Goal: Book appointment/travel/reservation

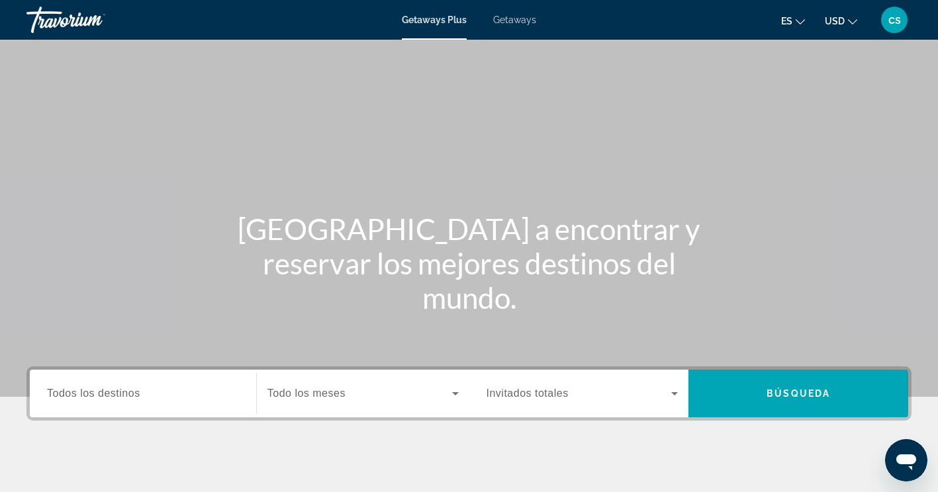
click at [74, 394] on span "Todos los destinos" at bounding box center [93, 393] width 93 height 11
click at [74, 394] on input "Destination Todos los destinos" at bounding box center [143, 394] width 192 height 16
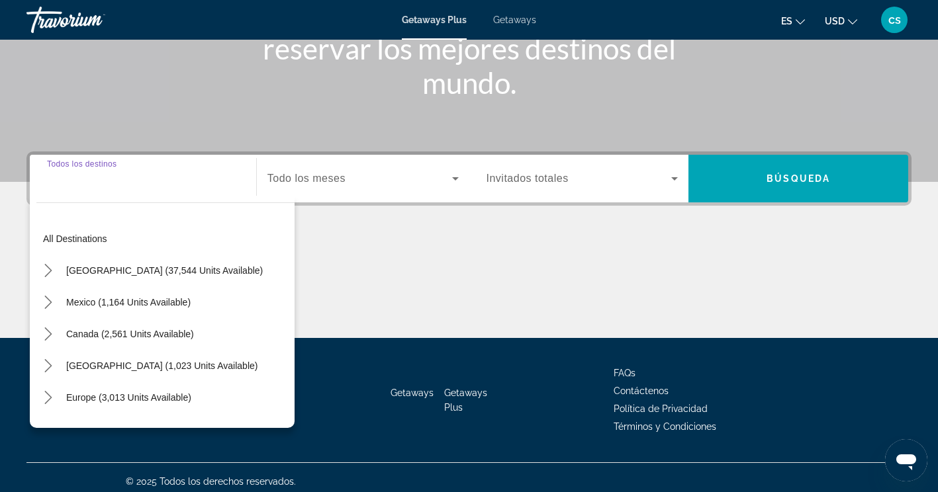
scroll to position [223, 0]
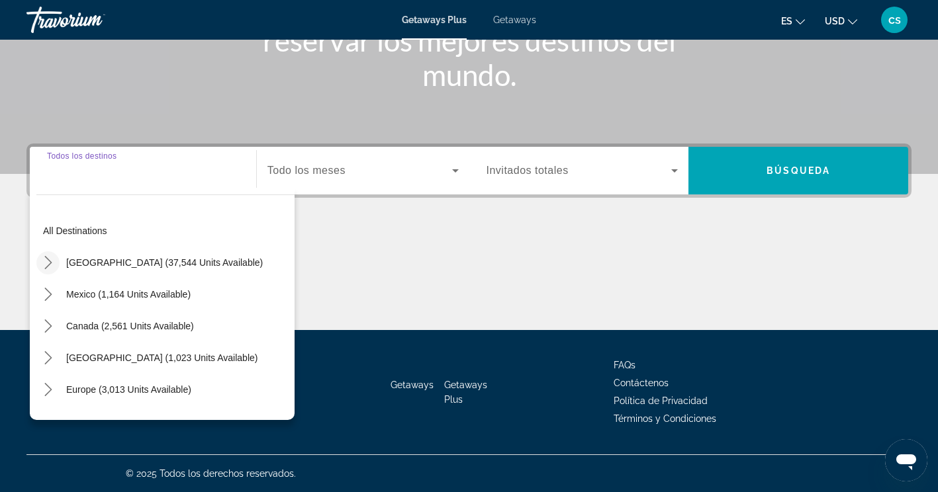
click at [46, 265] on icon "Toggle United States (37,544 units available) submenu" at bounding box center [48, 262] width 13 height 13
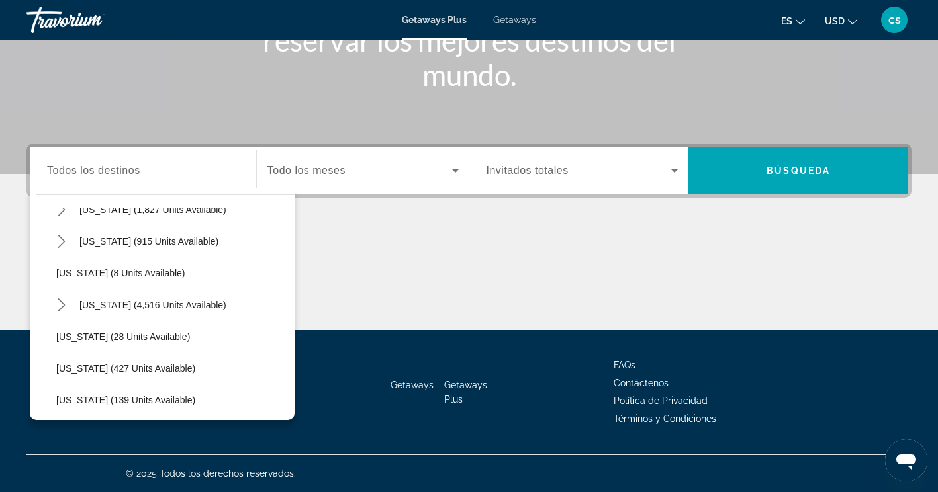
scroll to position [148, 0]
click at [61, 304] on icon "Toggle Florida (4,516 units available) submenu" at bounding box center [61, 304] width 13 height 13
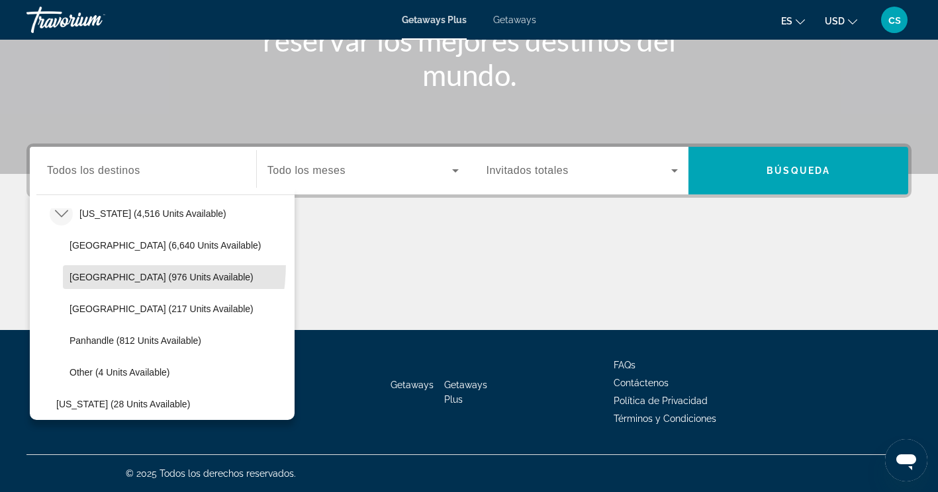
scroll to position [248, 0]
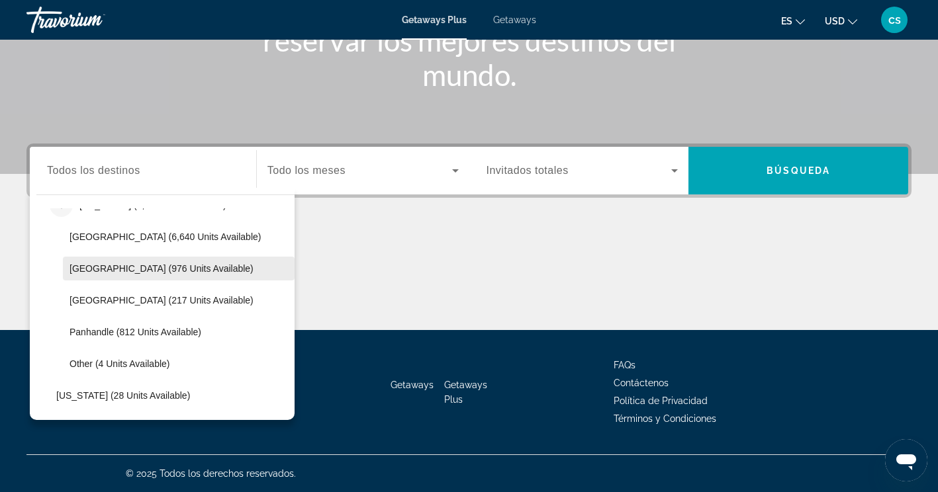
click at [85, 275] on span "Select destination: East Coast (976 units available)" at bounding box center [179, 269] width 232 height 32
type input "**********"
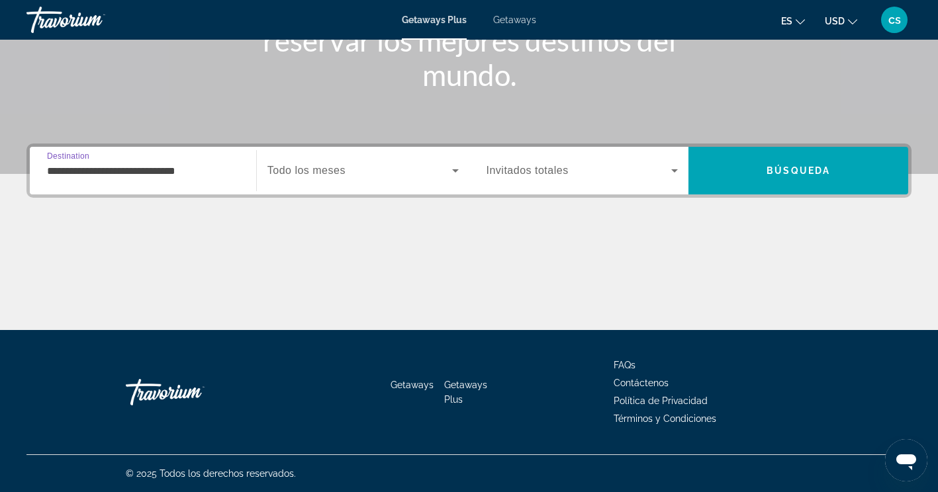
click at [292, 175] on span "Todo los meses" at bounding box center [306, 170] width 78 height 11
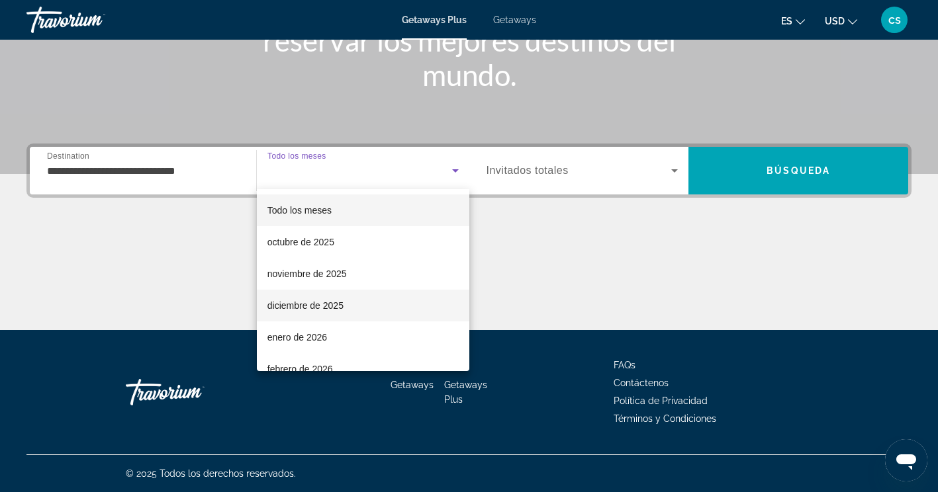
click at [278, 312] on span "diciembre de 2025" at bounding box center [305, 306] width 76 height 16
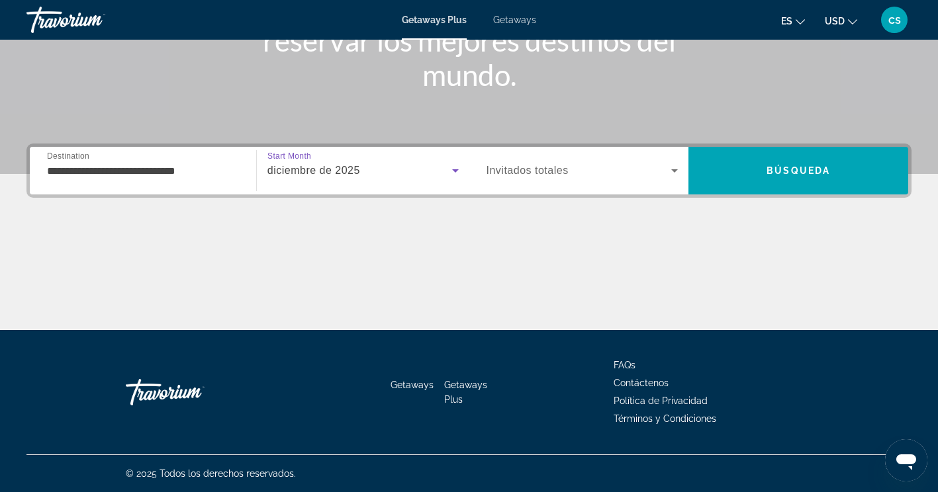
click at [512, 176] on span "Invitados totales" at bounding box center [527, 170] width 82 height 11
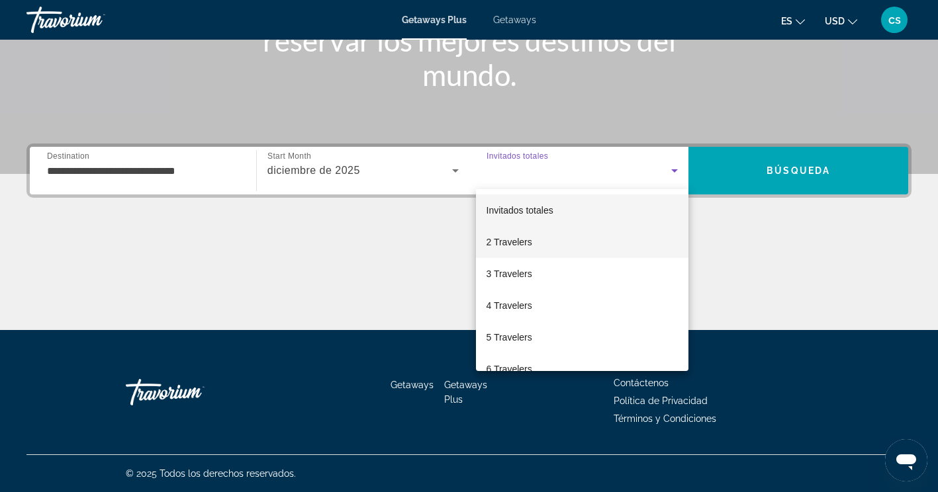
click at [485, 250] on mat-option "2 Travelers" at bounding box center [582, 242] width 213 height 32
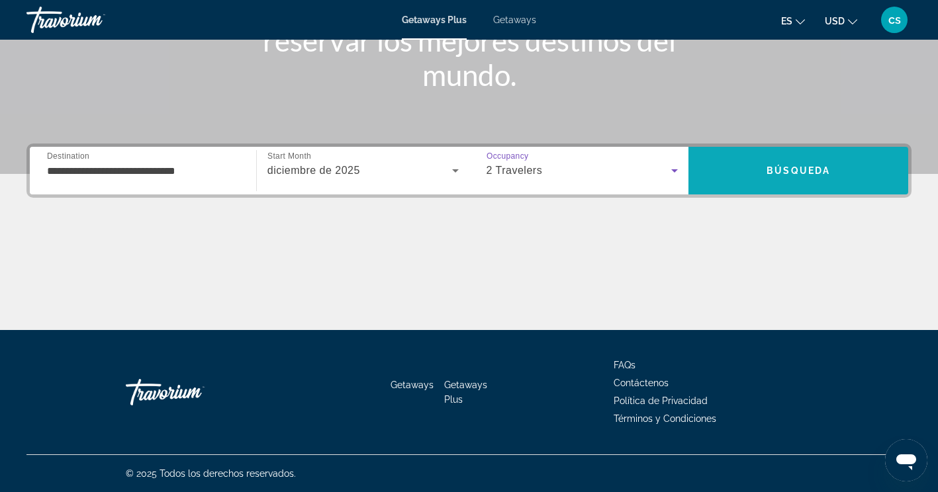
click at [737, 177] on span "Search" at bounding box center [798, 171] width 220 height 32
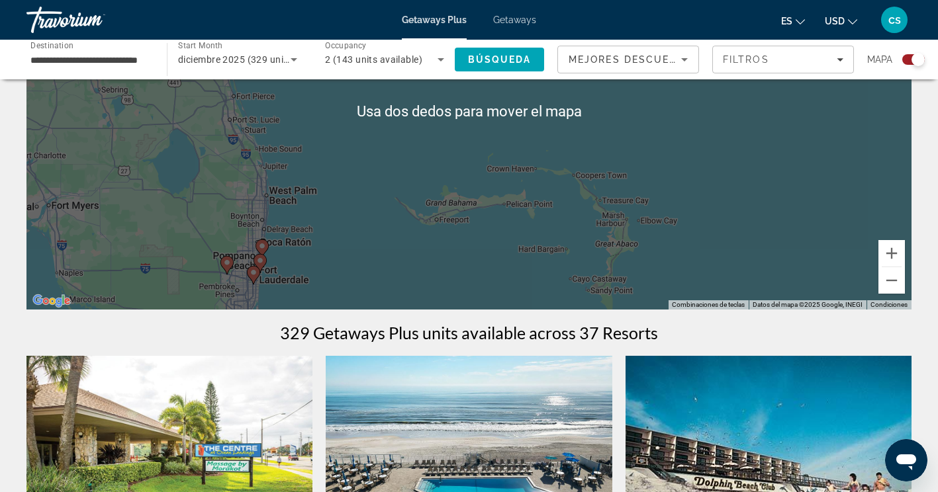
scroll to position [195, 0]
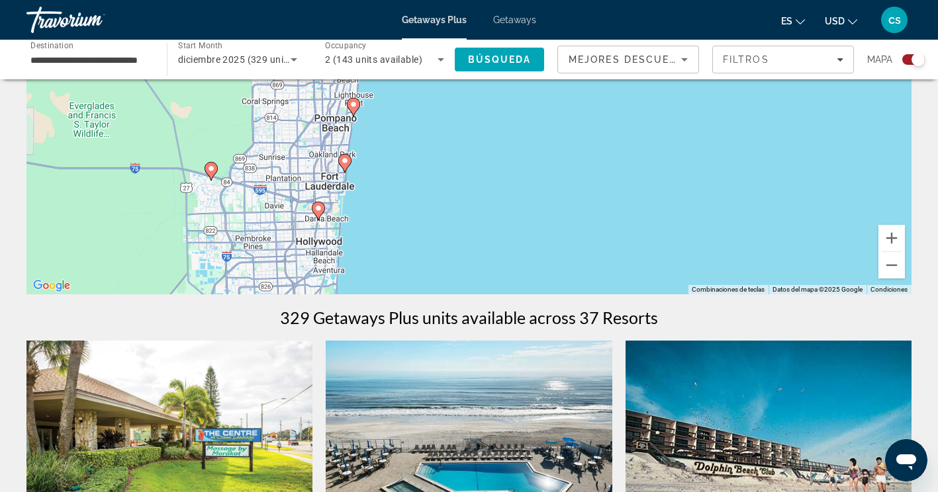
click at [318, 208] on div "Para activar la función de arrastrar con el teclado, presiona Alt + Intro. Una …" at bounding box center [468, 95] width 885 height 397
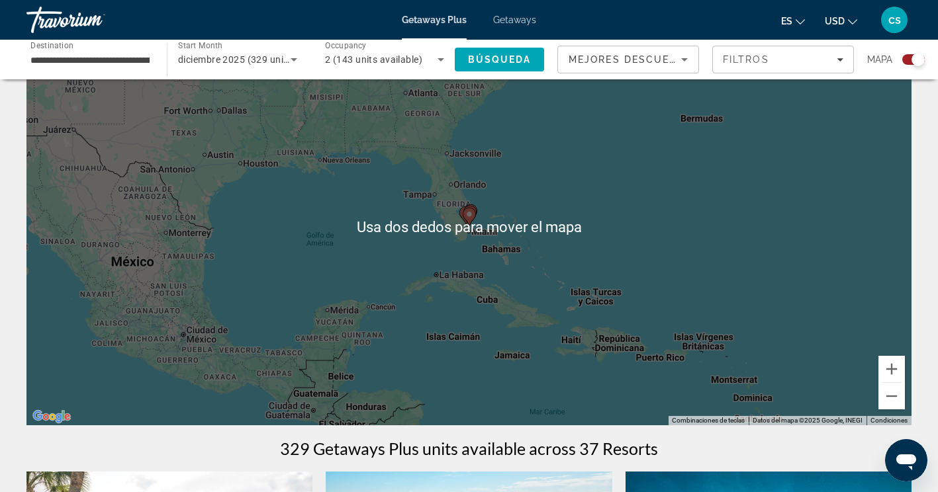
scroll to position [49, 0]
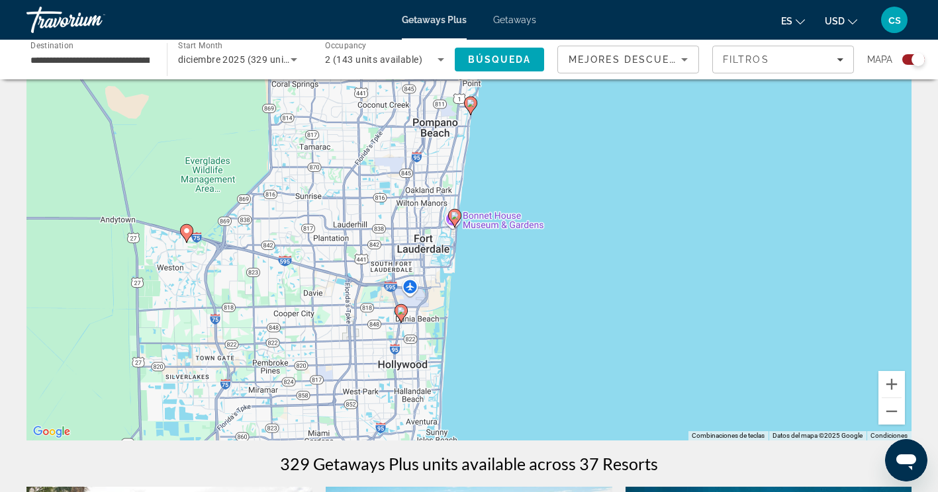
click at [400, 310] on image "Main content" at bounding box center [401, 311] width 8 height 8
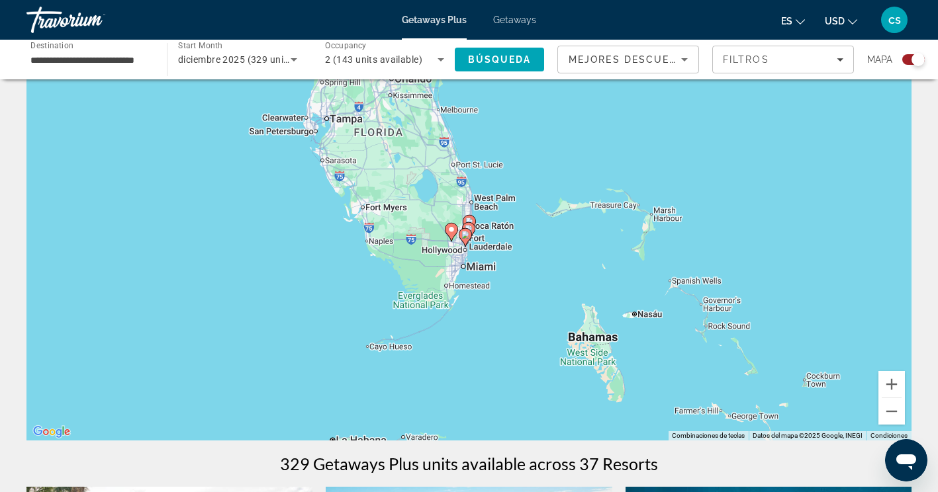
click at [464, 246] on gmp-advanced-marker "Main content" at bounding box center [465, 238] width 13 height 20
type input "**********"
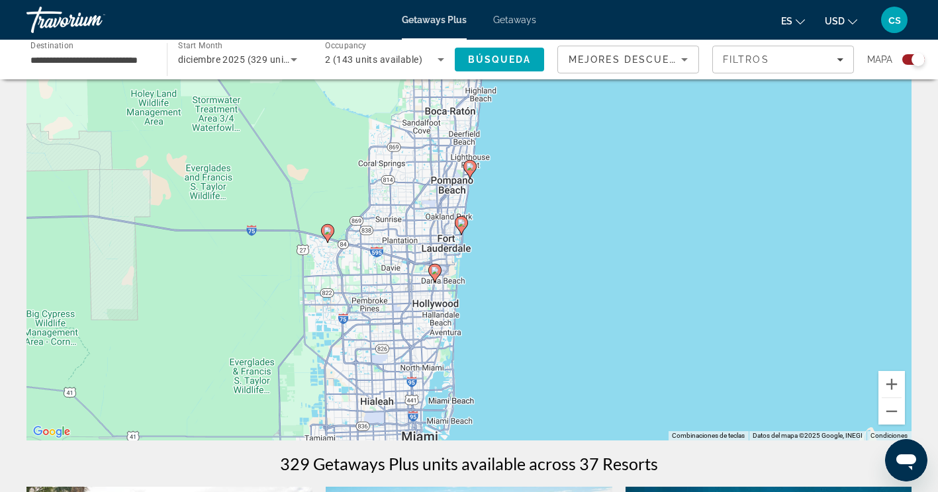
click at [433, 270] on image "Main content" at bounding box center [435, 271] width 8 height 8
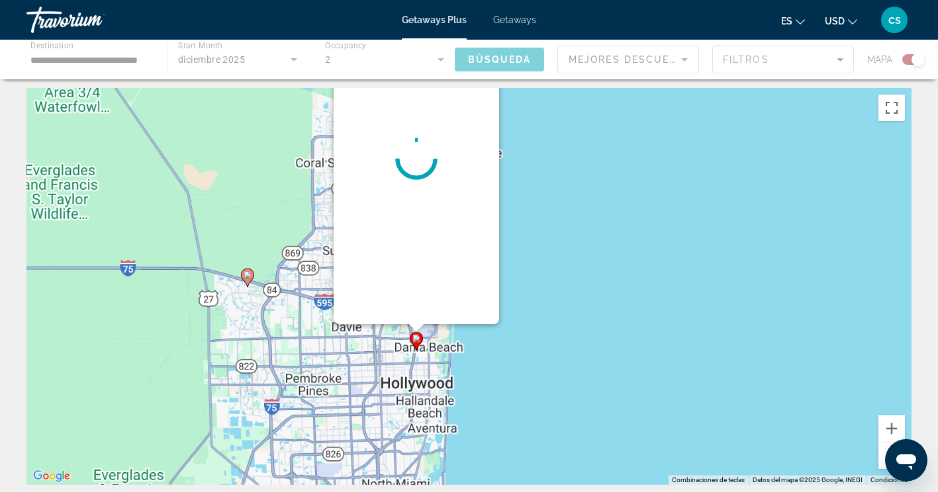
scroll to position [0, 0]
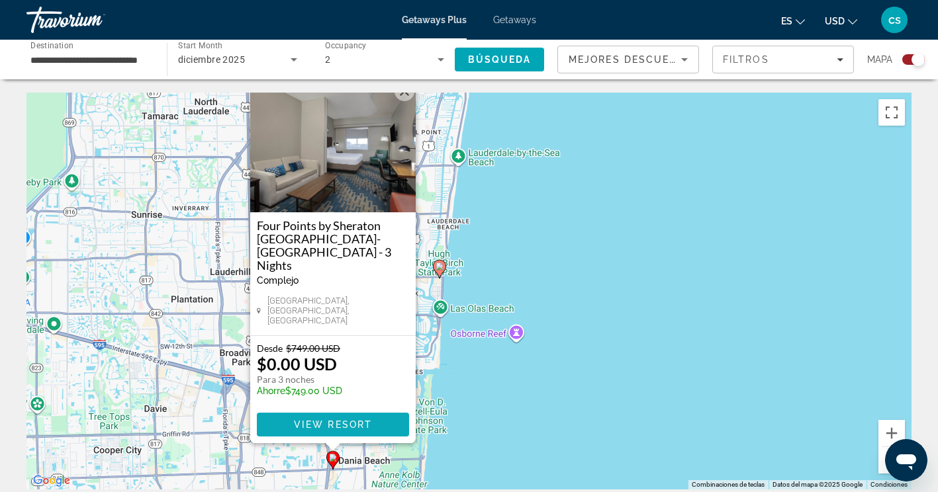
click at [310, 426] on span "View Resort" at bounding box center [332, 424] width 78 height 11
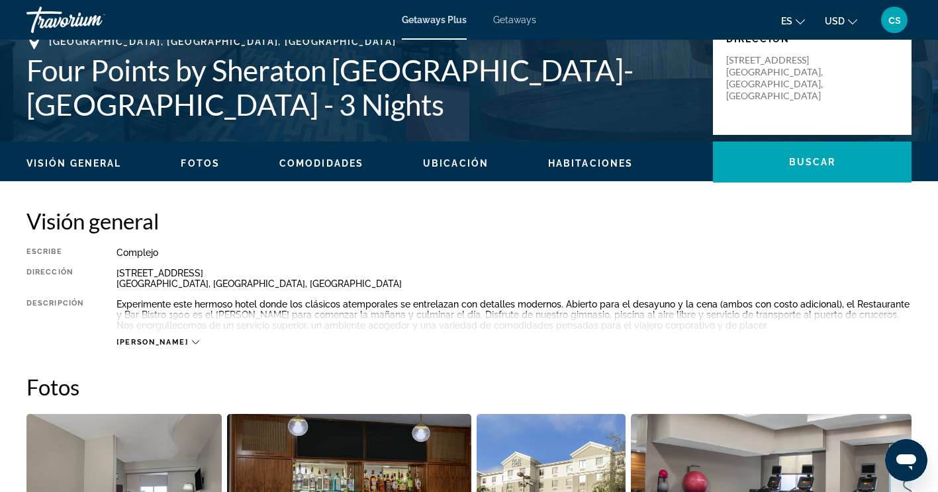
scroll to position [321, 0]
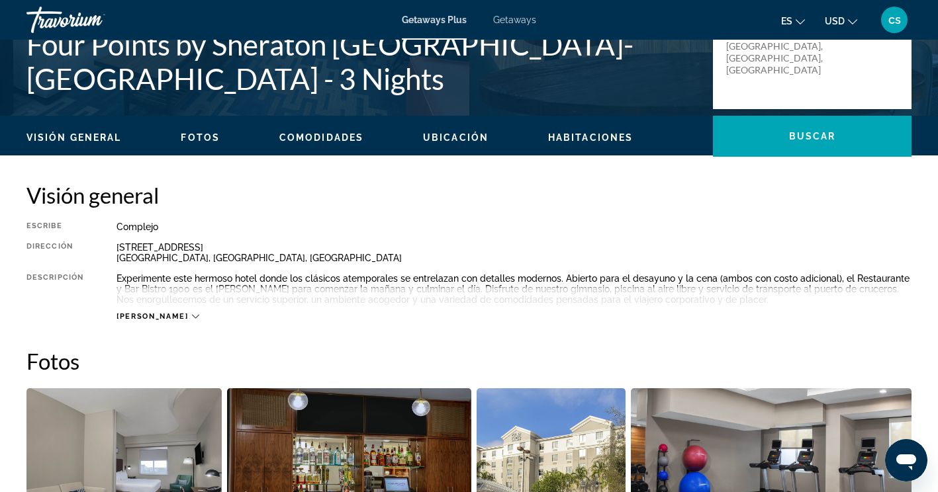
click at [130, 316] on span "[PERSON_NAME]" at bounding box center [151, 316] width 71 height 9
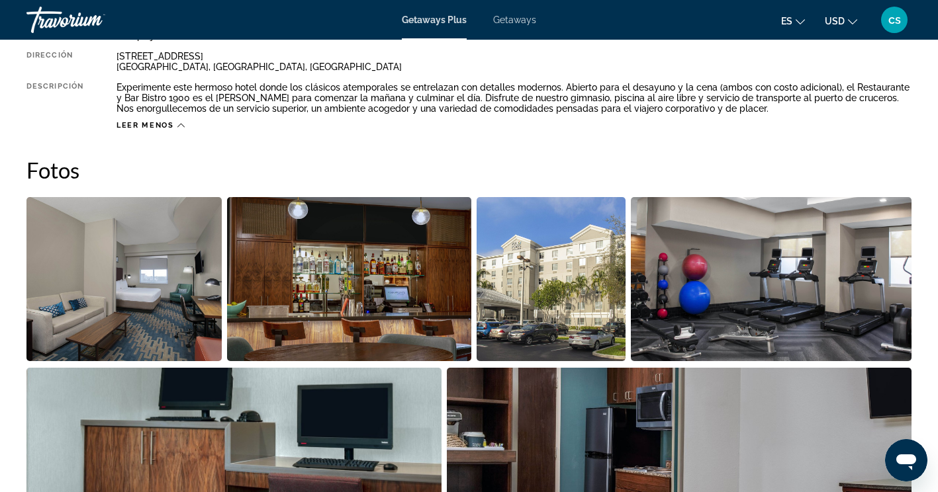
scroll to position [513, 0]
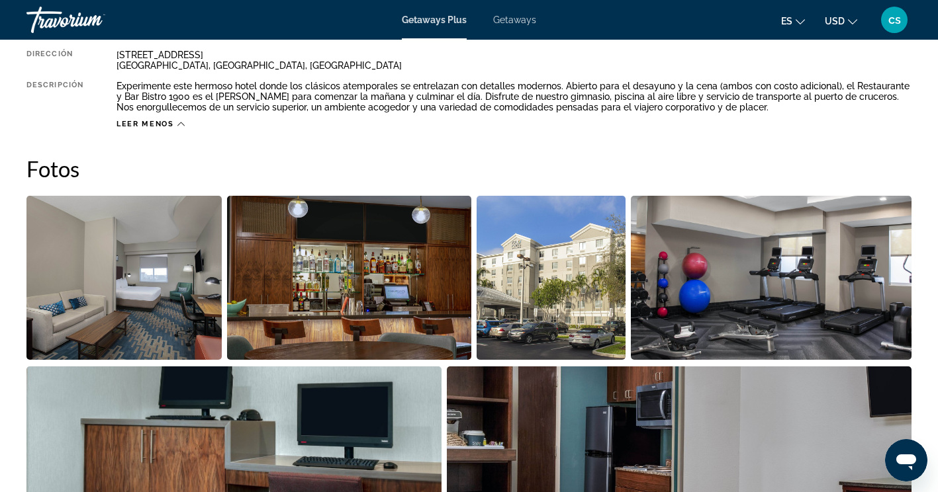
click at [85, 274] on img "Open full-screen image slider" at bounding box center [123, 278] width 195 height 164
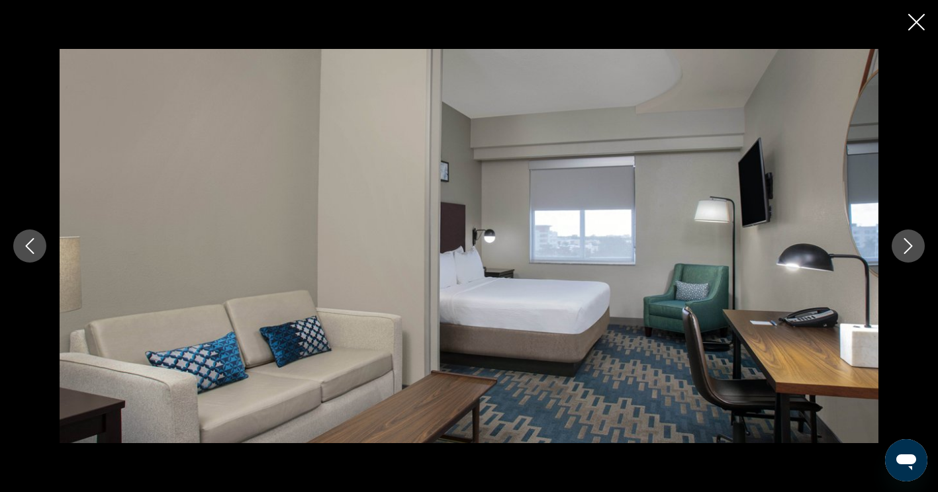
click at [897, 251] on button "Next image" at bounding box center [907, 246] width 33 height 33
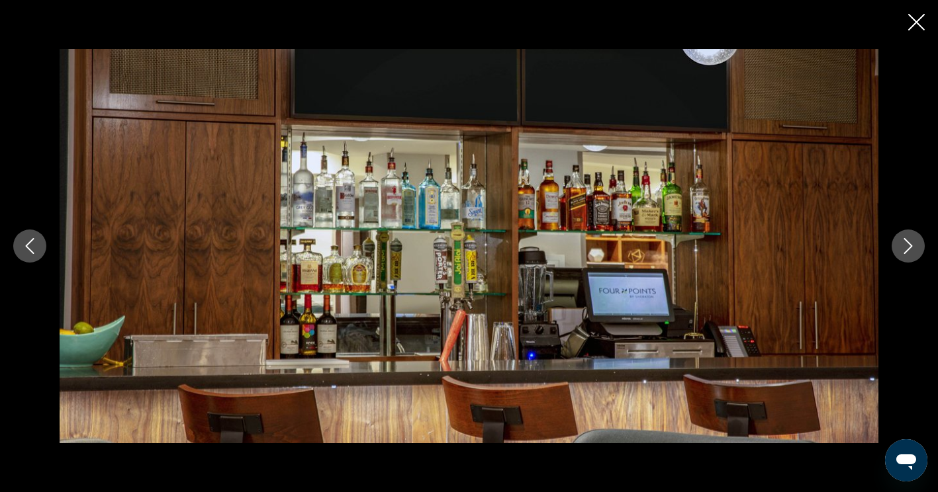
click at [892, 250] on button "Next image" at bounding box center [907, 246] width 33 height 33
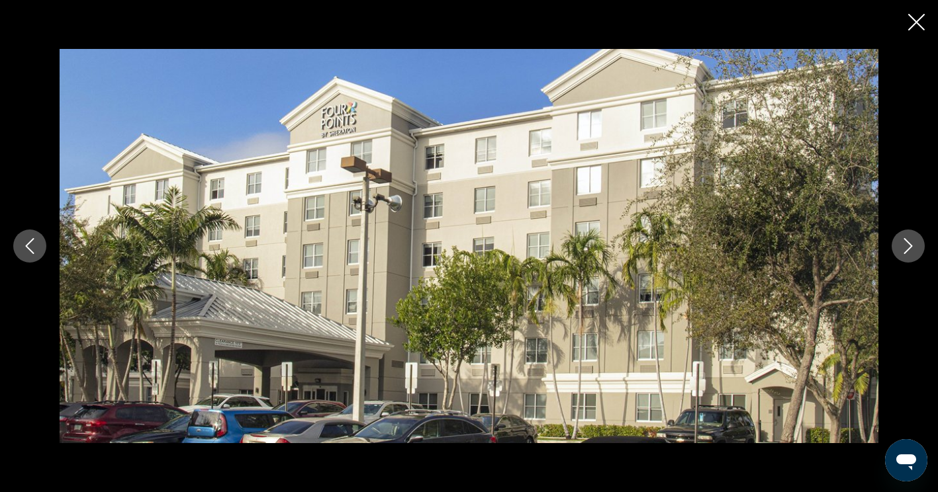
click at [900, 252] on icon "Next image" at bounding box center [908, 246] width 16 height 16
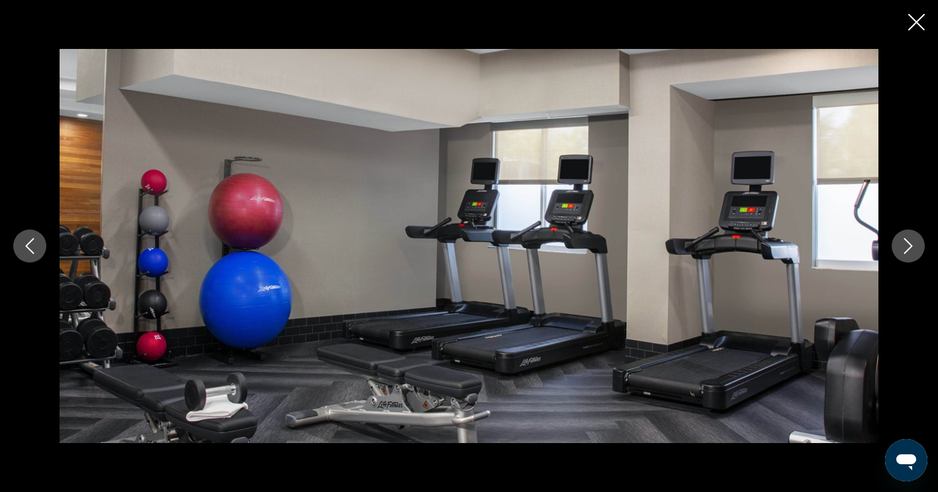
click at [905, 253] on icon "Next image" at bounding box center [908, 246] width 16 height 16
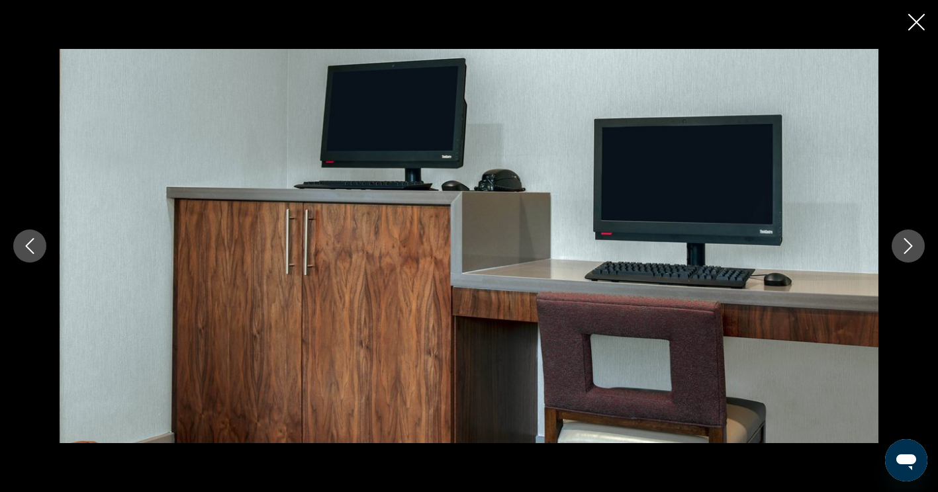
click at [905, 255] on button "Next image" at bounding box center [907, 246] width 33 height 33
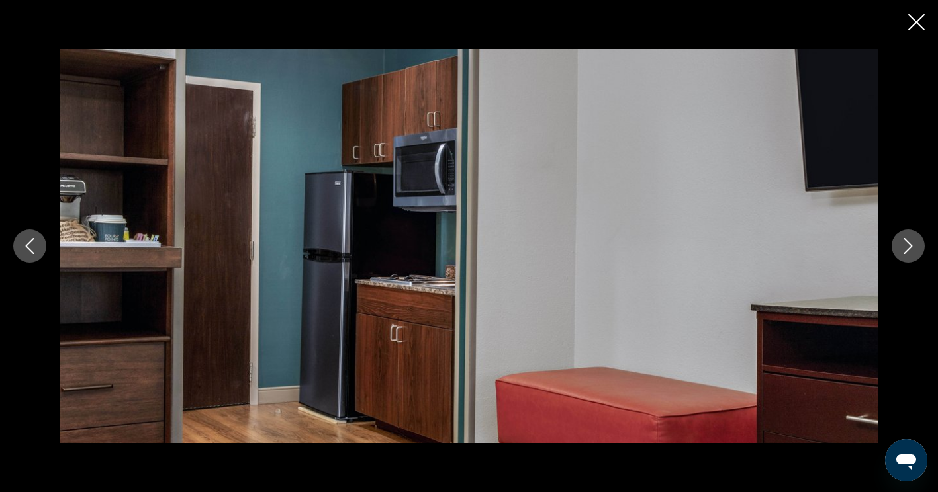
click at [906, 252] on icon "Next image" at bounding box center [908, 246] width 9 height 16
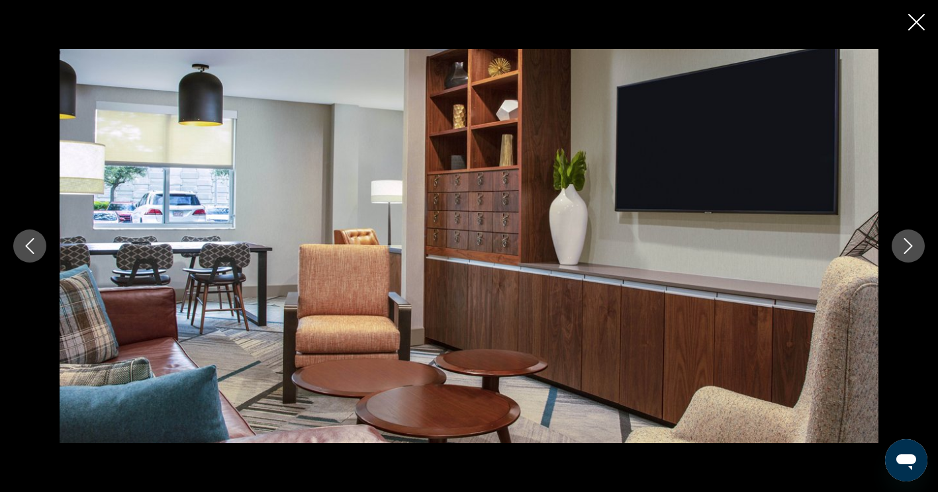
click at [907, 251] on icon "Next image" at bounding box center [908, 246] width 16 height 16
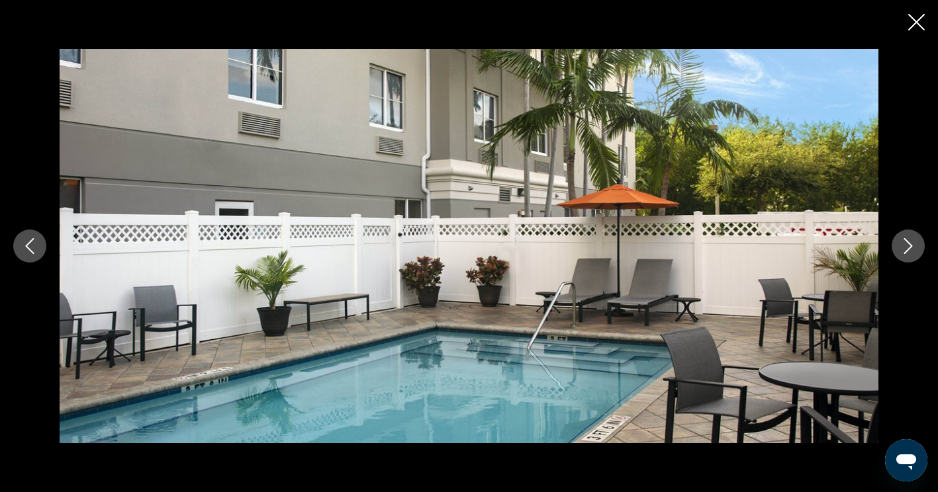
click at [908, 251] on icon "Next image" at bounding box center [908, 246] width 16 height 16
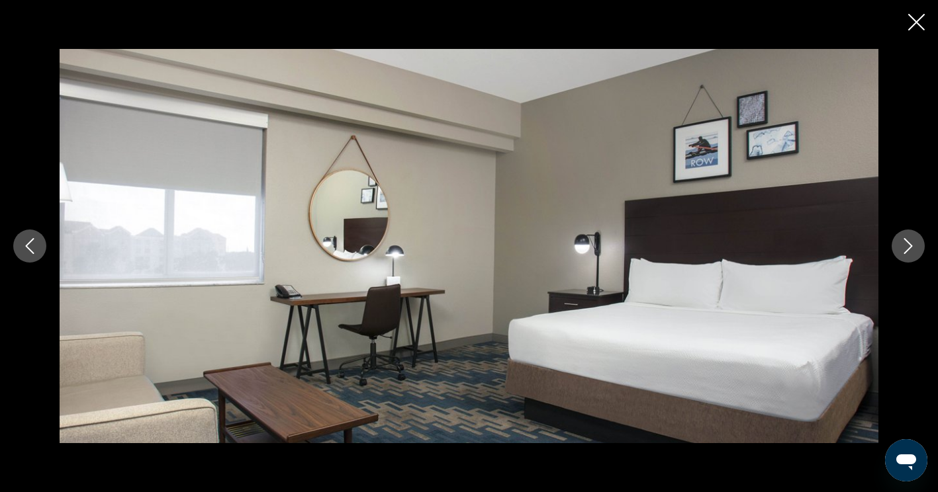
click at [909, 251] on icon "Next image" at bounding box center [908, 246] width 16 height 16
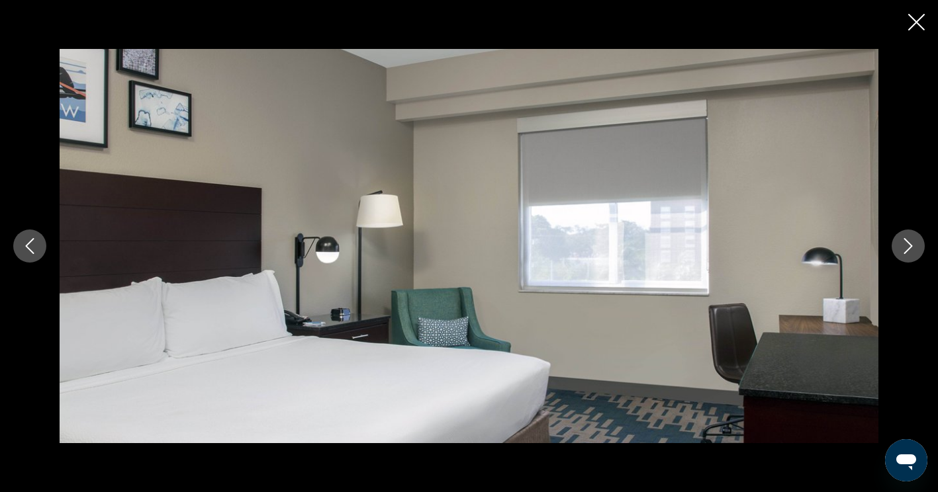
click at [904, 255] on button "Next image" at bounding box center [907, 246] width 33 height 33
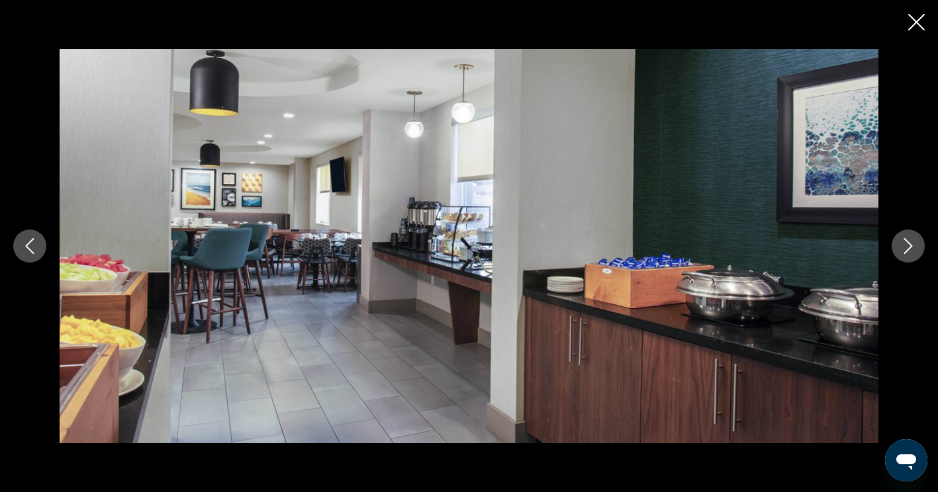
click at [909, 256] on button "Next image" at bounding box center [907, 246] width 33 height 33
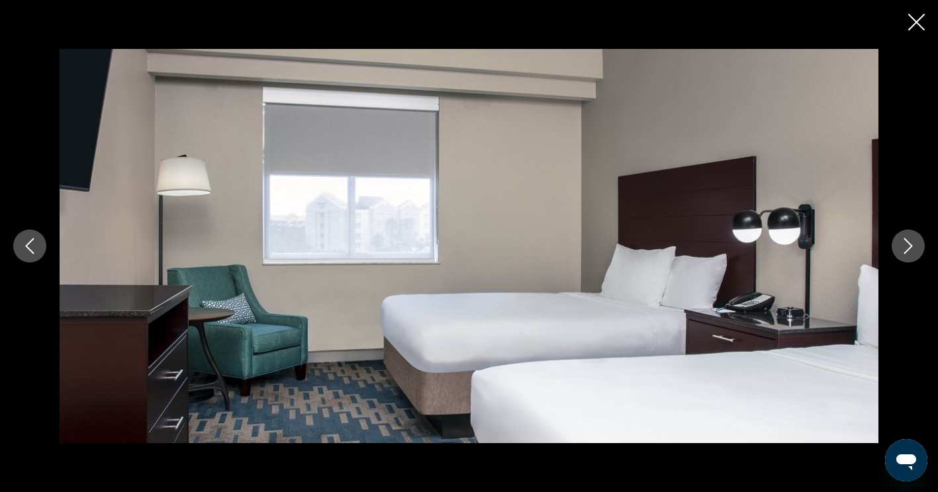
click at [906, 254] on button "Next image" at bounding box center [907, 246] width 33 height 33
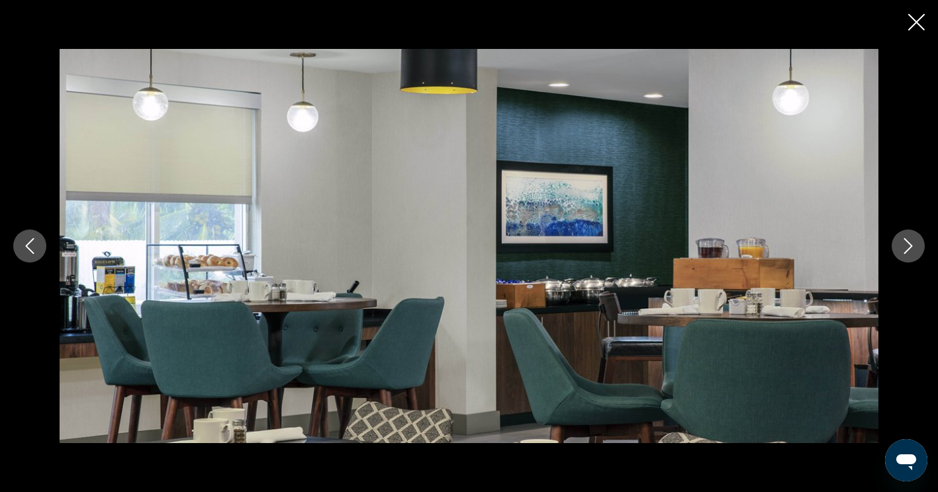
click at [908, 255] on button "Next image" at bounding box center [907, 246] width 33 height 33
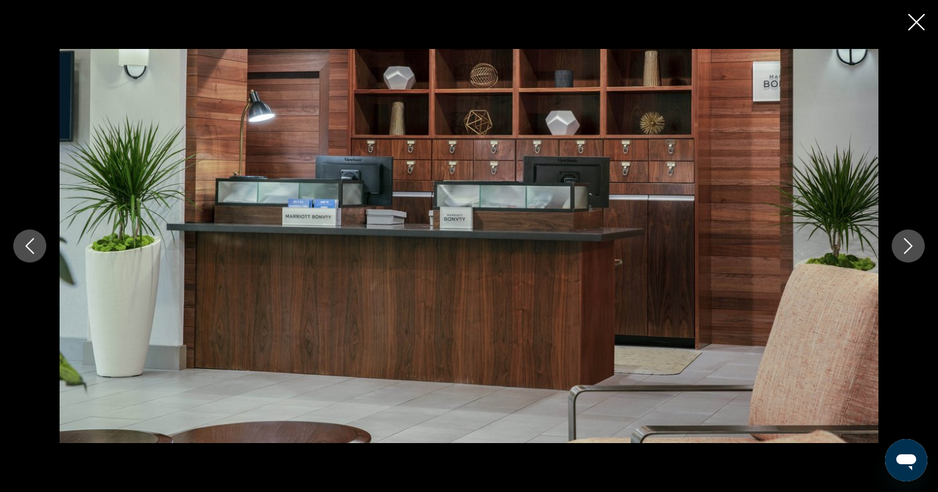
click at [906, 255] on button "Next image" at bounding box center [907, 246] width 33 height 33
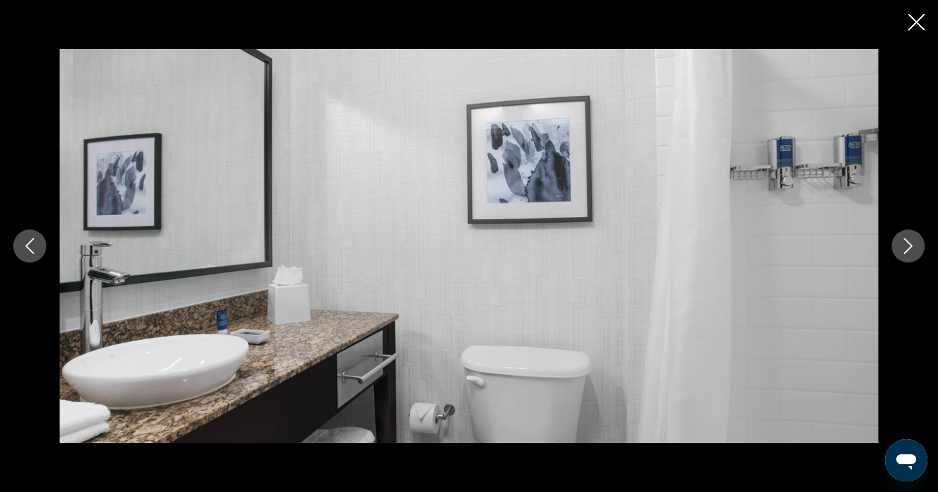
click at [906, 255] on button "Next image" at bounding box center [907, 246] width 33 height 33
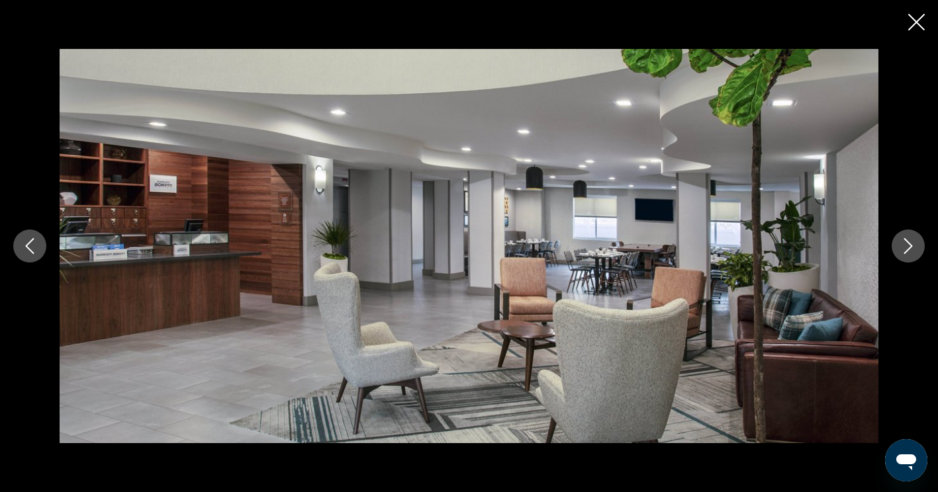
click at [905, 257] on button "Next image" at bounding box center [907, 246] width 33 height 33
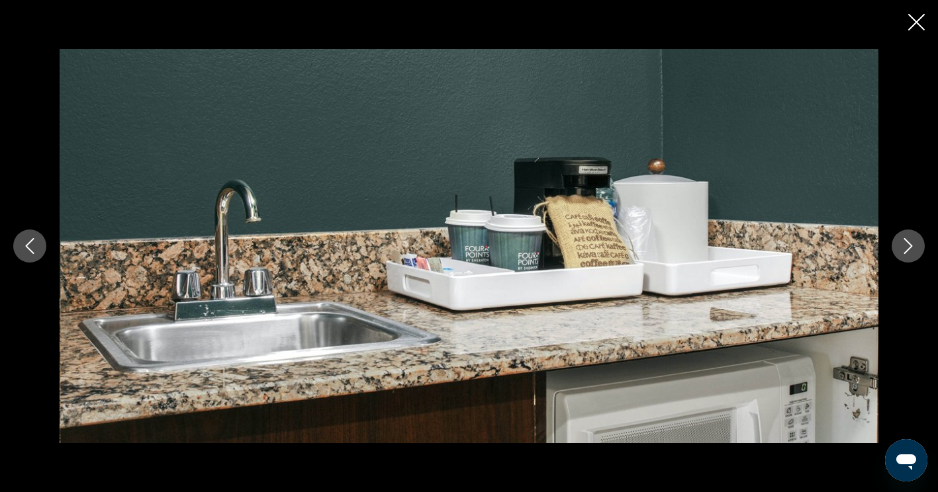
click at [906, 257] on button "Next image" at bounding box center [907, 246] width 33 height 33
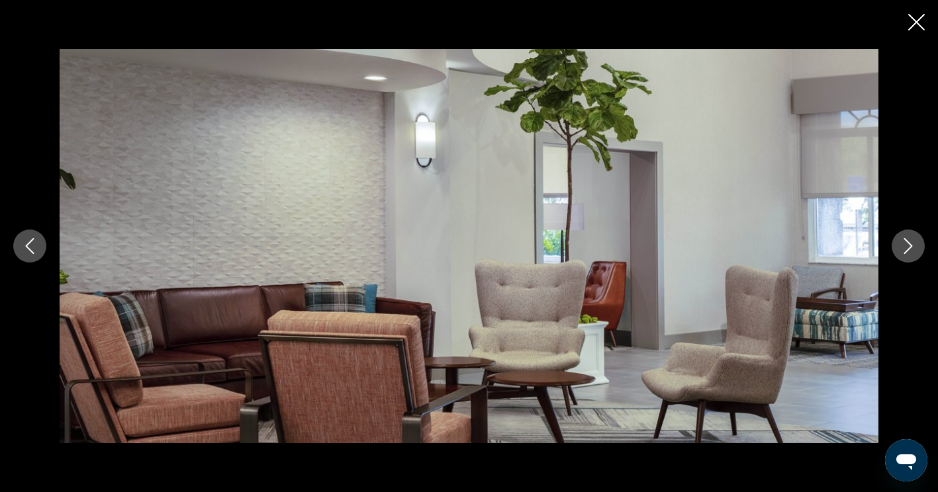
click at [906, 257] on button "Next image" at bounding box center [907, 246] width 33 height 33
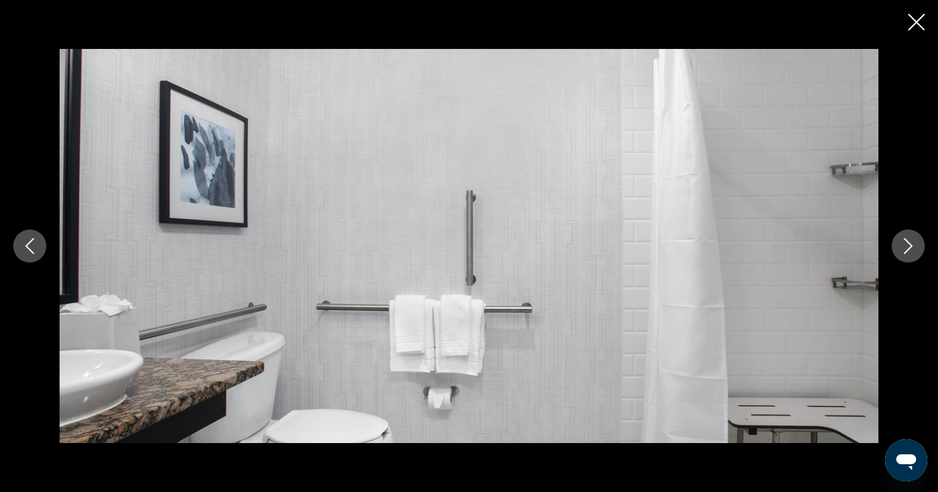
click at [903, 261] on button "Next image" at bounding box center [907, 246] width 33 height 33
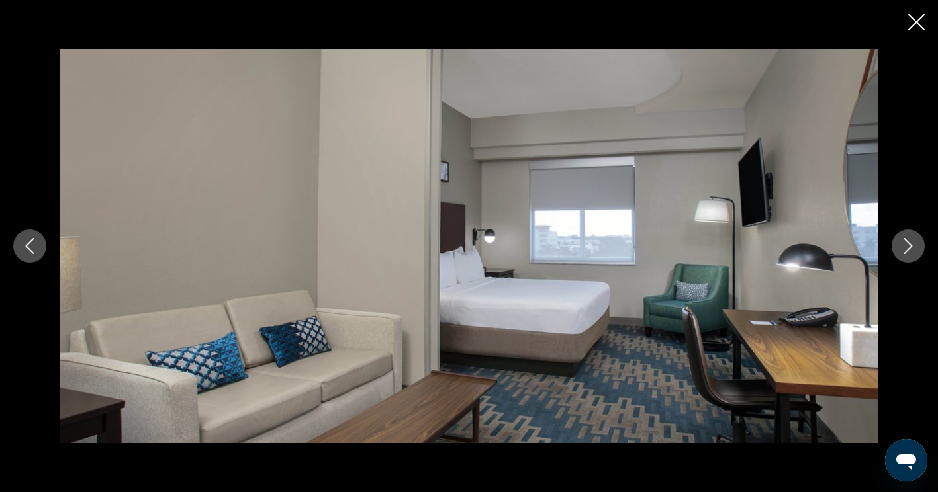
click at [904, 262] on div "prev next" at bounding box center [469, 246] width 938 height 394
click at [903, 259] on button "Next image" at bounding box center [907, 246] width 33 height 33
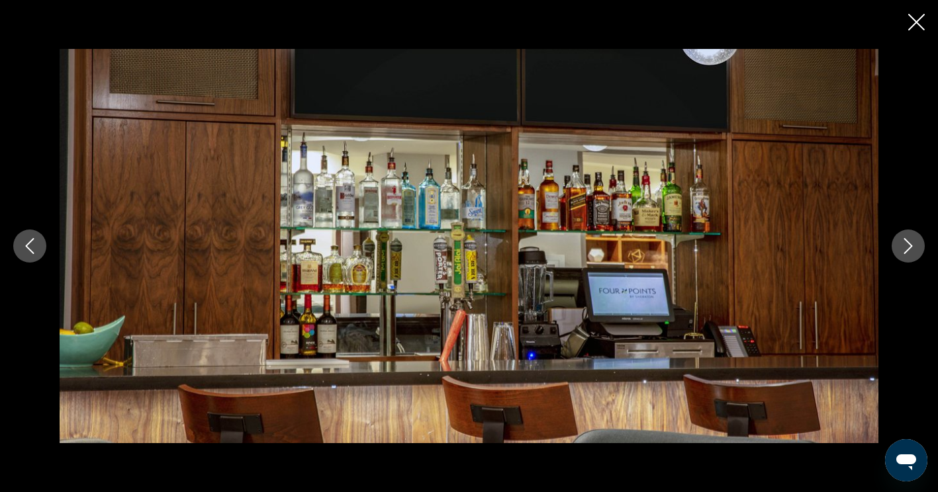
click at [901, 261] on button "Next image" at bounding box center [907, 246] width 33 height 33
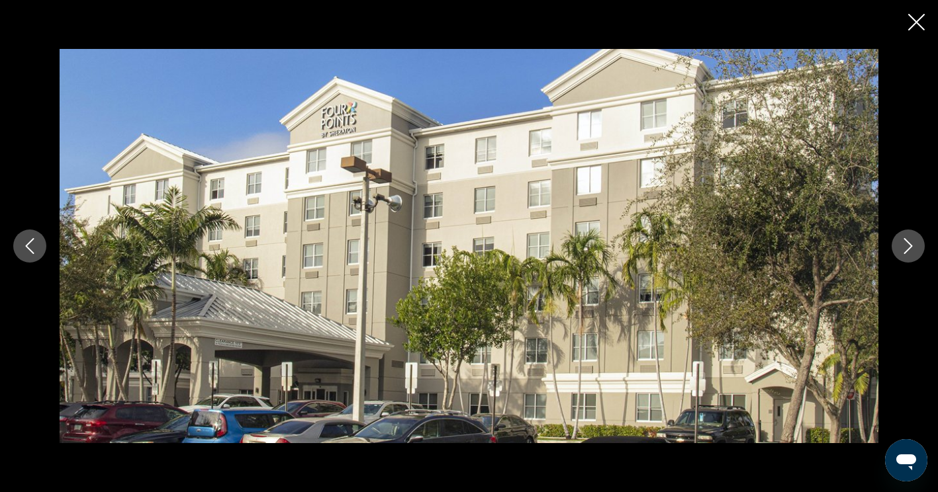
click at [909, 22] on icon "Close slideshow" at bounding box center [916, 22] width 17 height 17
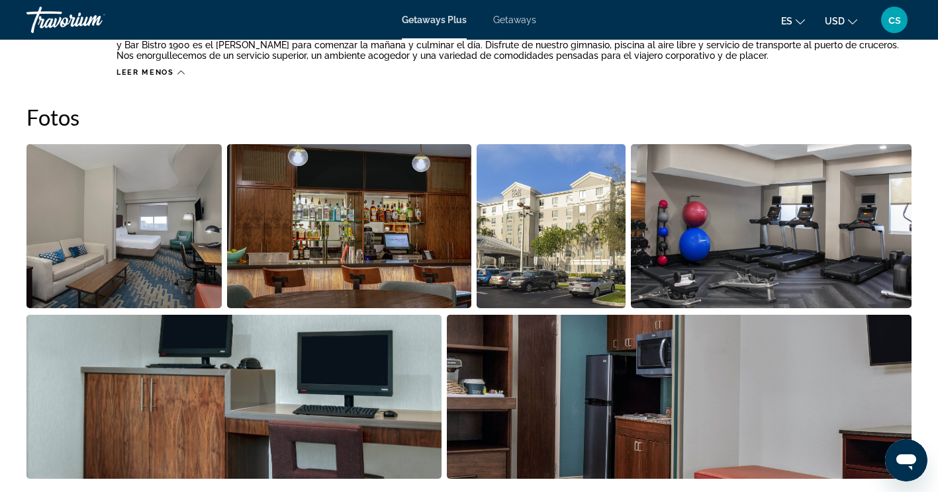
scroll to position [561, 0]
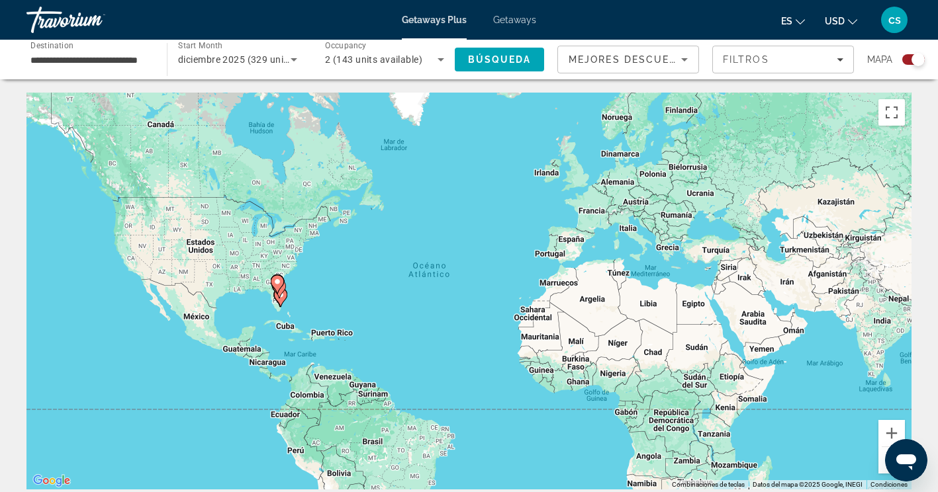
click at [300, 272] on div "Para activar la función de arrastrar con el teclado, presiona Alt + Intro. Una …" at bounding box center [468, 291] width 885 height 397
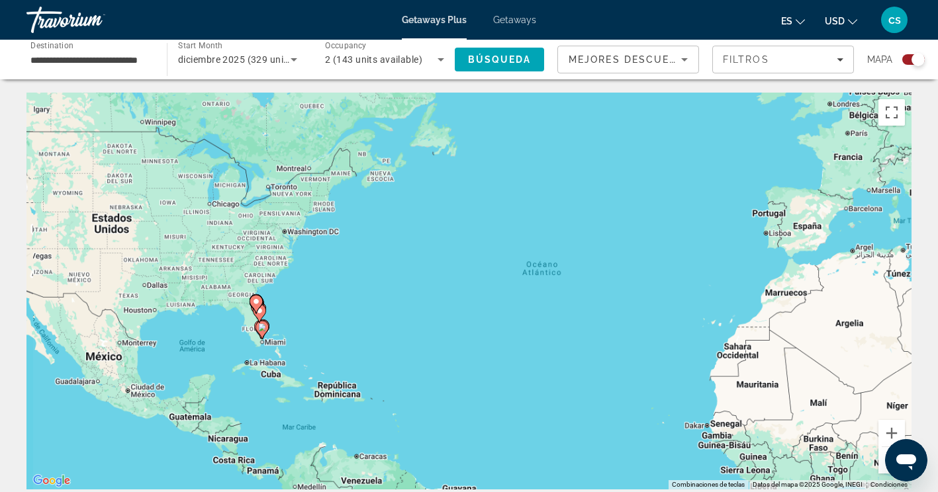
drag, startPoint x: 300, startPoint y: 272, endPoint x: 283, endPoint y: 290, distance: 25.7
click at [283, 290] on div "Para activar la función de arrastrar con el teclado, presiona Alt + Intro. Una …" at bounding box center [468, 291] width 885 height 397
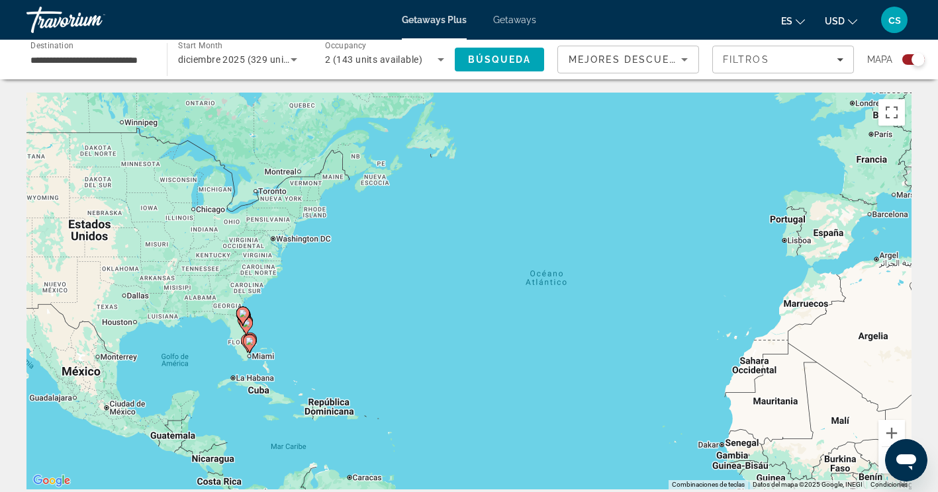
click at [256, 343] on div "Para activar la función de arrastrar con el teclado, presiona Alt + Intro. Una …" at bounding box center [468, 291] width 885 height 397
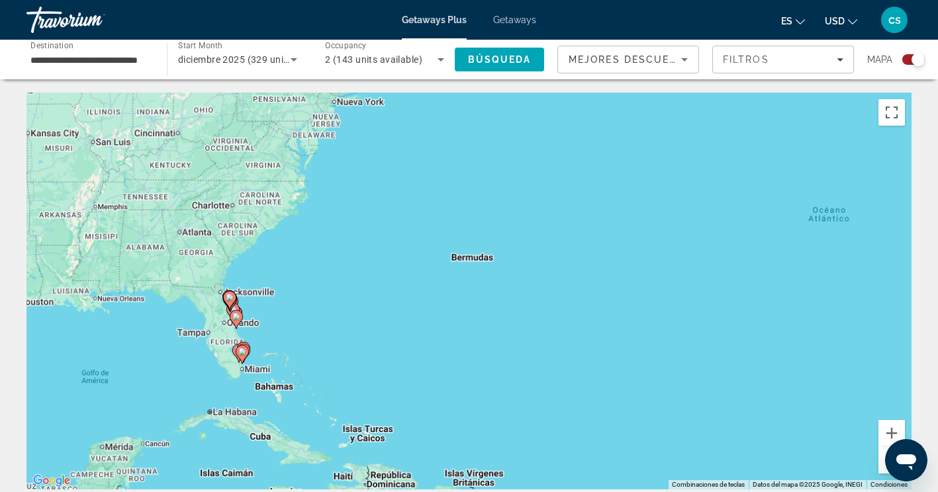
click at [256, 343] on div "Para activar la función de arrastrar con el teclado, presiona Alt + Intro. Una …" at bounding box center [468, 291] width 885 height 397
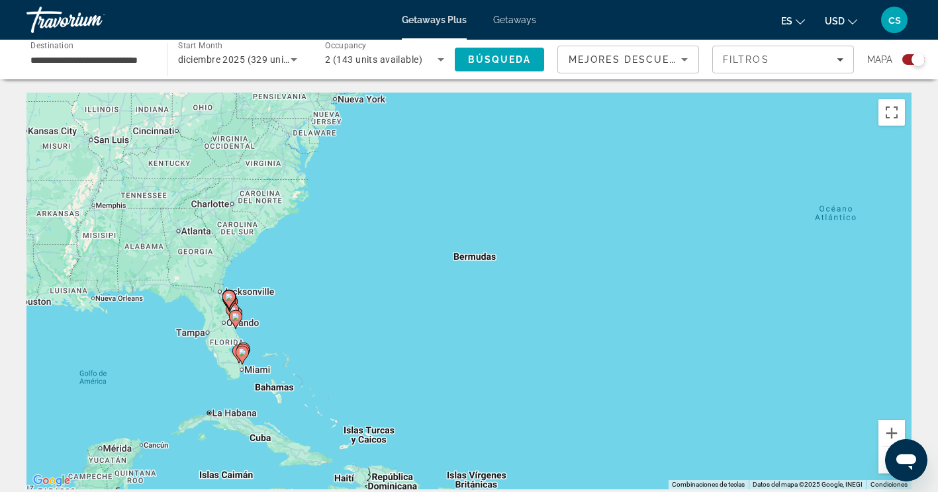
click at [256, 343] on div "Para activar la función de arrastrar con el teclado, presiona Alt + Intro. Una …" at bounding box center [468, 291] width 885 height 397
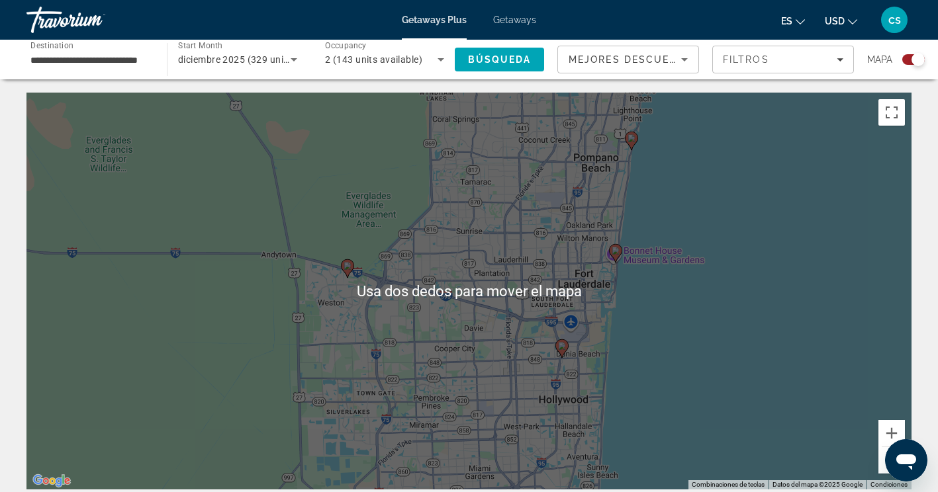
click at [611, 249] on icon "Main content" at bounding box center [615, 253] width 12 height 17
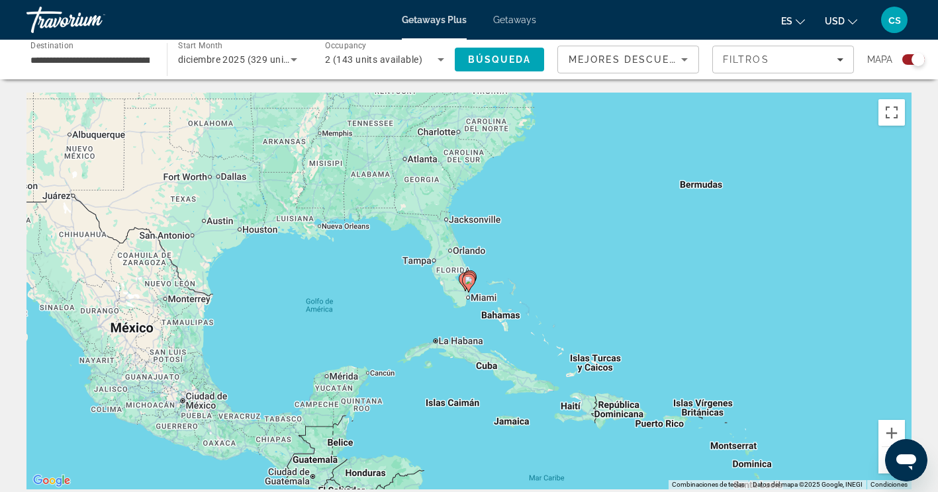
click at [488, 283] on div "Para navegar, presiona las teclas [PERSON_NAME]. Para activar la función de arr…" at bounding box center [468, 291] width 885 height 397
click at [501, 283] on div "Para navegar, presiona las teclas [PERSON_NAME]. Para activar la función de arr…" at bounding box center [468, 291] width 885 height 397
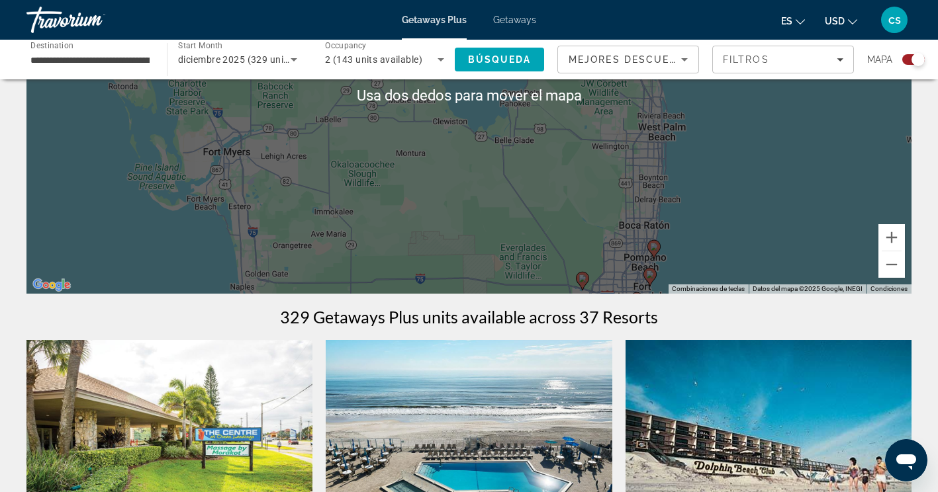
scroll to position [198, 0]
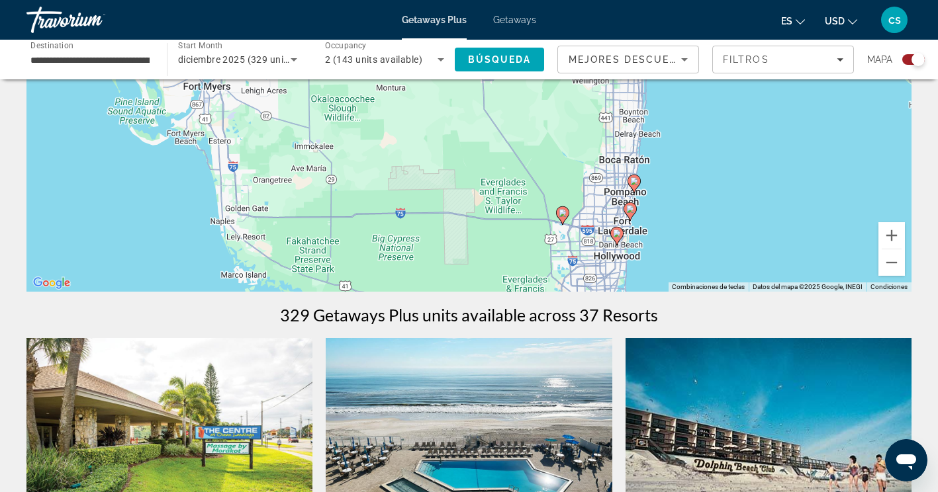
click at [634, 218] on gmp-advanced-marker "Main content" at bounding box center [629, 212] width 13 height 20
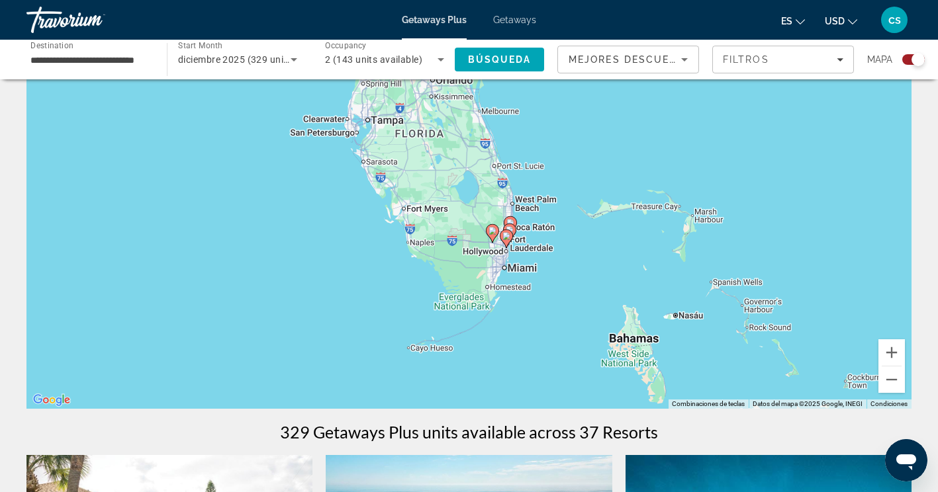
scroll to position [0, 0]
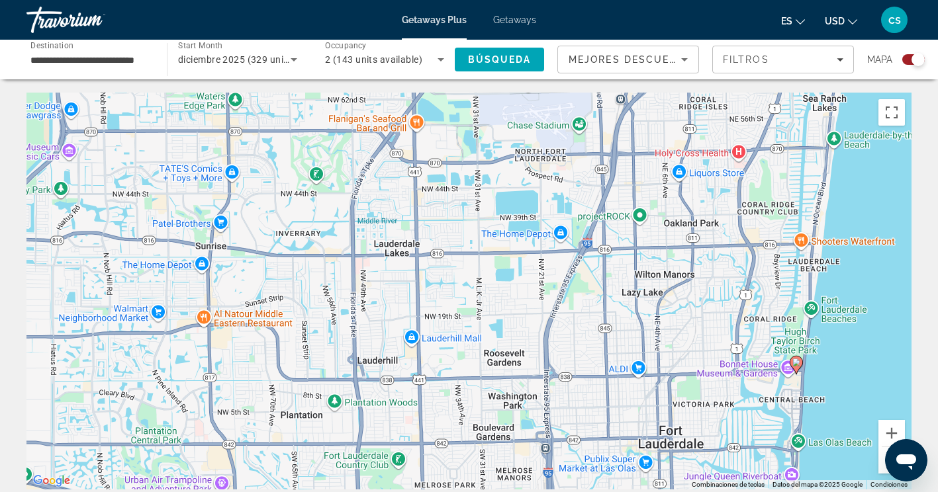
click at [795, 369] on icon "Main content" at bounding box center [795, 365] width 12 height 17
type input "**********"
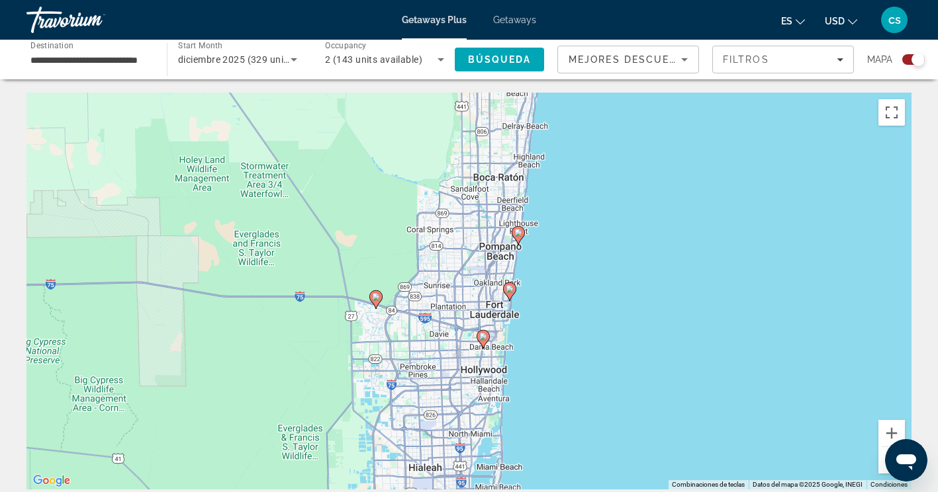
click at [507, 289] on image "Main content" at bounding box center [509, 289] width 8 height 8
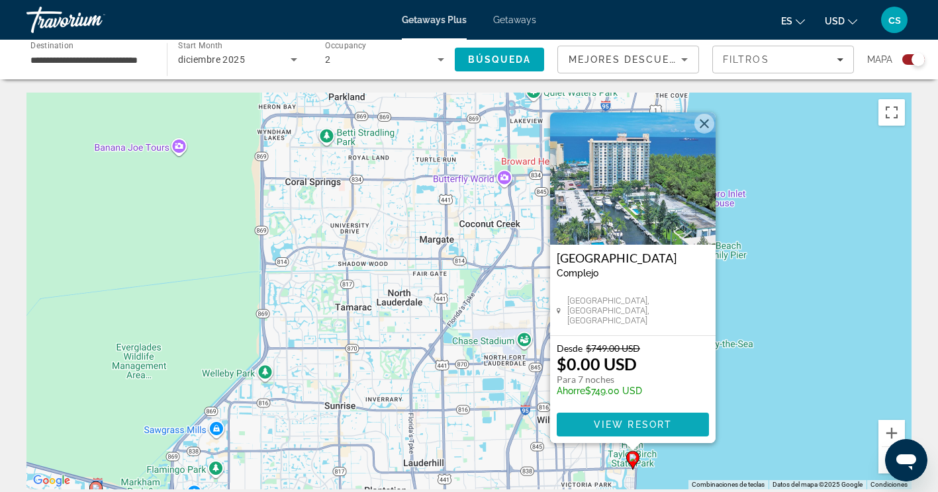
click at [659, 435] on span "Main content" at bounding box center [632, 425] width 152 height 32
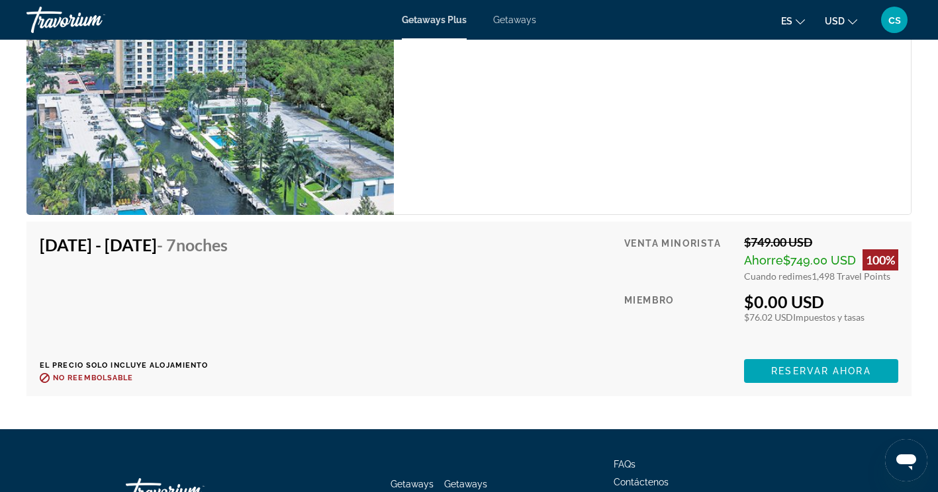
scroll to position [2658, 0]
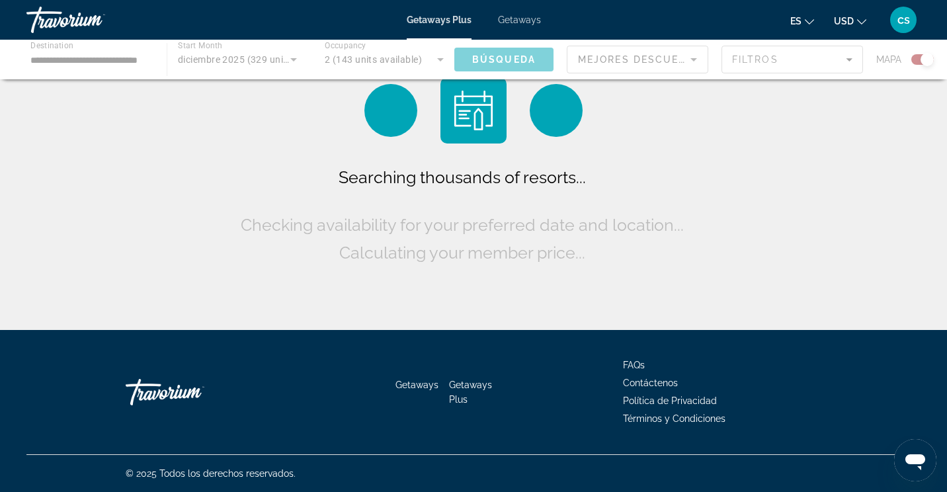
click at [511, 20] on span "Getaways" at bounding box center [519, 20] width 43 height 11
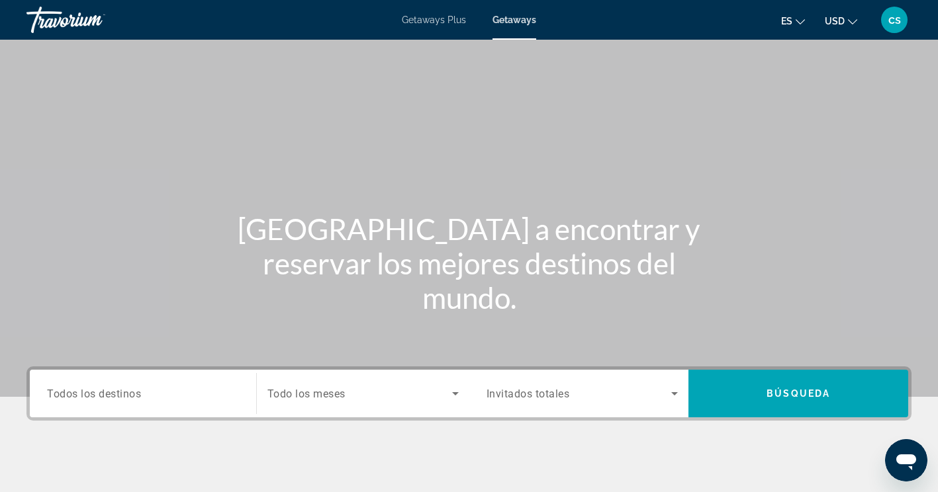
click at [105, 398] on span "Todos los destinos" at bounding box center [94, 393] width 94 height 13
click at [105, 398] on input "Destination Todos los destinos" at bounding box center [143, 394] width 192 height 16
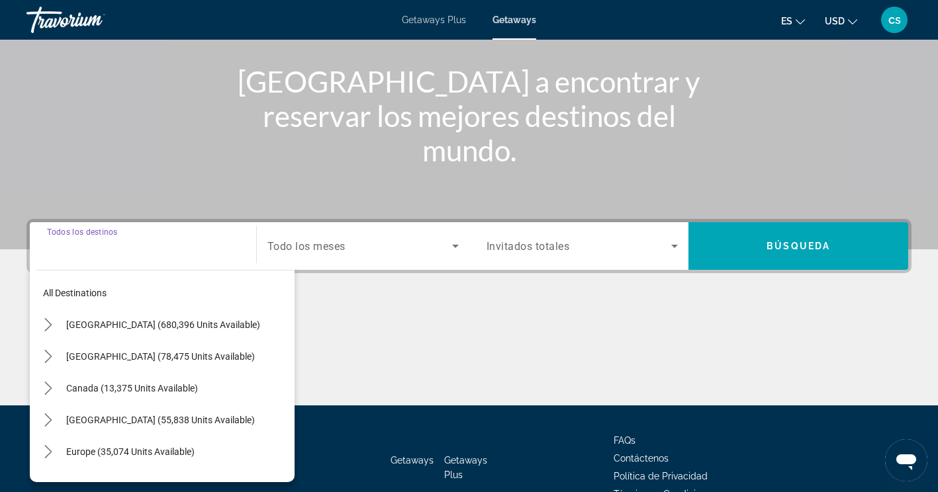
scroll to position [223, 0]
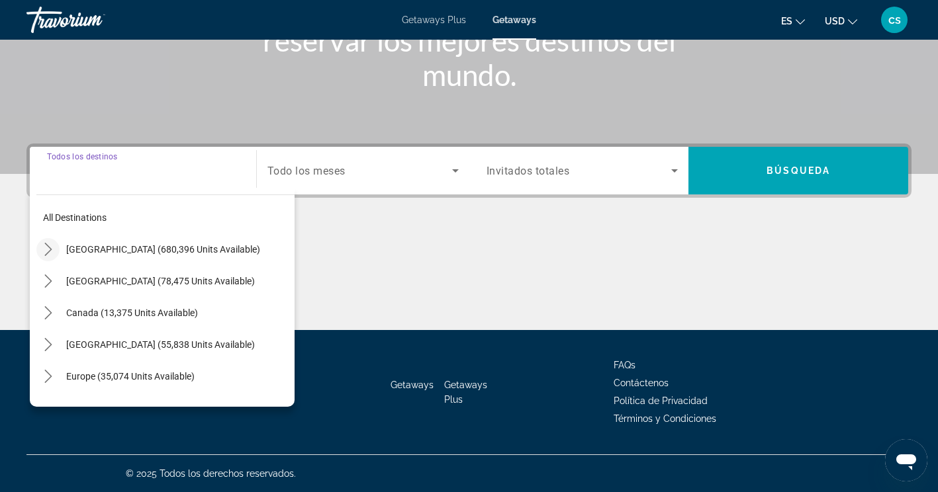
click at [47, 250] on icon "Toggle United States (680,396 units available) submenu" at bounding box center [48, 249] width 13 height 13
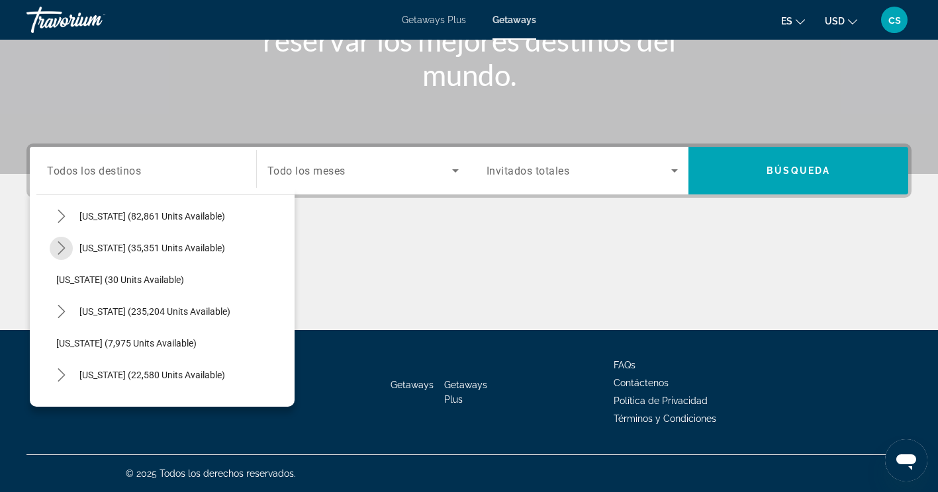
scroll to position [135, 0]
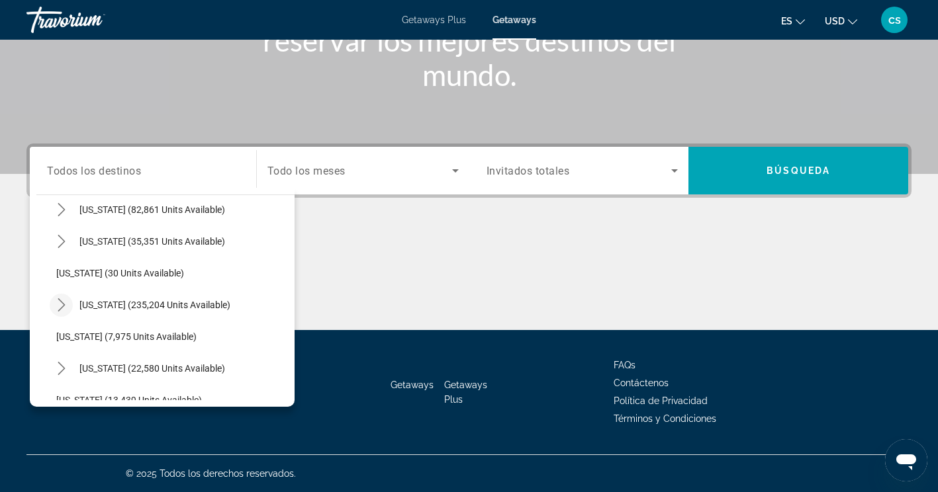
click at [61, 312] on mat-icon "Toggle Florida (235,204 units available) submenu" at bounding box center [61, 305] width 23 height 23
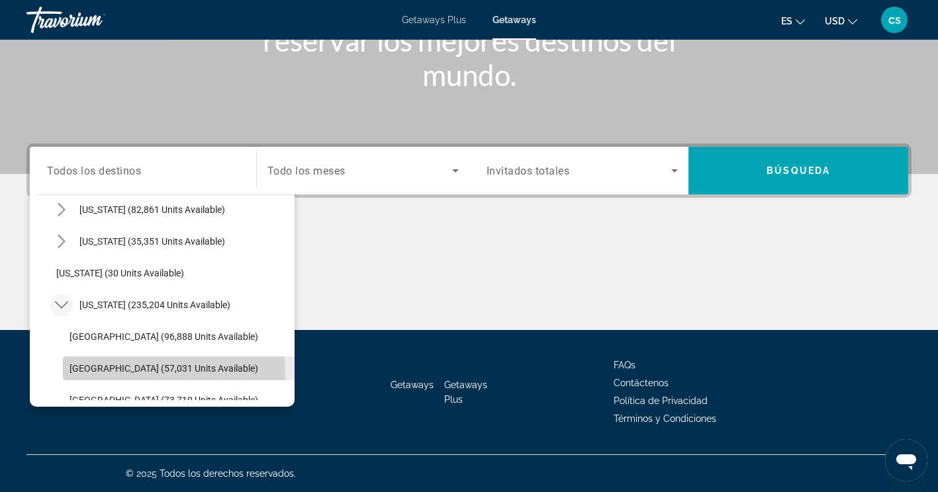
click at [89, 374] on span "Select destination: East Coast (57,031 units available)" at bounding box center [179, 369] width 232 height 32
type input "**********"
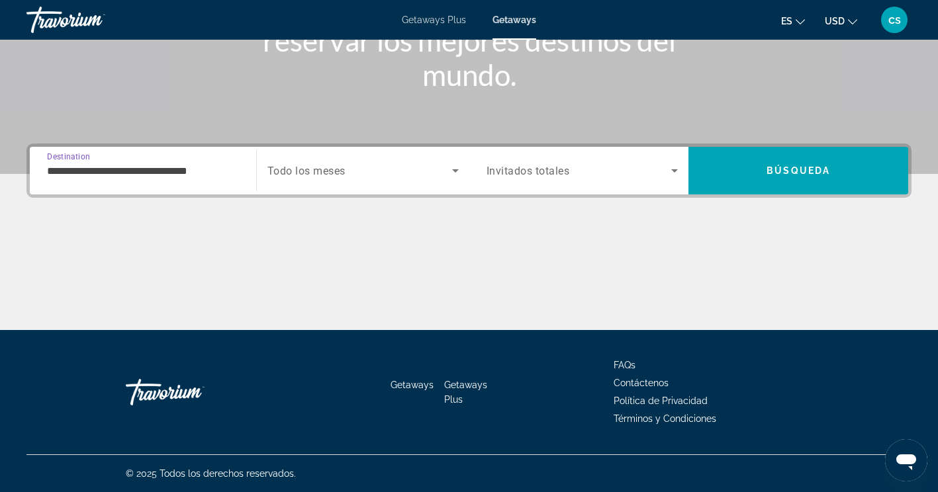
click at [288, 167] on span "Todo los meses" at bounding box center [306, 171] width 78 height 13
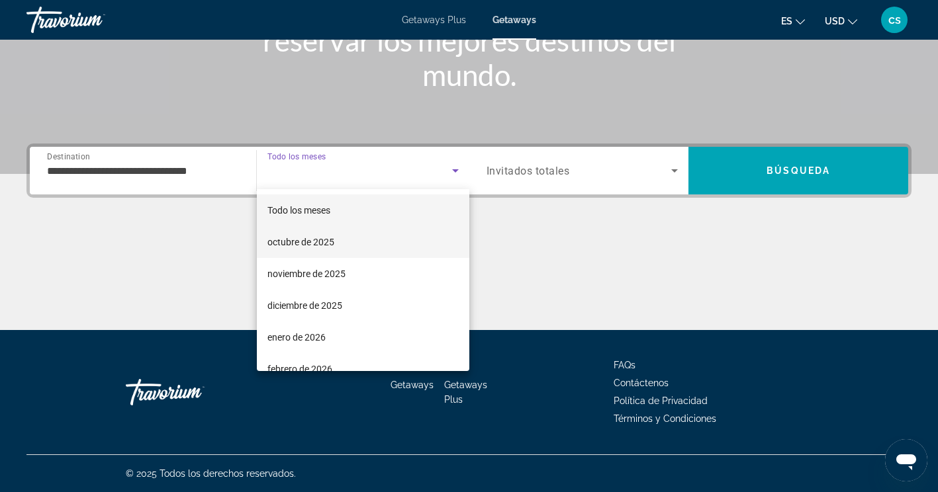
click at [282, 247] on span "octubre de 2025" at bounding box center [300, 242] width 67 height 16
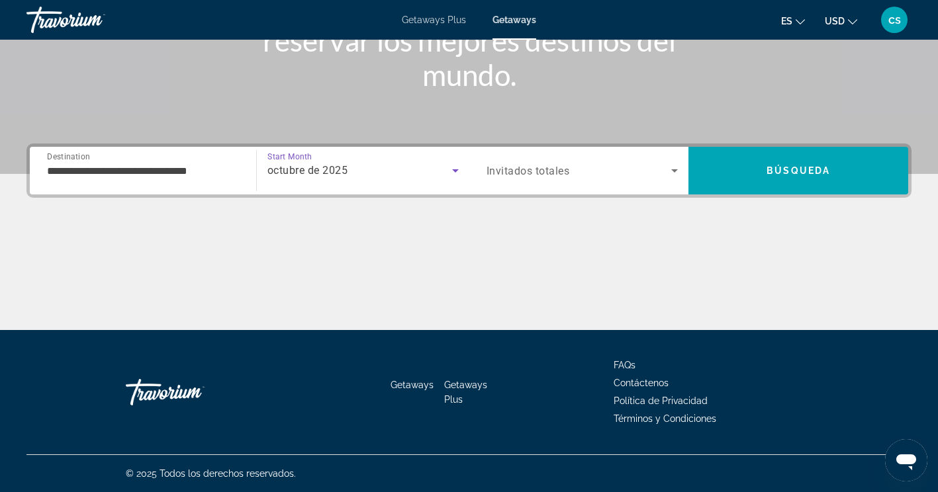
click at [513, 175] on span "Invitados totales" at bounding box center [527, 171] width 83 height 13
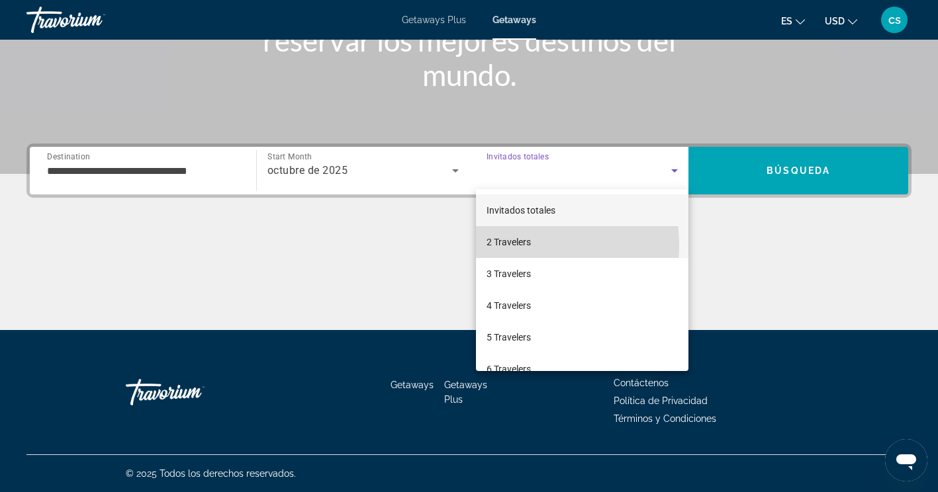
click at [490, 246] on span "2 Travelers" at bounding box center [508, 242] width 44 height 16
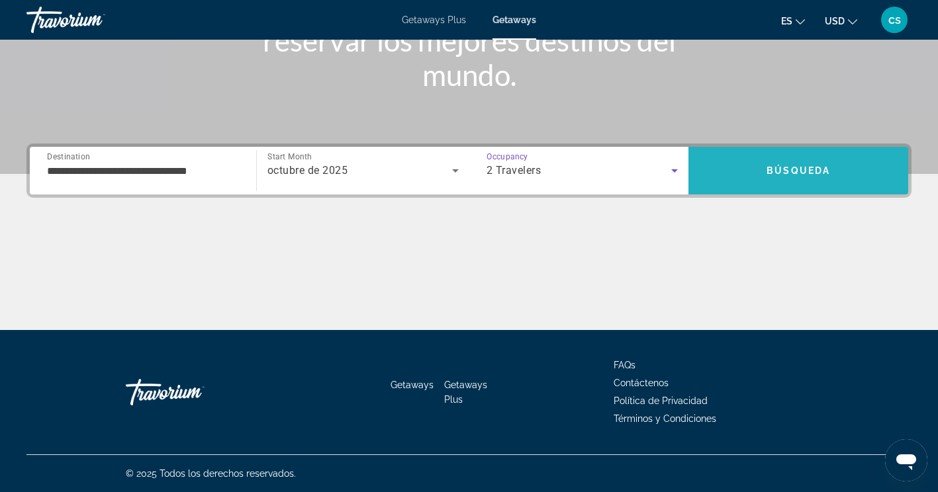
click at [740, 169] on span "Search" at bounding box center [798, 171] width 220 height 32
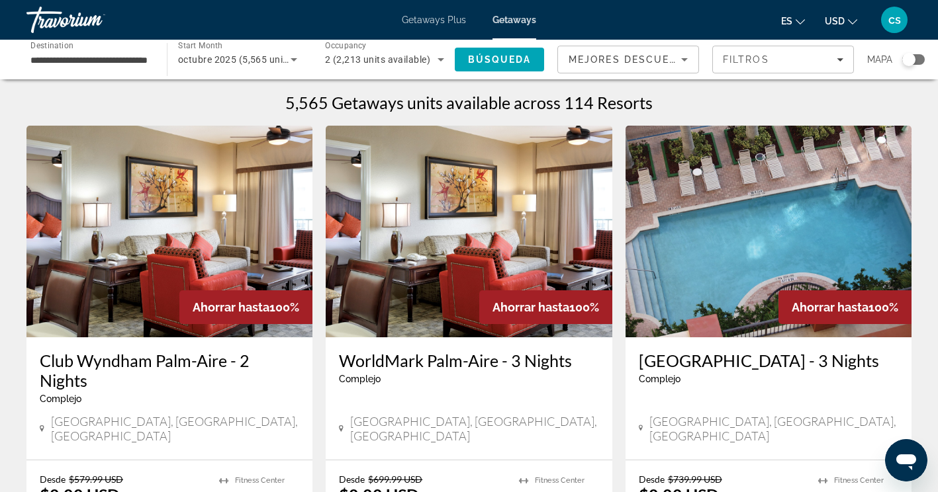
click at [918, 61] on div "Search widget" at bounding box center [913, 59] width 22 height 11
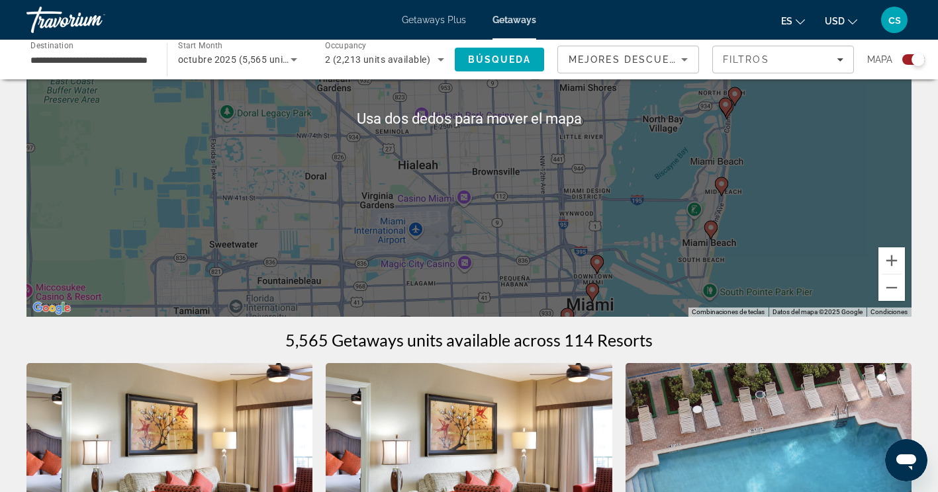
scroll to position [197, 0]
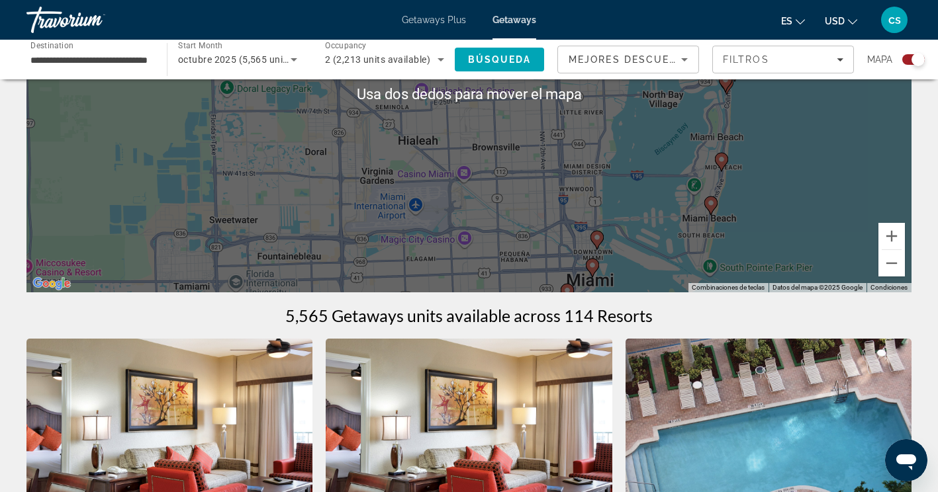
click at [641, 208] on div "Para activar la función de arrastrar con el teclado, presiona Alt + Intro. Una …" at bounding box center [468, 93] width 885 height 397
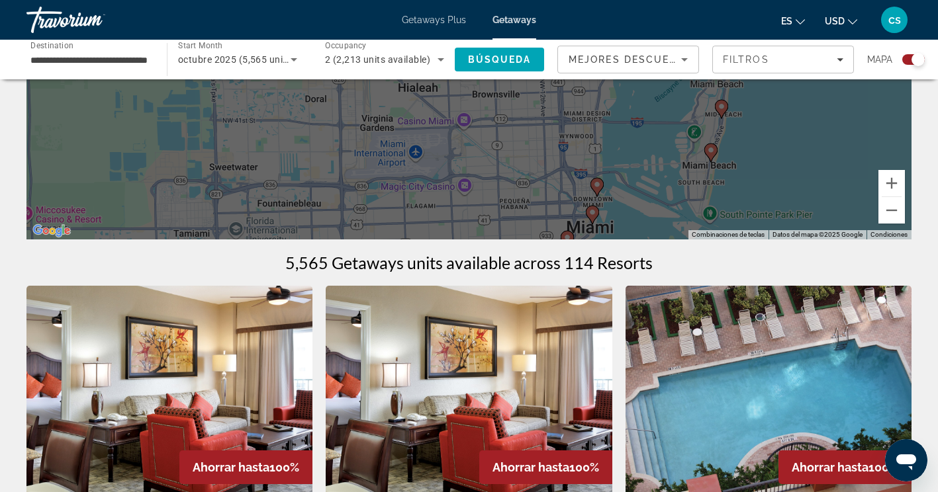
scroll to position [255, 0]
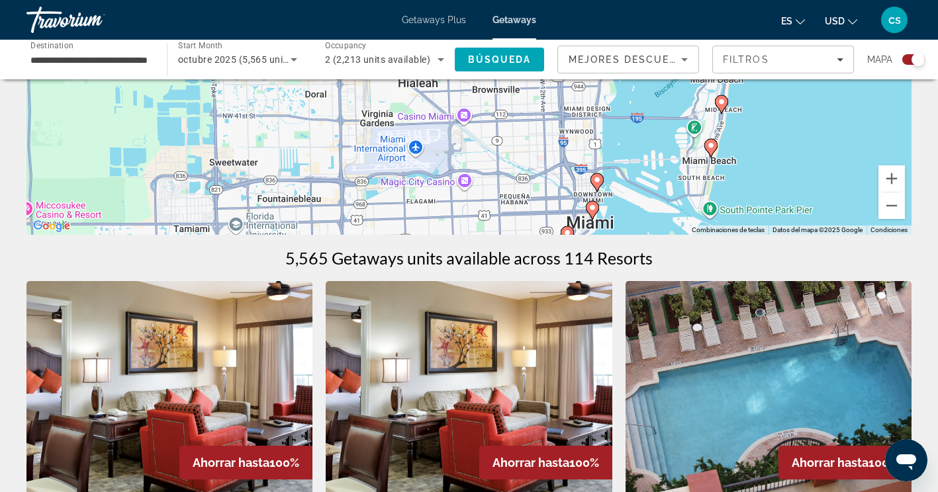
click at [596, 179] on div "Para activar la función de arrastrar con el teclado, presiona Alt + Intro. Una …" at bounding box center [468, 36] width 885 height 397
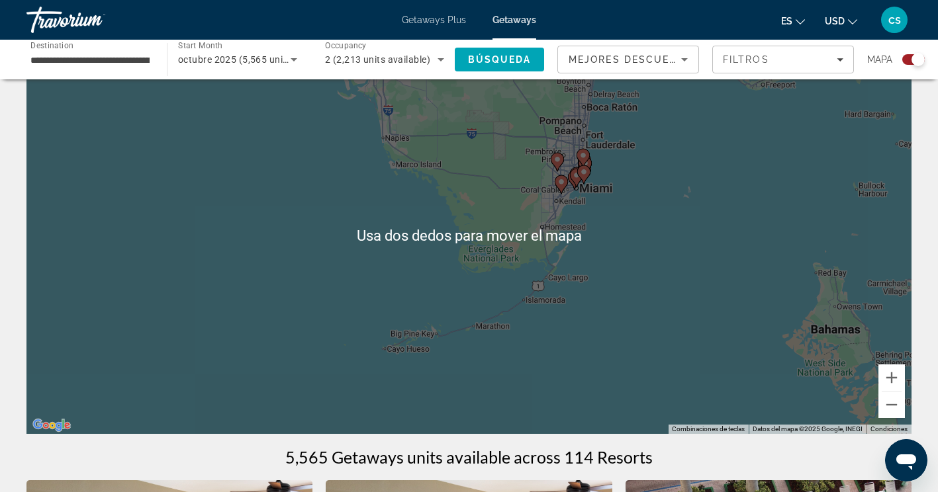
scroll to position [29, 0]
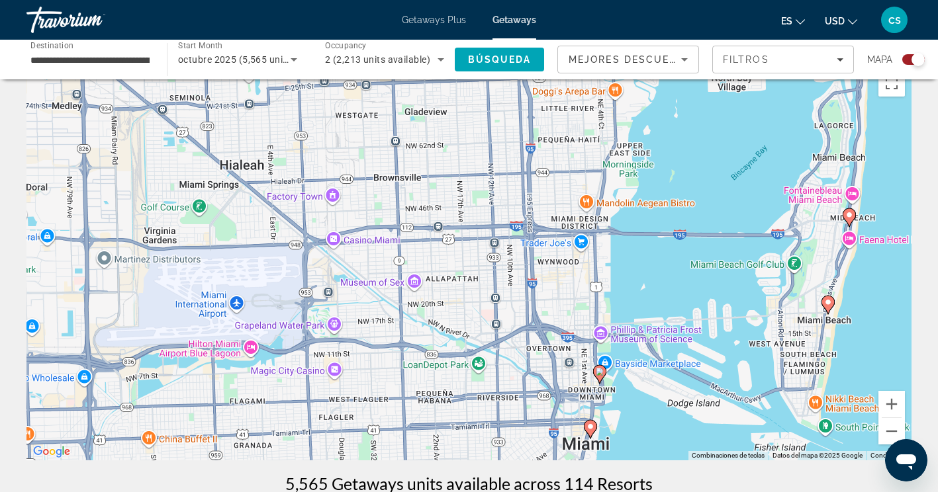
click at [603, 381] on gmp-advanced-marker "Main content" at bounding box center [599, 375] width 13 height 20
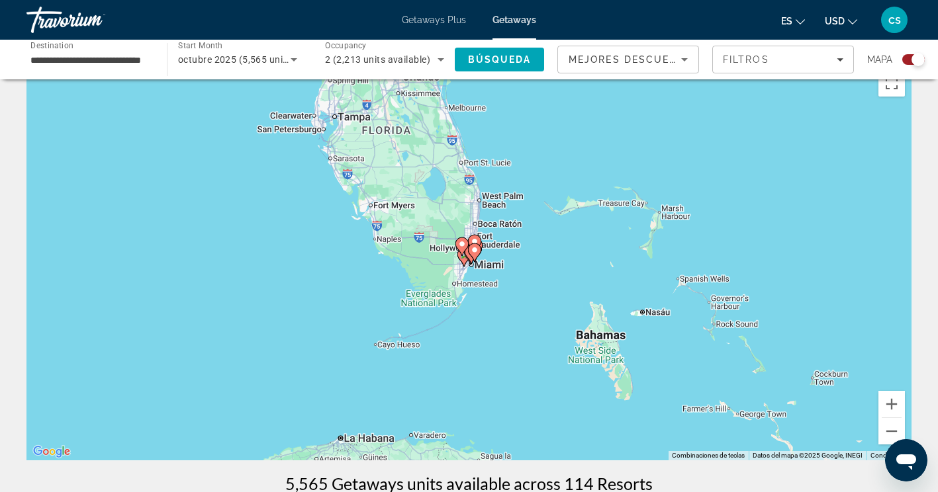
click at [473, 265] on gmp-advanced-marker "Main content" at bounding box center [470, 255] width 13 height 20
type input "**********"
click at [471, 261] on gmp-advanced-marker "Main content" at bounding box center [474, 253] width 13 height 20
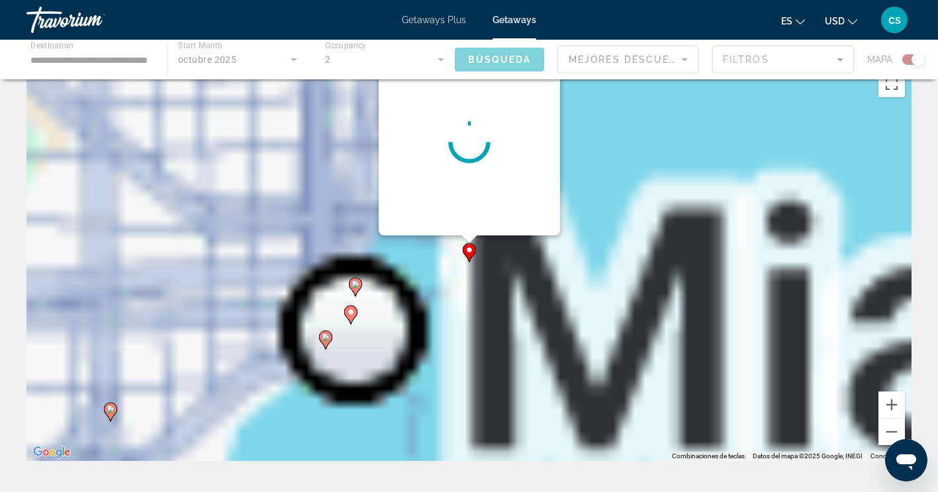
scroll to position [0, 0]
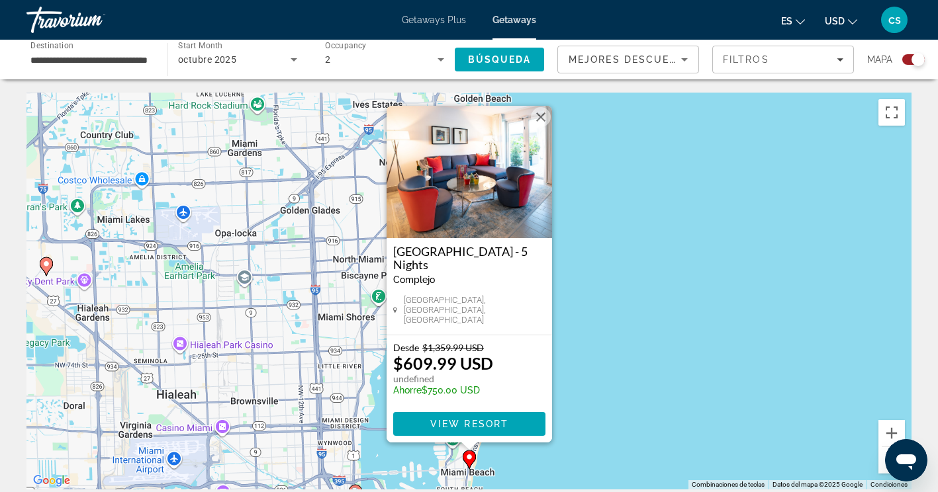
click at [541, 124] on button "Cerrar" at bounding box center [541, 117] width 20 height 20
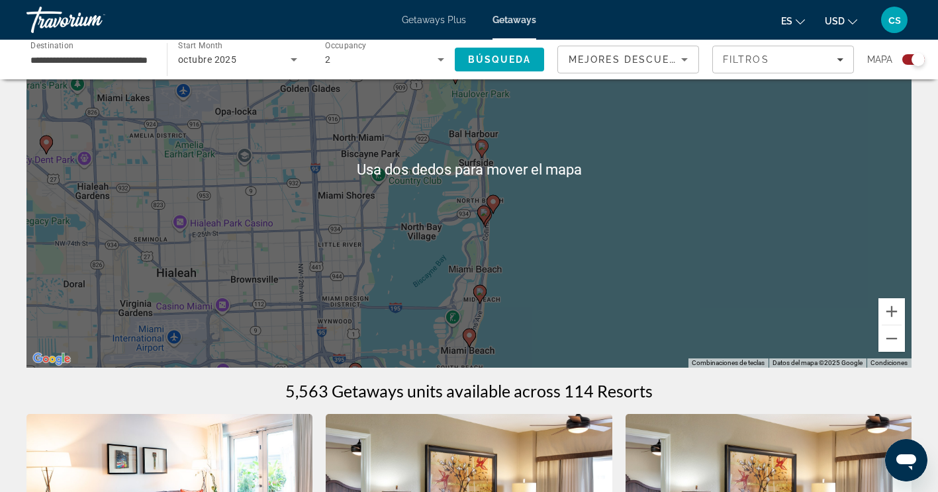
scroll to position [111, 0]
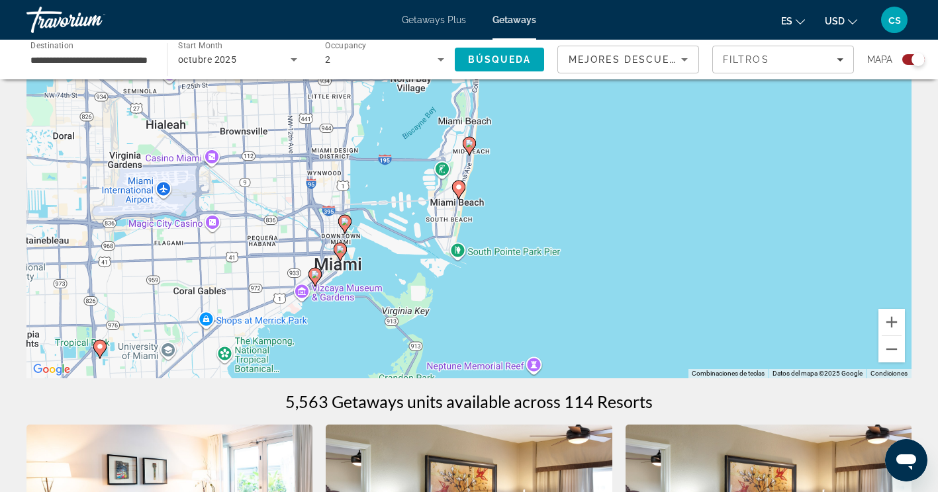
click at [342, 230] on div "Para activar la función de arrastrar con el teclado, presiona Alt + Intro. Una …" at bounding box center [468, 179] width 885 height 397
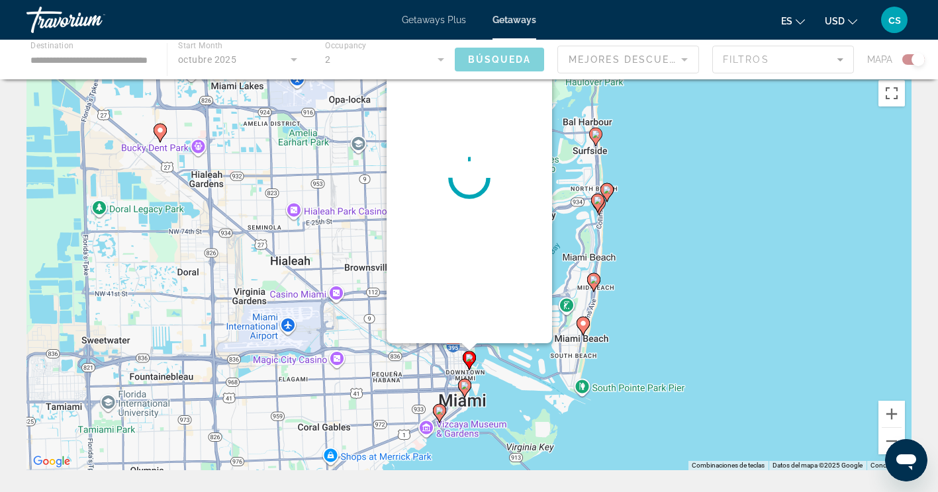
scroll to position [0, 0]
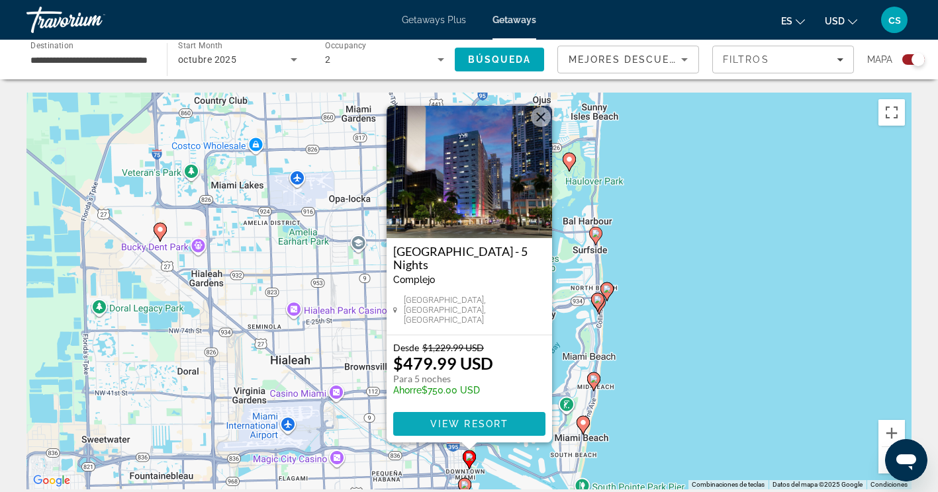
click at [408, 425] on span "Main content" at bounding box center [469, 424] width 152 height 32
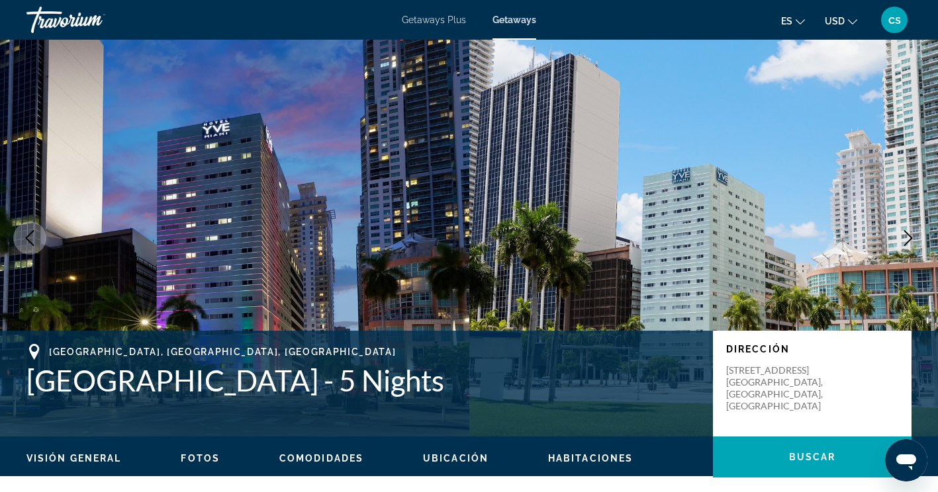
click at [498, 20] on span "Getaways" at bounding box center [514, 20] width 44 height 11
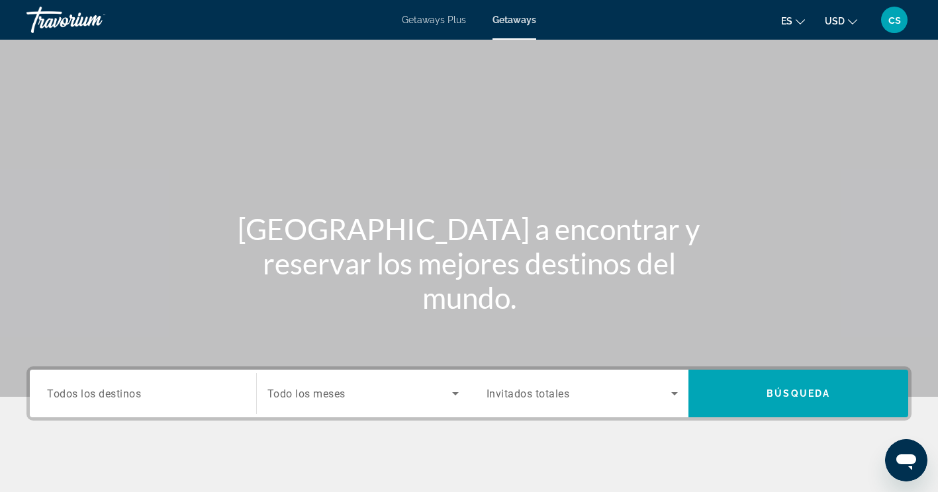
click at [91, 394] on span "Todos los destinos" at bounding box center [94, 393] width 94 height 13
click at [91, 394] on input "Destination Todos los destinos" at bounding box center [143, 394] width 192 height 16
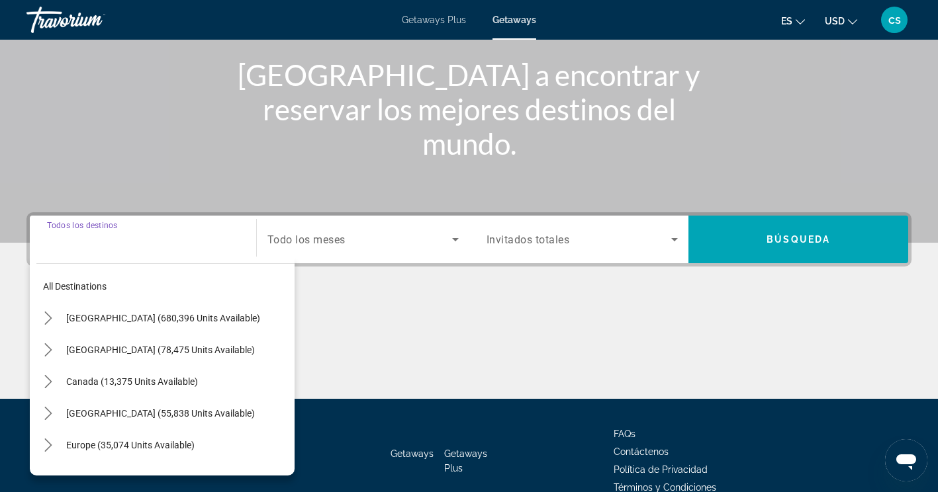
scroll to position [223, 0]
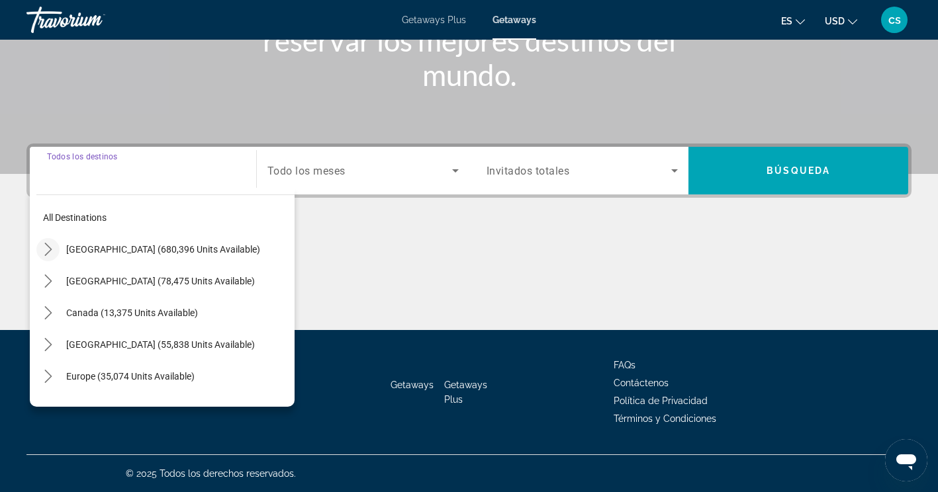
click at [49, 257] on mat-icon "Toggle United States (680,396 units available) submenu" at bounding box center [47, 249] width 23 height 23
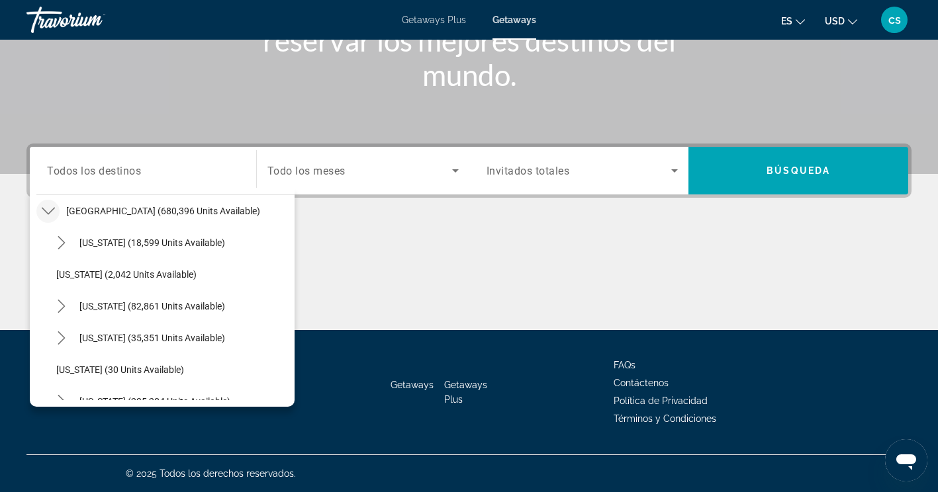
click at [69, 171] on span "Todos los destinos" at bounding box center [94, 170] width 94 height 13
click at [69, 171] on input "Destination Todos los destinos" at bounding box center [143, 171] width 192 height 16
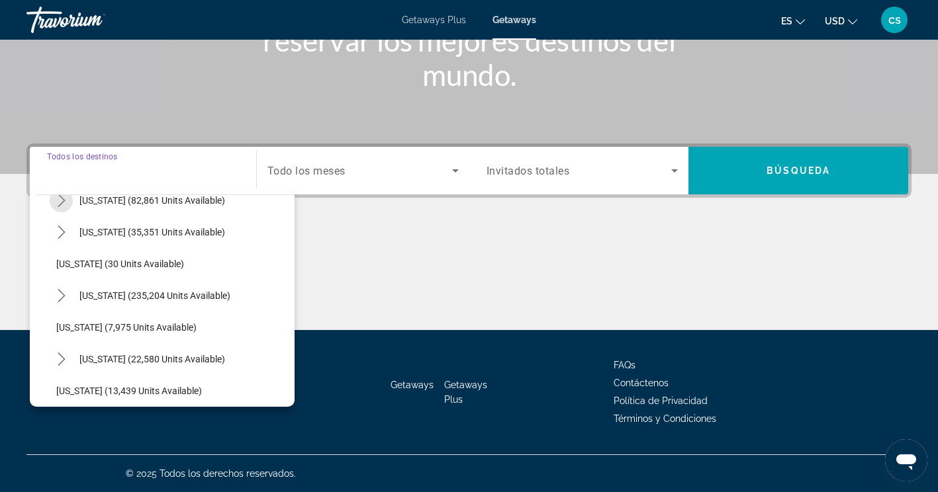
scroll to position [157, 0]
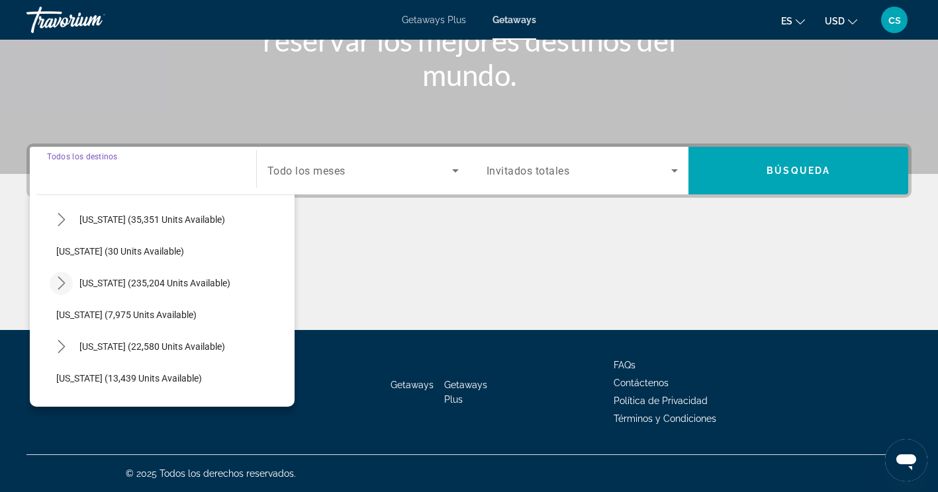
click at [56, 286] on icon "Toggle Florida (235,204 units available) submenu" at bounding box center [61, 283] width 13 height 13
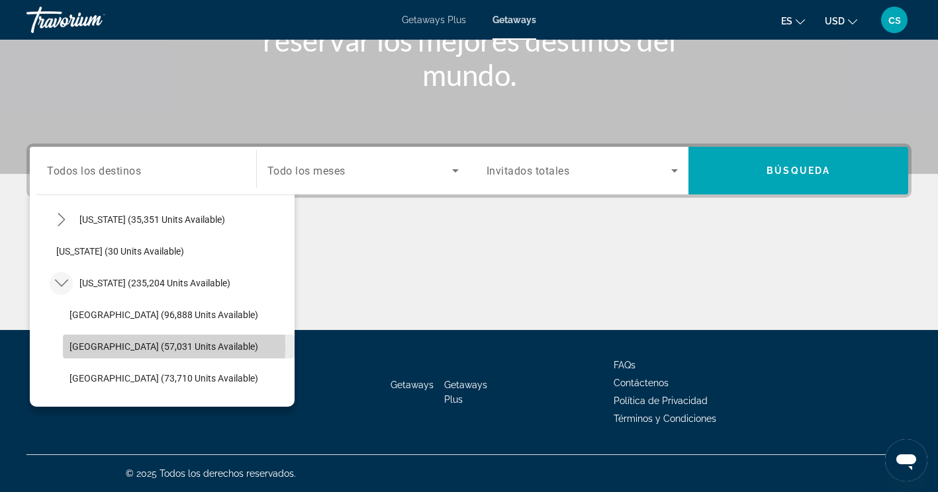
click at [85, 346] on span "[GEOGRAPHIC_DATA] (57,031 units available)" at bounding box center [163, 346] width 189 height 11
type input "**********"
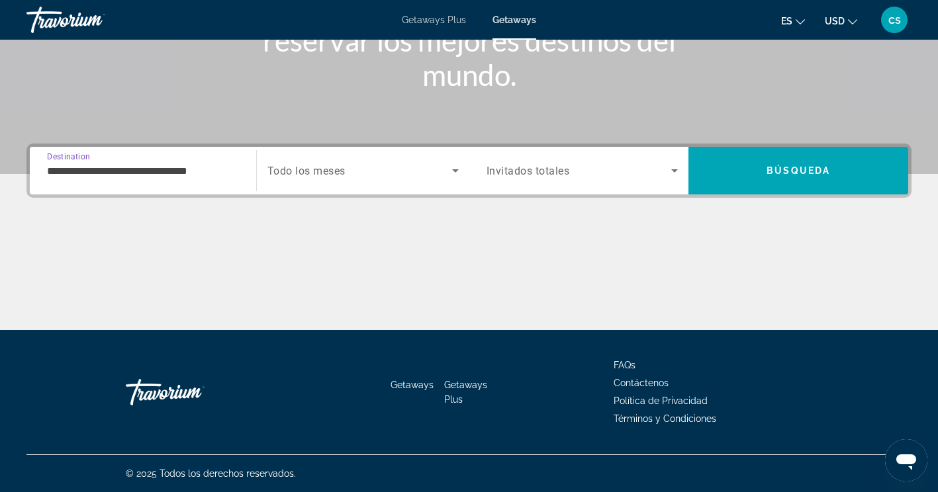
click at [293, 173] on span "Todo los meses" at bounding box center [306, 171] width 78 height 13
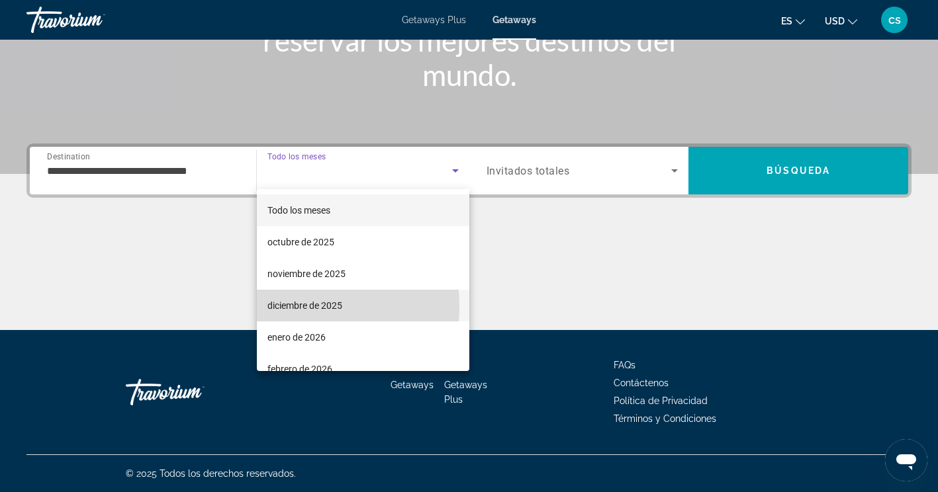
click at [273, 307] on span "diciembre de 2025" at bounding box center [304, 306] width 75 height 16
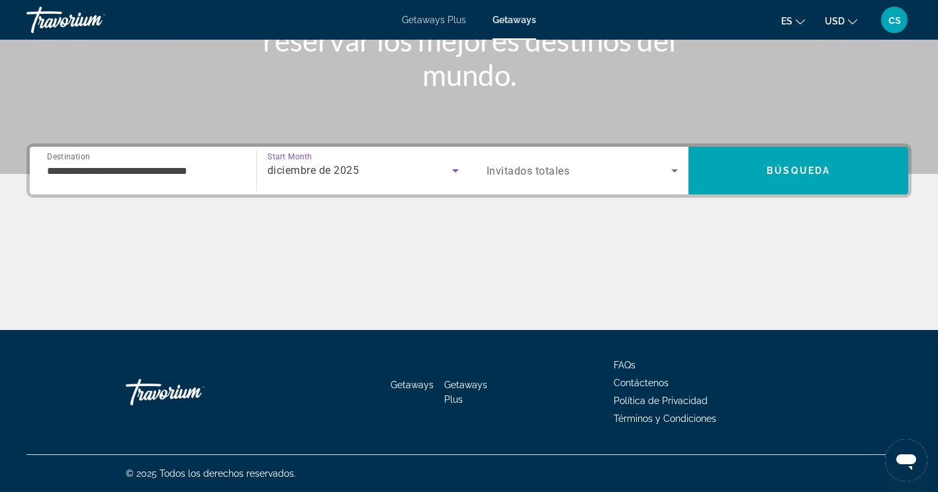
click at [522, 172] on span "Invitados totales" at bounding box center [527, 171] width 83 height 13
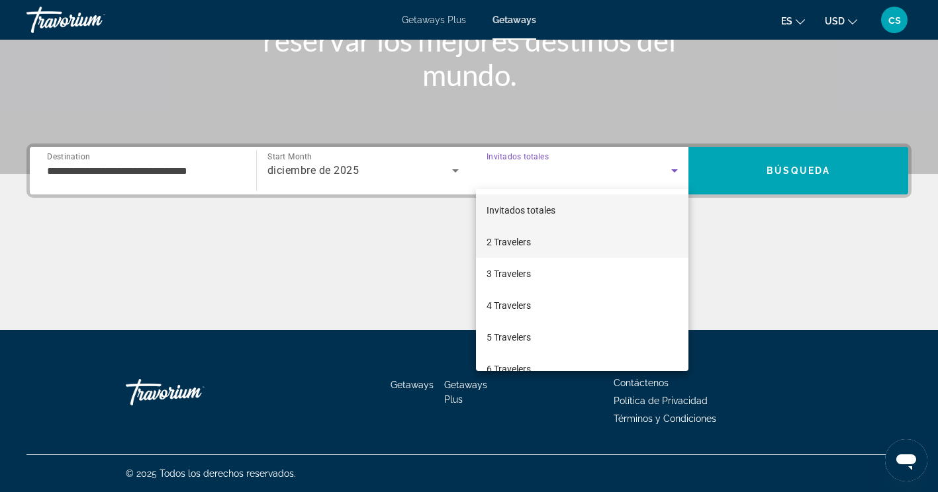
click at [492, 254] on mat-option "2 Travelers" at bounding box center [582, 242] width 213 height 32
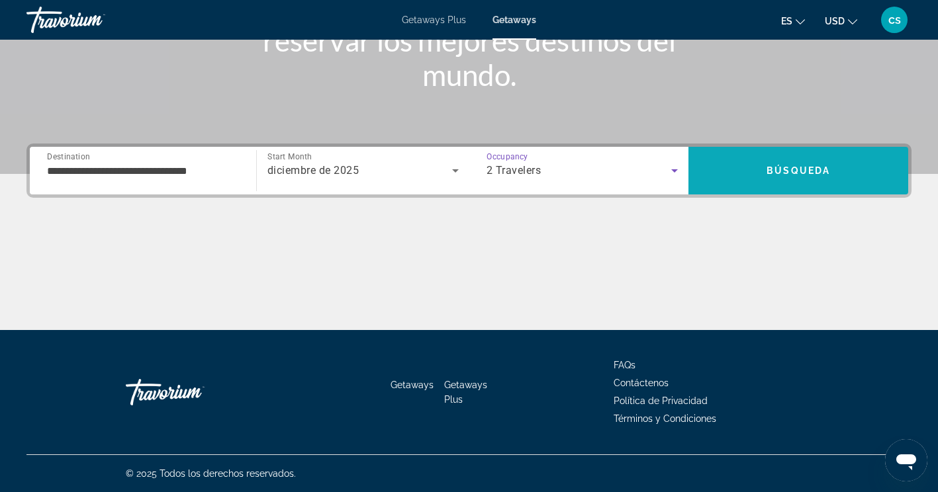
click at [738, 179] on span "Search" at bounding box center [798, 171] width 220 height 32
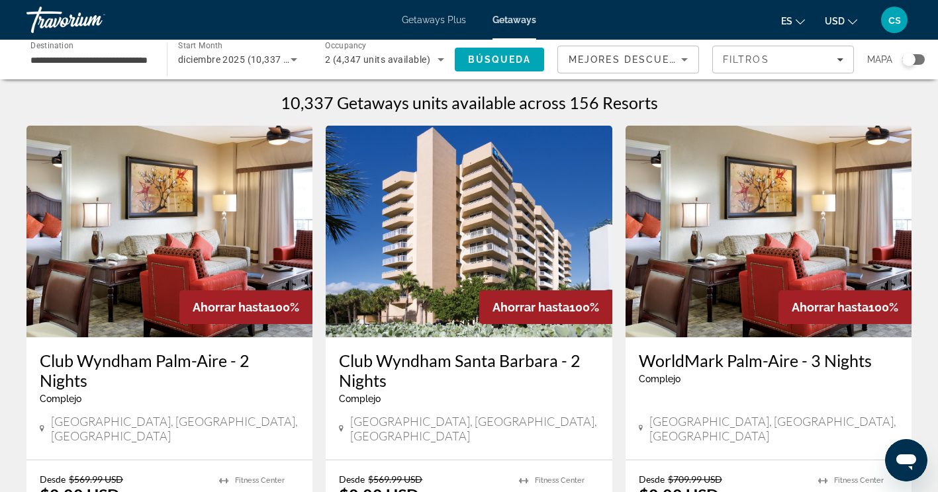
click at [917, 62] on div "Search widget" at bounding box center [913, 59] width 22 height 11
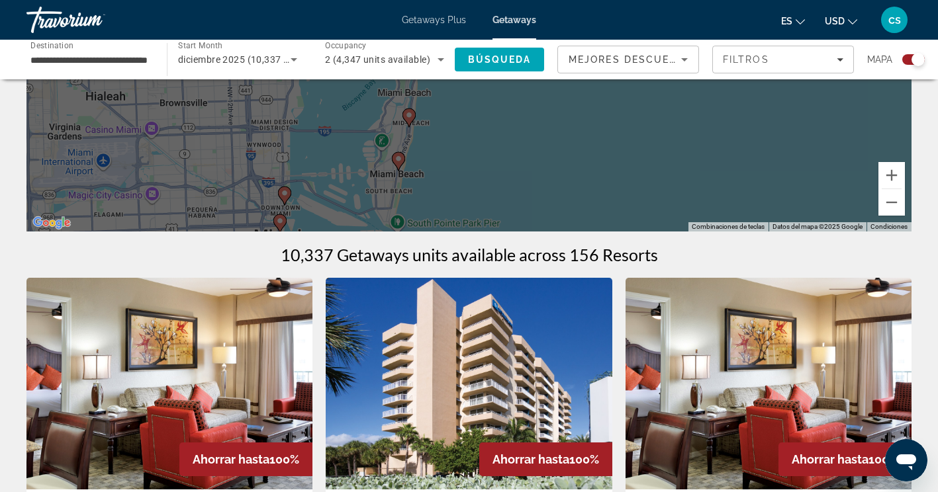
scroll to position [259, 0]
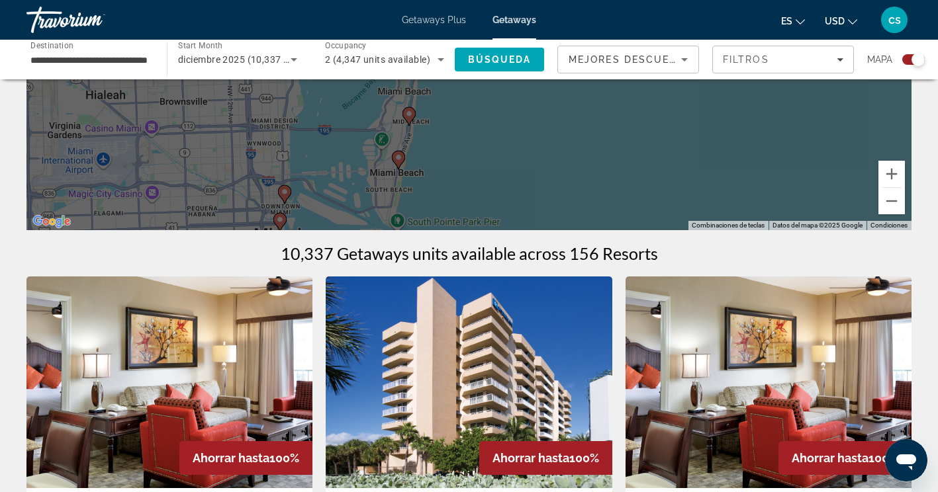
click at [284, 192] on div "Para activar la función de arrastrar con el teclado, presiona Alt + Intro. Una …" at bounding box center [468, 31] width 885 height 397
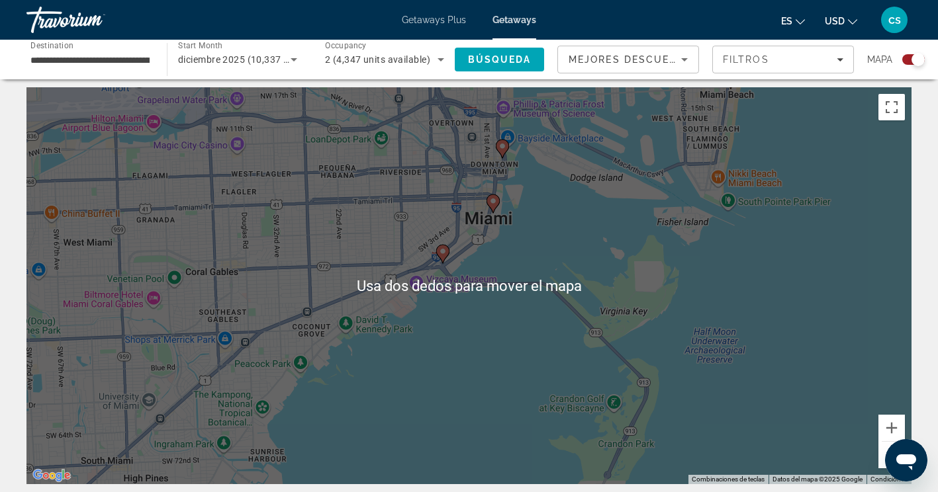
scroll to position [5, 0]
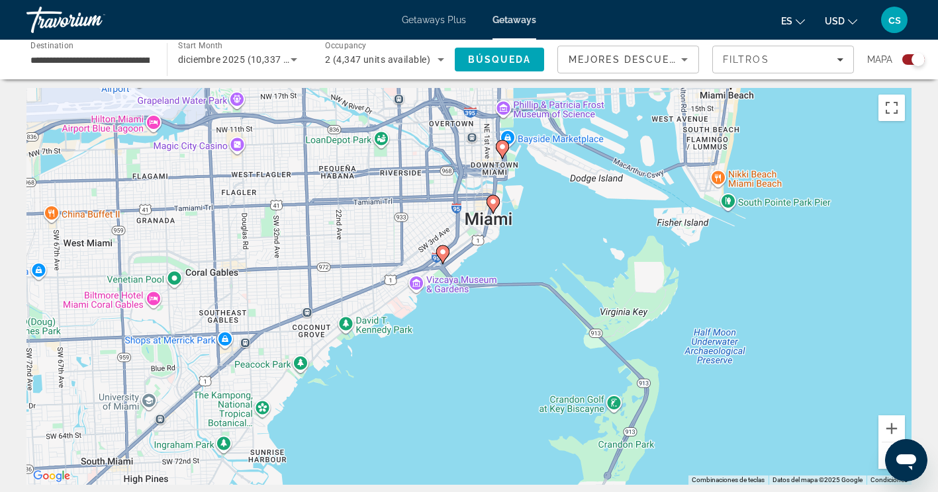
click at [498, 157] on div "Para activar la función de arrastrar con el teclado, presiona Alt + Intro. Una …" at bounding box center [468, 286] width 885 height 397
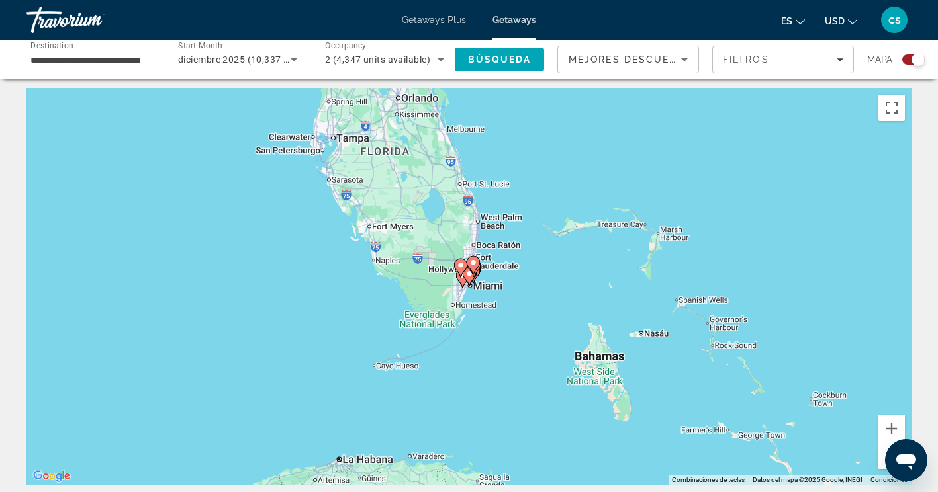
click at [460, 281] on icon "Main content" at bounding box center [462, 278] width 12 height 17
type input "**********"
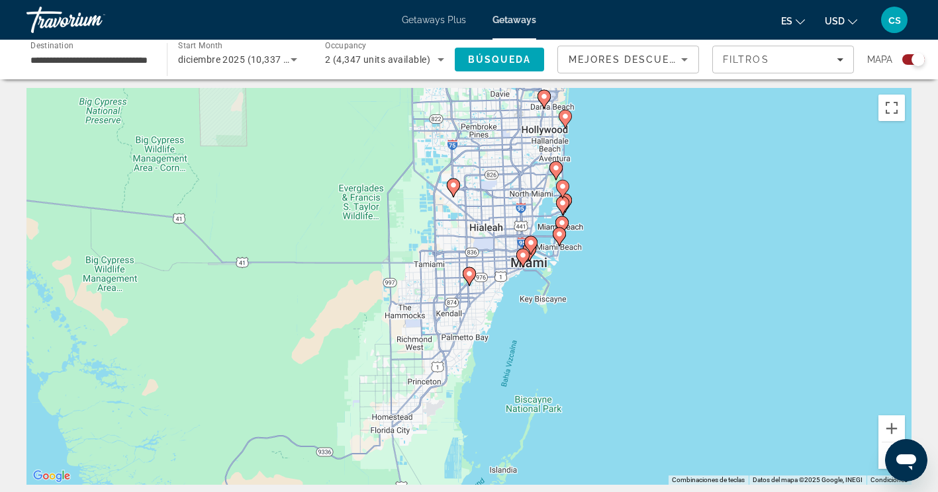
scroll to position [0, 0]
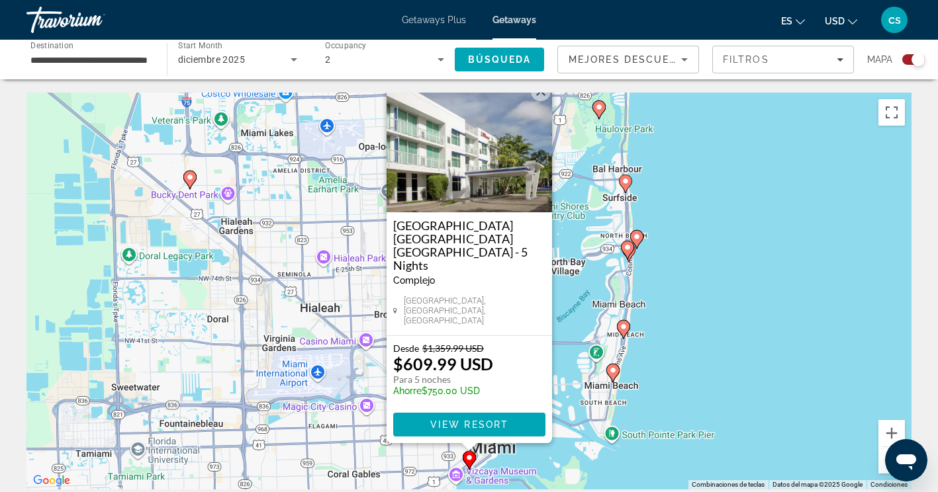
click at [534, 101] on button "Cerrar" at bounding box center [541, 91] width 20 height 20
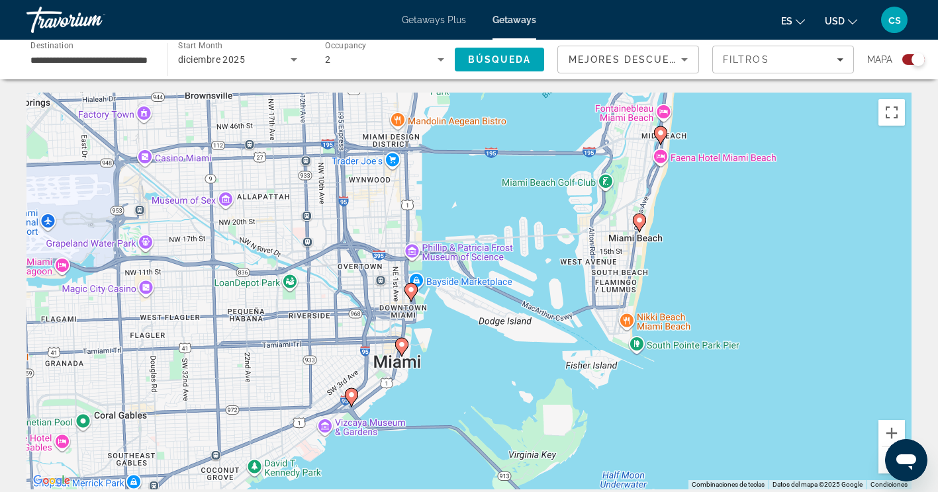
click at [410, 290] on image "Main content" at bounding box center [411, 290] width 8 height 8
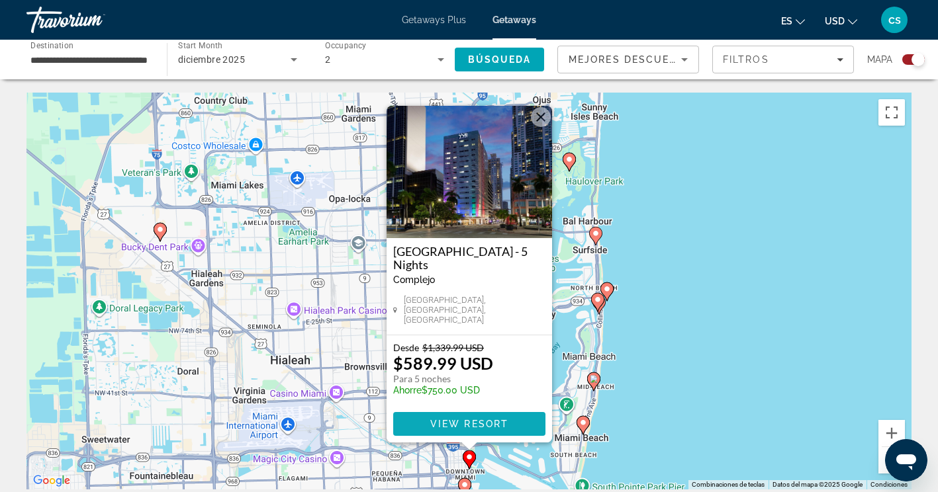
click at [493, 435] on span "Main content" at bounding box center [469, 424] width 152 height 32
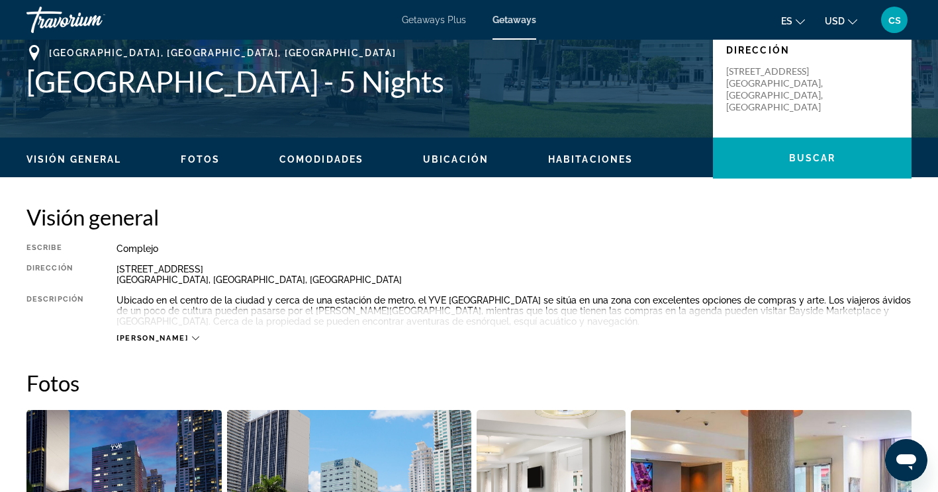
scroll to position [298, 0]
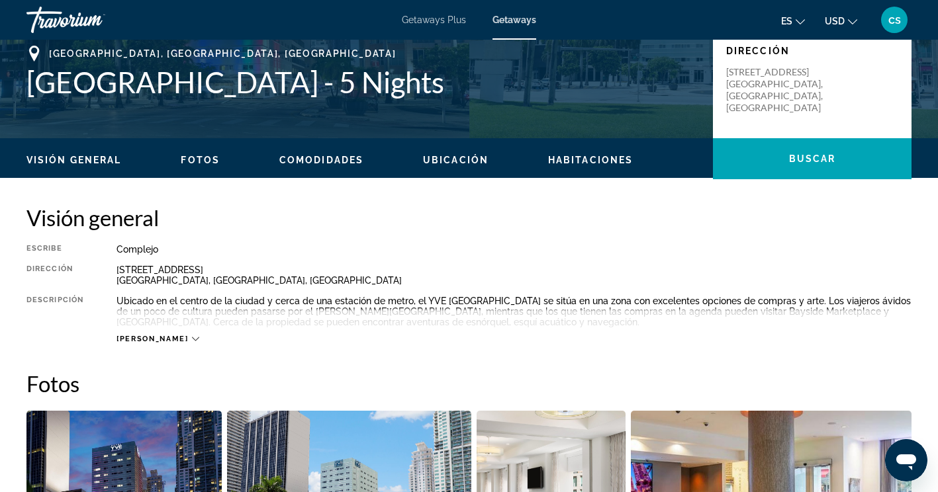
click at [192, 339] on icon "Main content" at bounding box center [195, 339] width 7 height 4
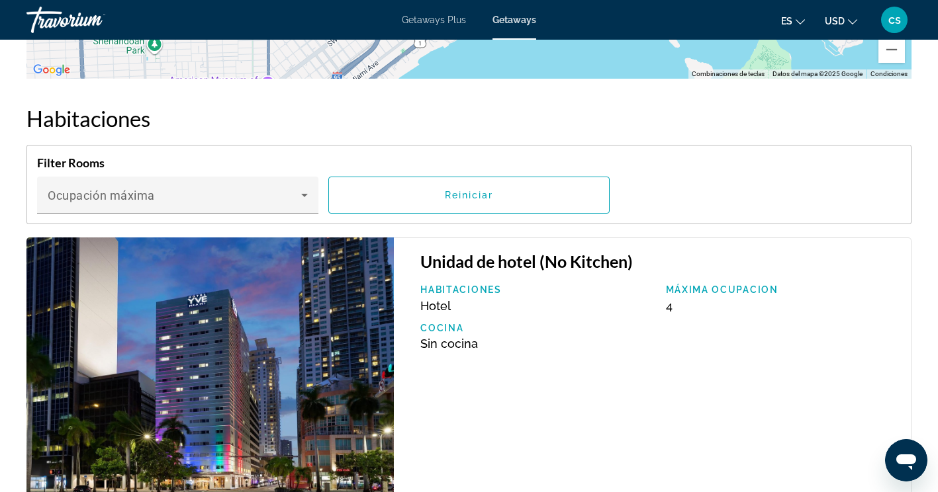
scroll to position [1837, 0]
click at [347, 342] on img "Main content" at bounding box center [209, 378] width 367 height 280
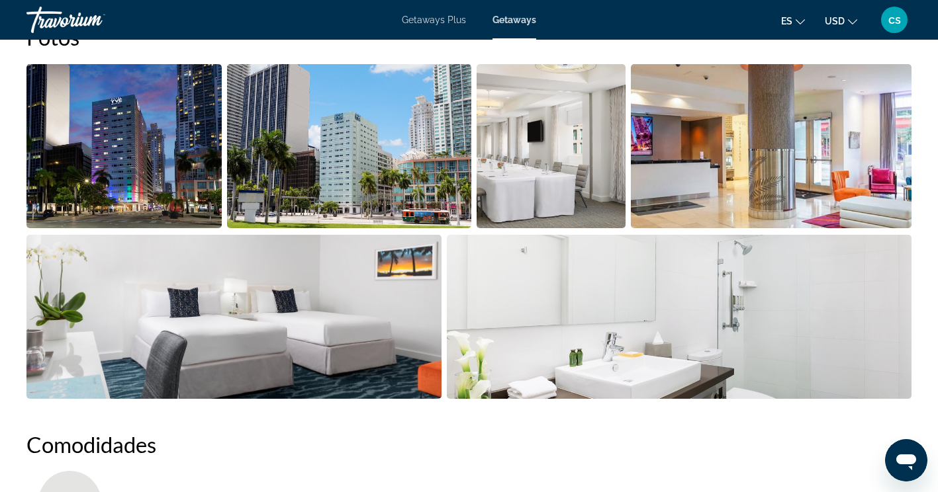
scroll to position [582, 0]
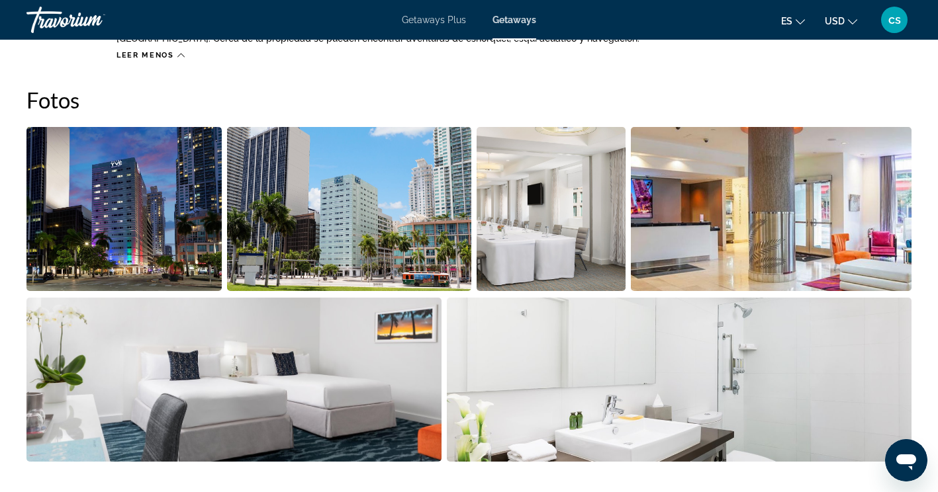
click at [164, 216] on img "Open full-screen image slider" at bounding box center [123, 209] width 195 height 164
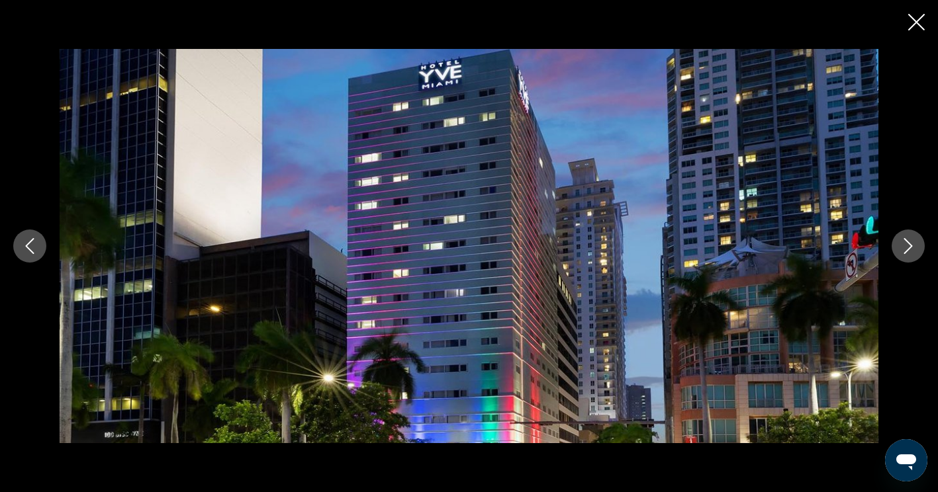
click at [910, 234] on button "Next image" at bounding box center [907, 246] width 33 height 33
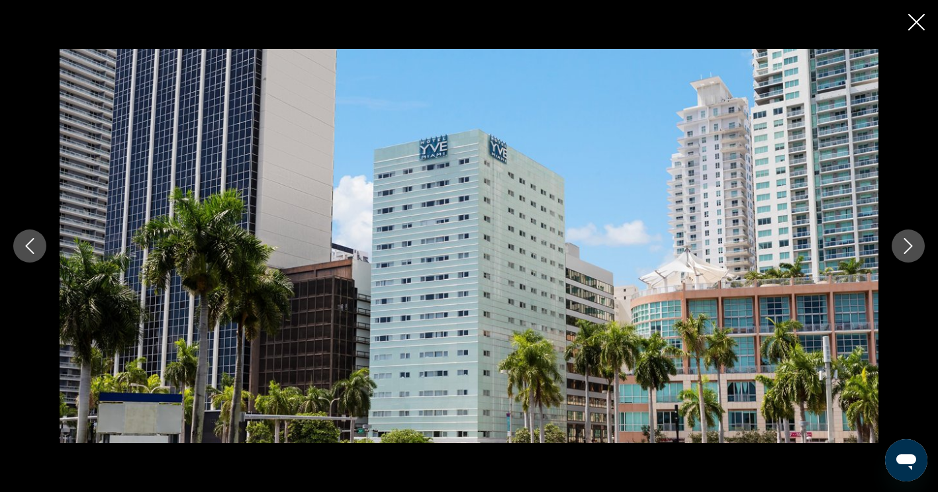
click at [906, 247] on icon "Next image" at bounding box center [908, 246] width 16 height 16
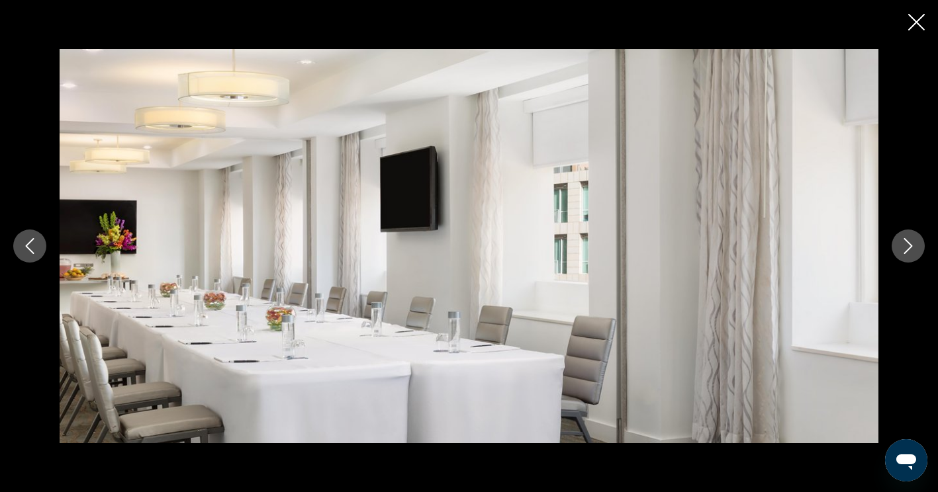
click at [905, 253] on icon "Next image" at bounding box center [908, 246] width 16 height 16
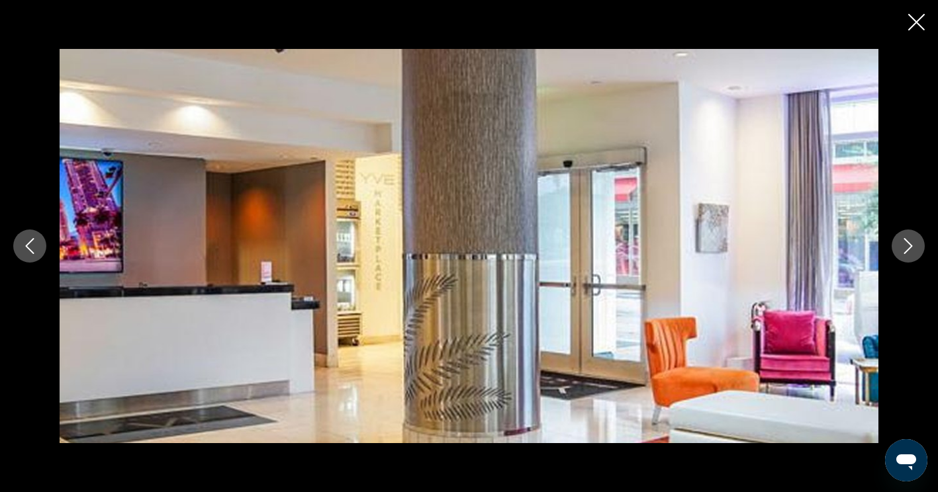
click at [905, 255] on button "Next image" at bounding box center [907, 246] width 33 height 33
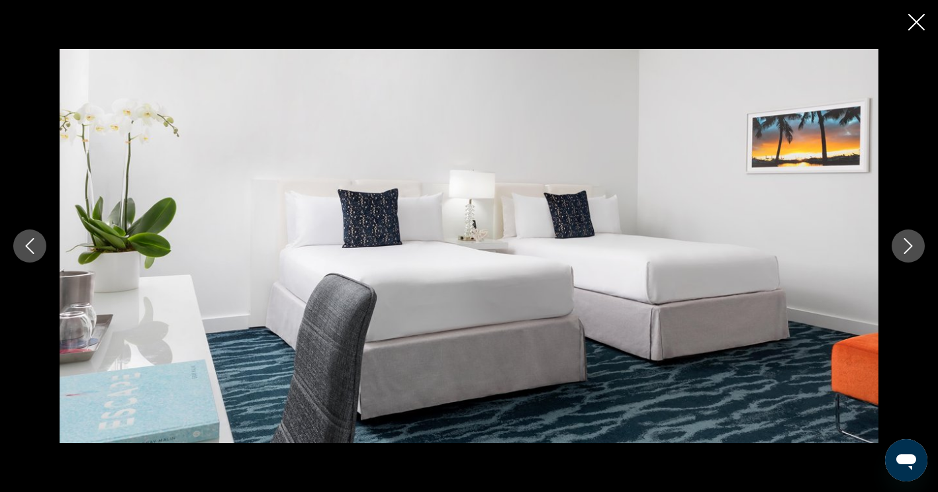
click at [905, 255] on button "Next image" at bounding box center [907, 246] width 33 height 33
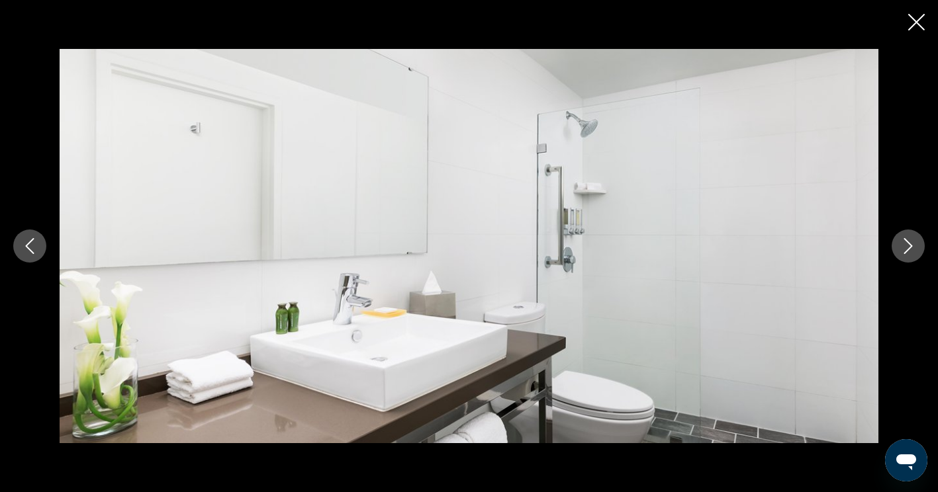
click at [906, 259] on button "Next image" at bounding box center [907, 246] width 33 height 33
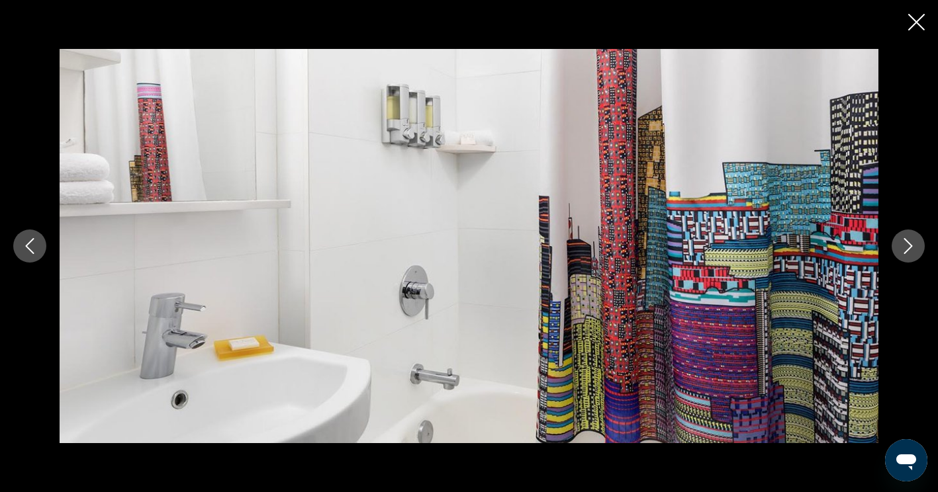
click at [902, 261] on button "Next image" at bounding box center [907, 246] width 33 height 33
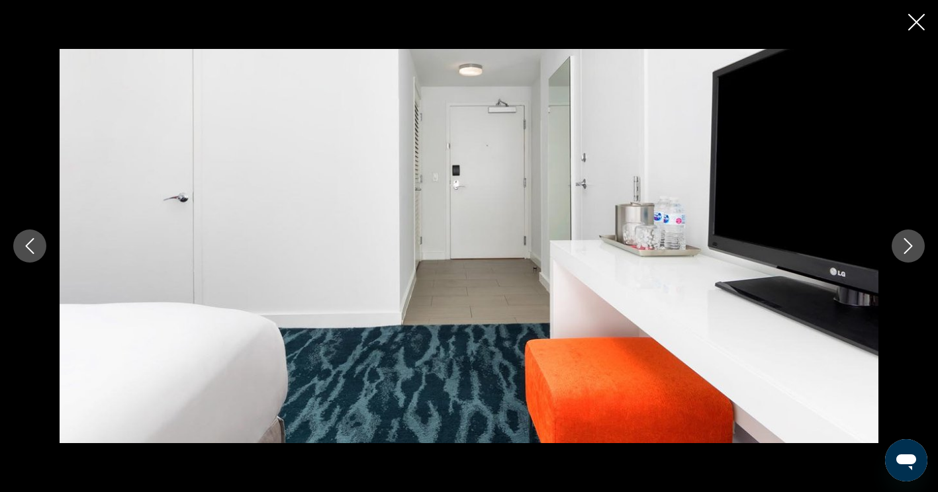
click at [908, 259] on button "Next image" at bounding box center [907, 246] width 33 height 33
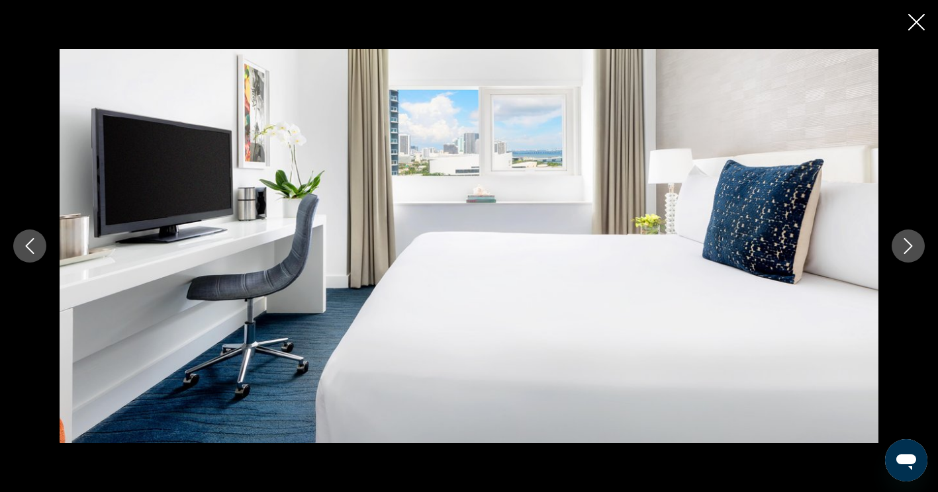
click at [906, 257] on button "Next image" at bounding box center [907, 246] width 33 height 33
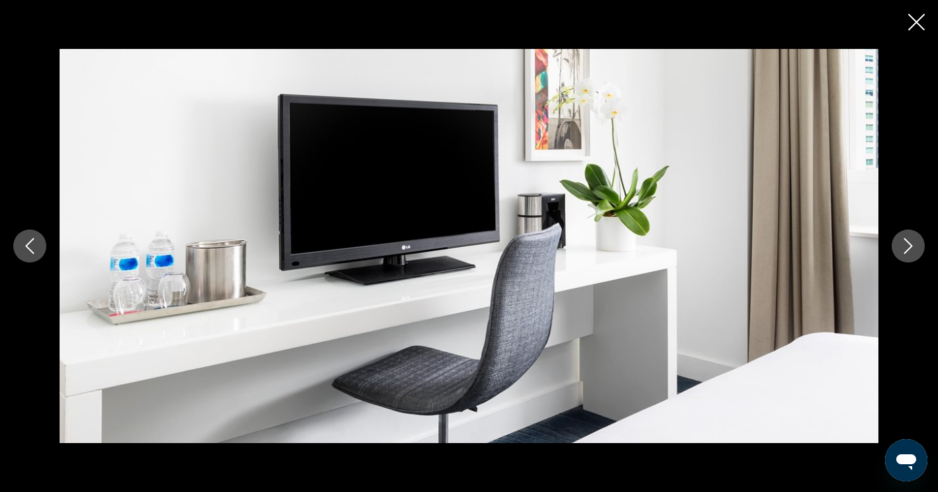
click at [906, 257] on button "Next image" at bounding box center [907, 246] width 33 height 33
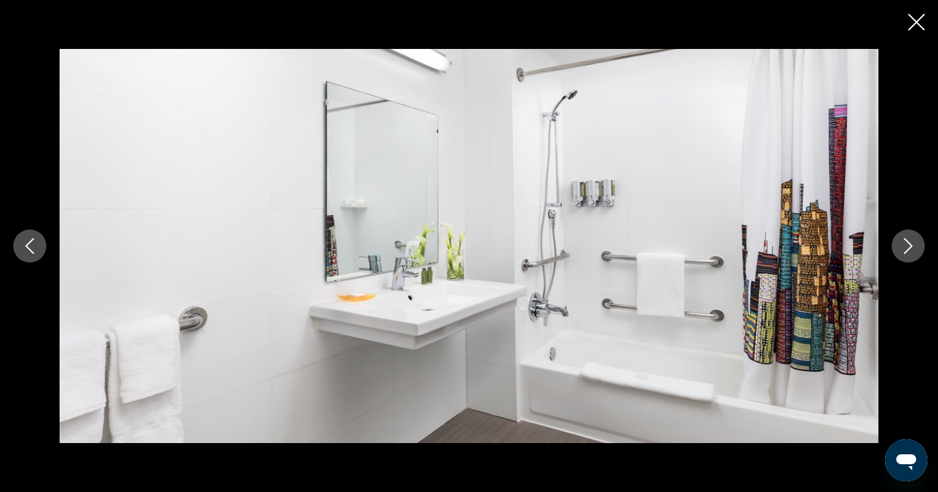
click at [908, 255] on button "Next image" at bounding box center [907, 246] width 33 height 33
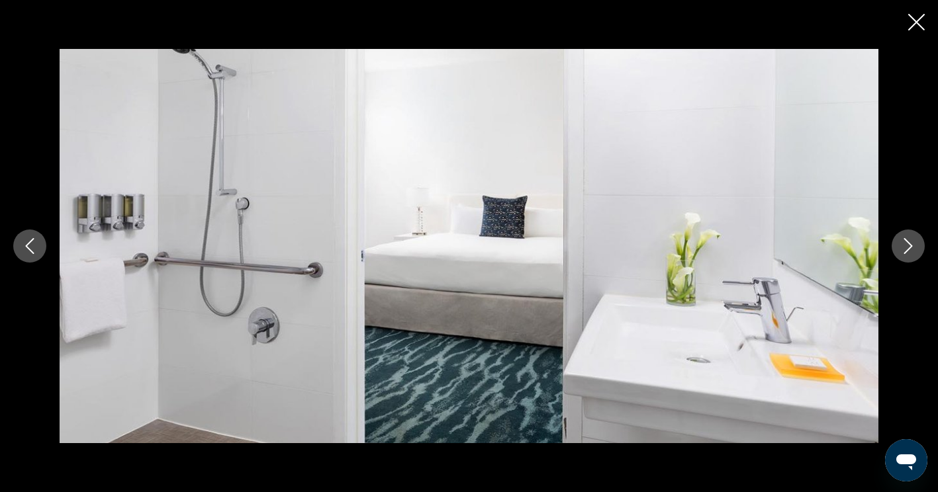
click at [908, 255] on button "Next image" at bounding box center [907, 246] width 33 height 33
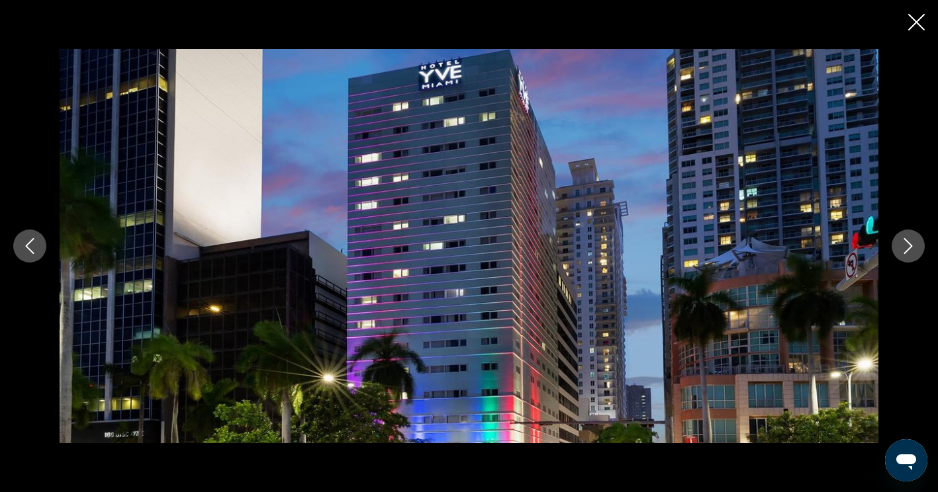
click at [906, 255] on button "Next image" at bounding box center [907, 246] width 33 height 33
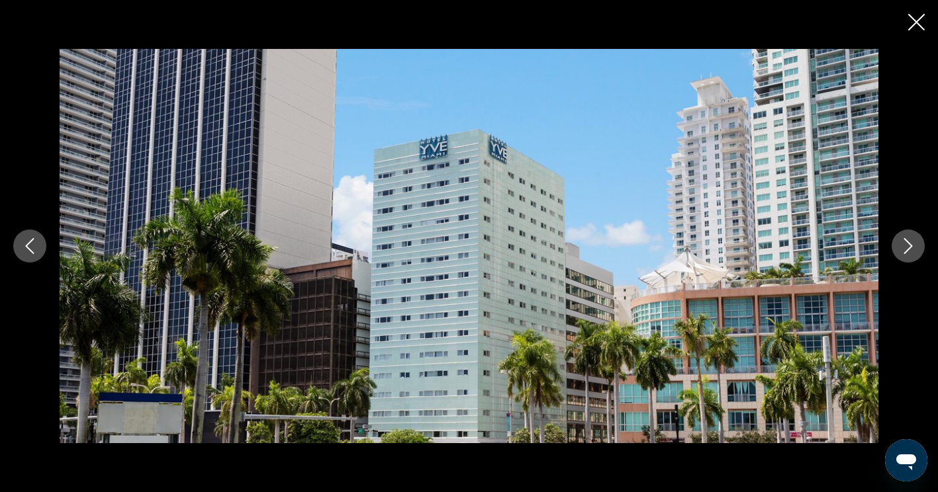
click at [904, 259] on button "Next image" at bounding box center [907, 246] width 33 height 33
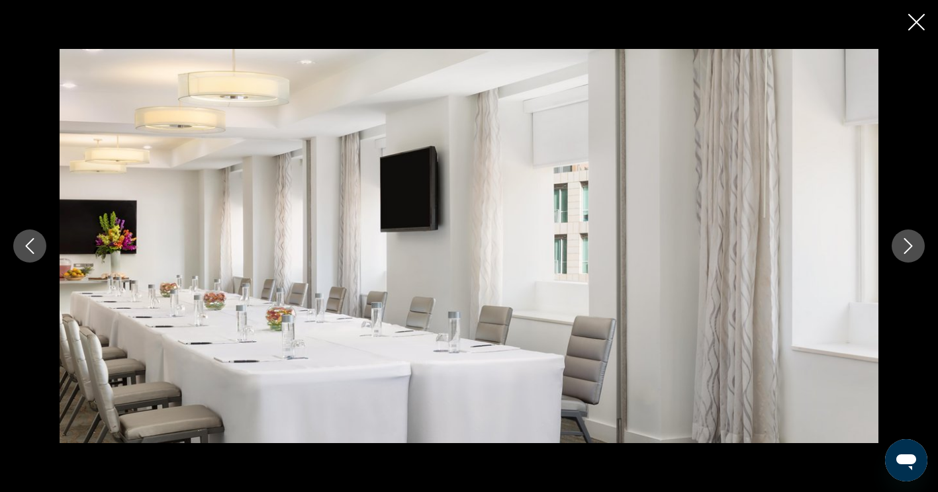
click at [913, 1] on div "prev next" at bounding box center [469, 246] width 938 height 492
click at [909, 32] on button "Close slideshow" at bounding box center [916, 23] width 17 height 21
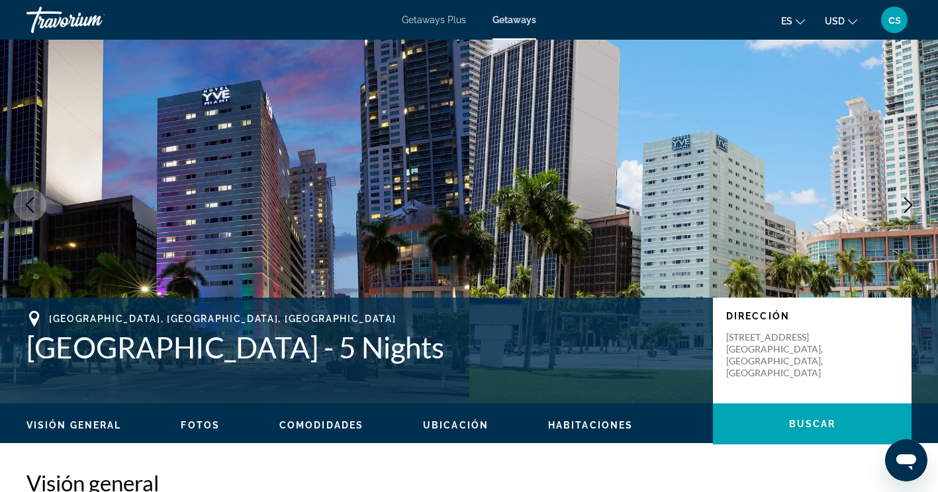
scroll to position [0, 0]
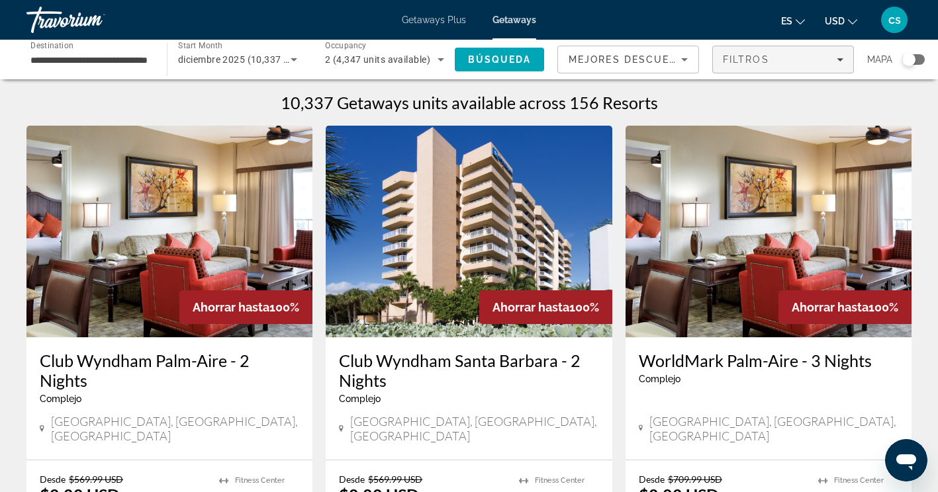
click at [762, 56] on span "Filtros" at bounding box center [745, 59] width 46 height 11
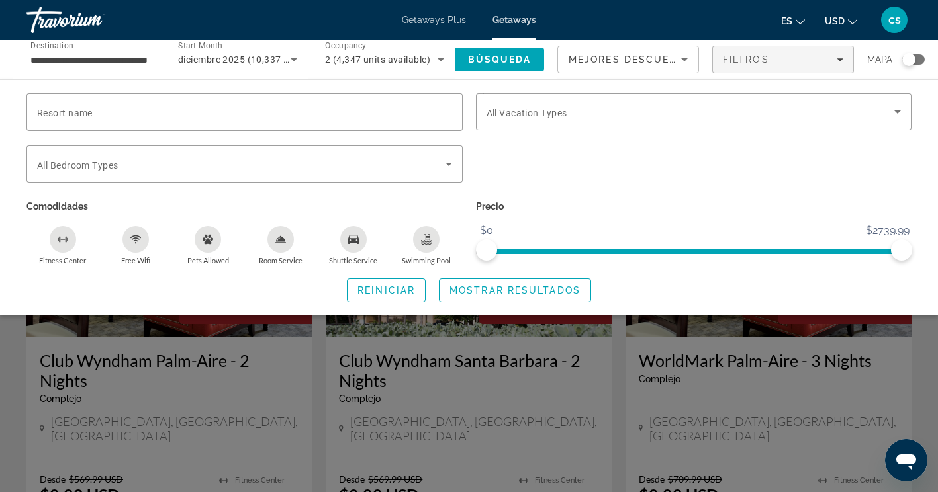
click at [905, 61] on div "Search widget" at bounding box center [908, 59] width 13 height 13
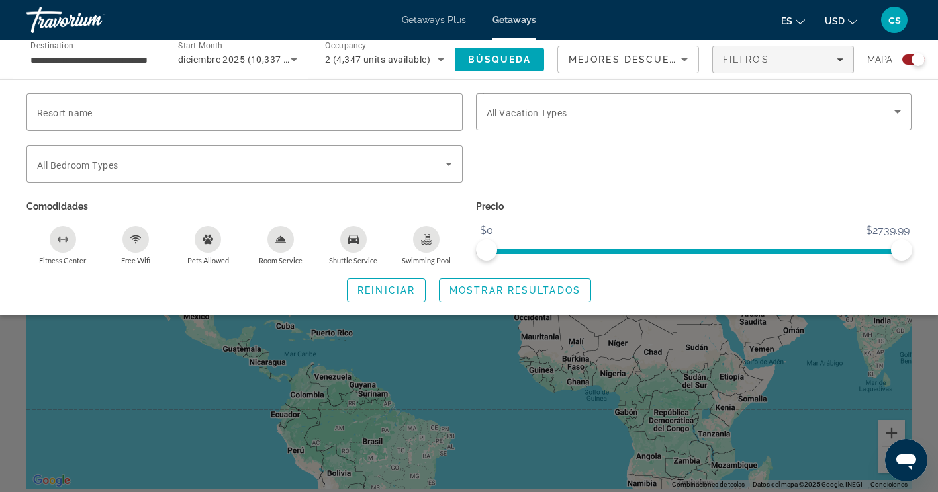
click at [322, 386] on div "Search widget" at bounding box center [469, 345] width 938 height 294
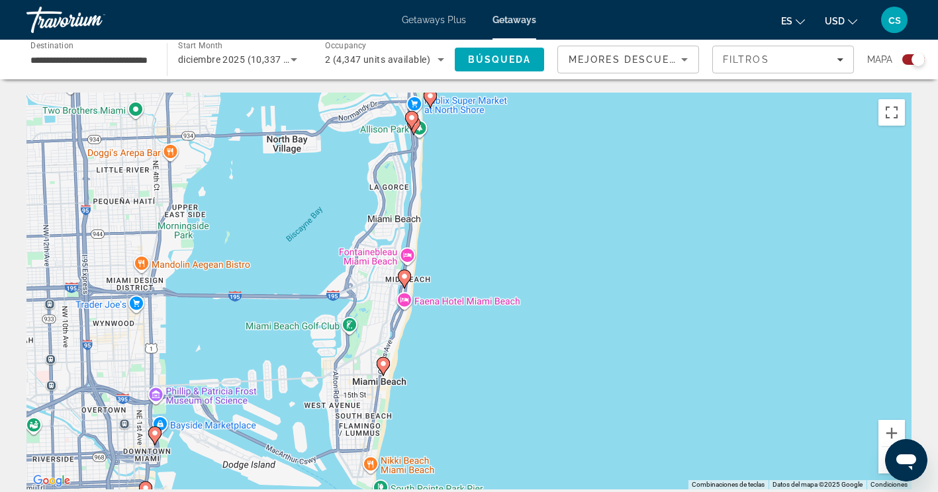
click at [380, 373] on div "Para activar la función de arrastrar con el teclado, presiona Alt + Intro. Una …" at bounding box center [468, 291] width 885 height 397
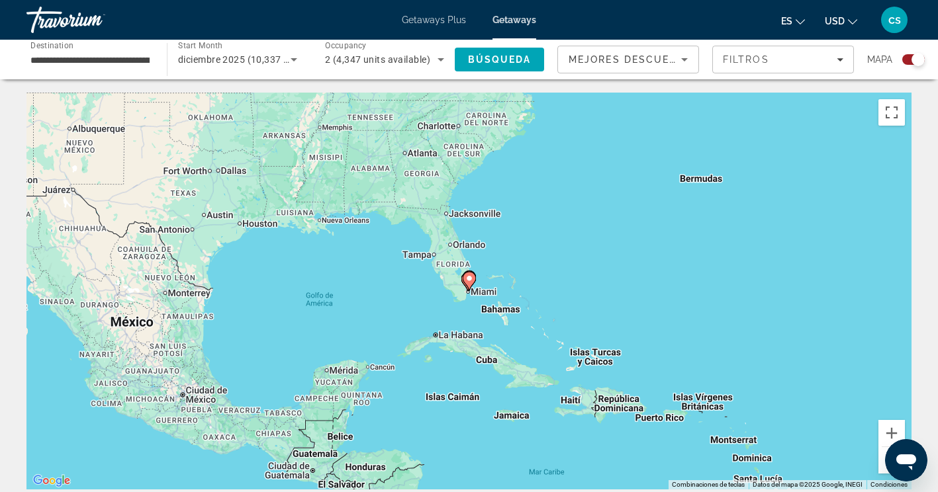
click at [463, 281] on icon "Main content" at bounding box center [468, 281] width 13 height 19
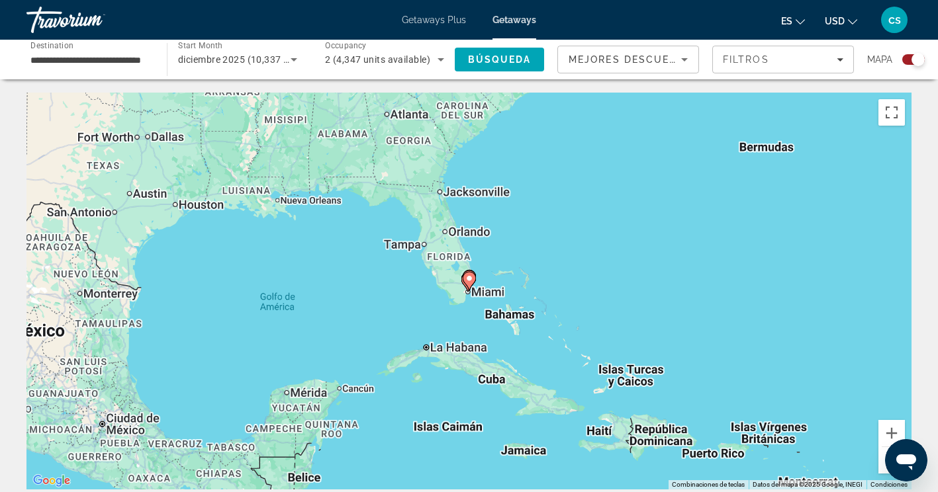
click at [464, 306] on div "Para activar la función de arrastrar con el teclado, presiona Alt + Intro. Una …" at bounding box center [468, 291] width 885 height 397
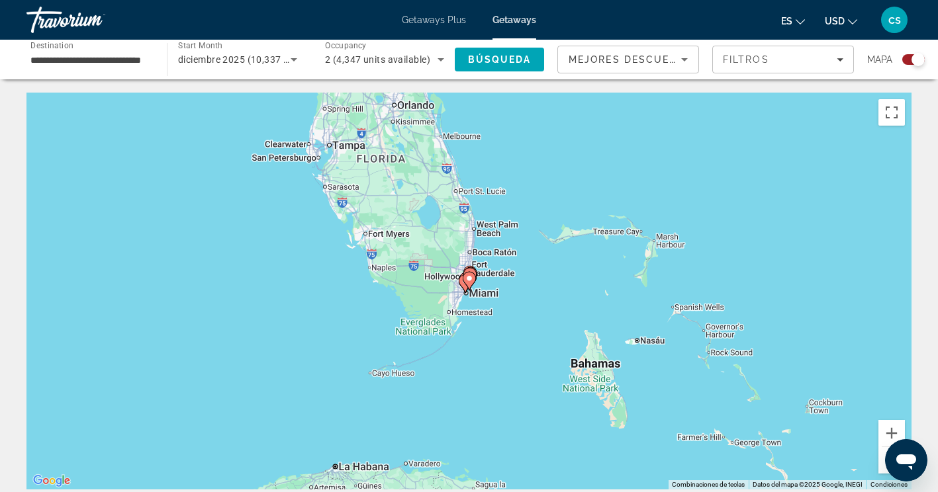
click at [445, 296] on div "Para activar la función de arrastrar con el teclado, presiona Alt + Intro. Una …" at bounding box center [468, 291] width 885 height 397
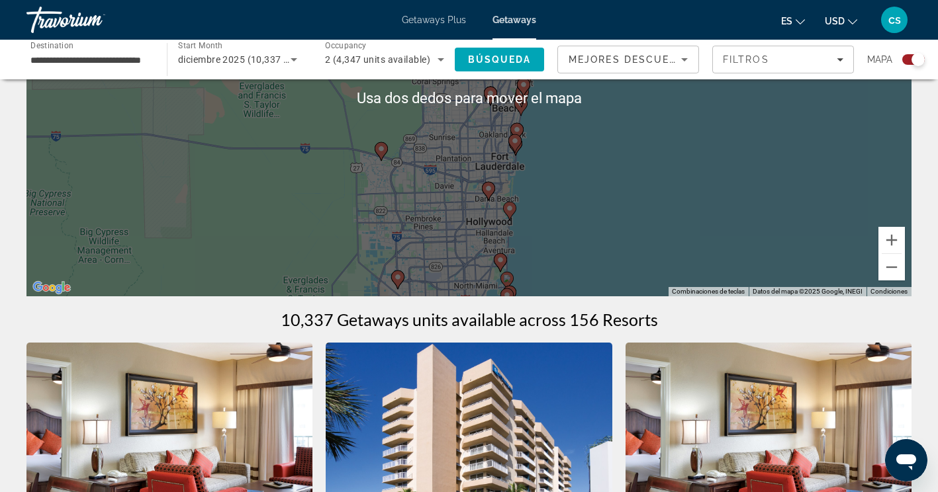
scroll to position [193, 0]
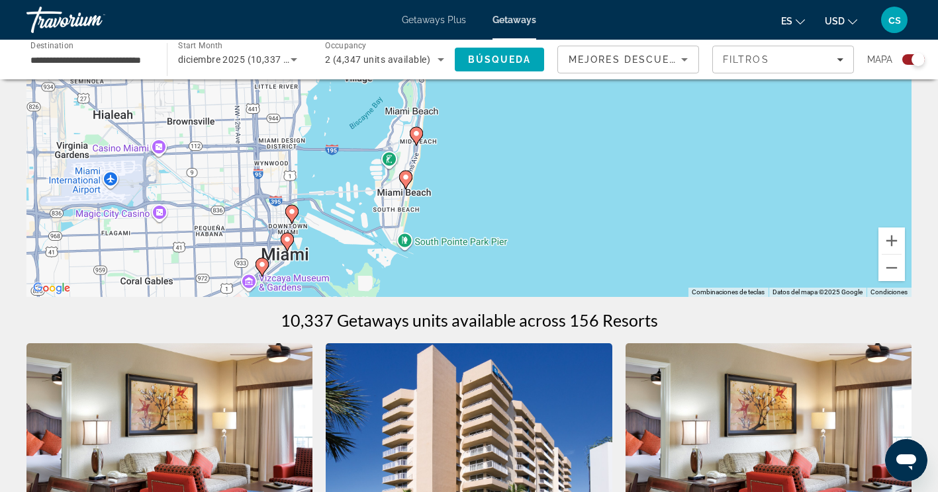
type input "**********"
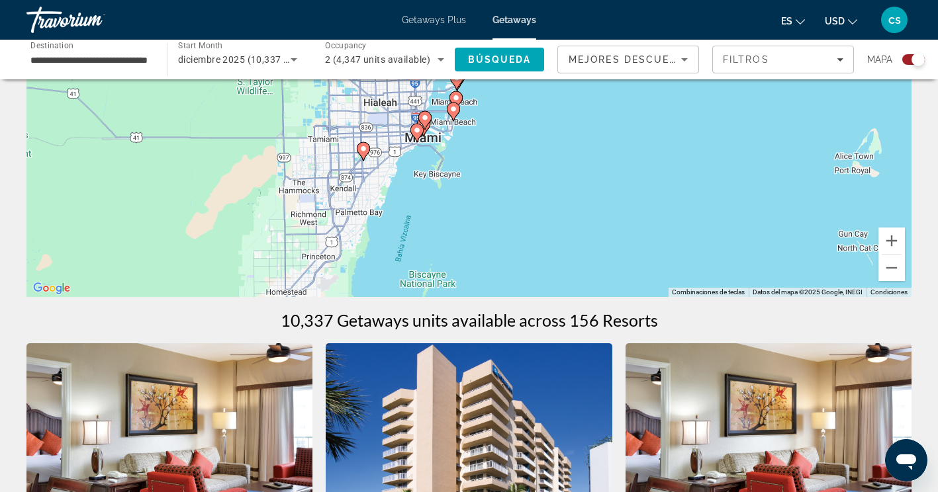
click at [451, 112] on image "Main content" at bounding box center [453, 109] width 8 height 8
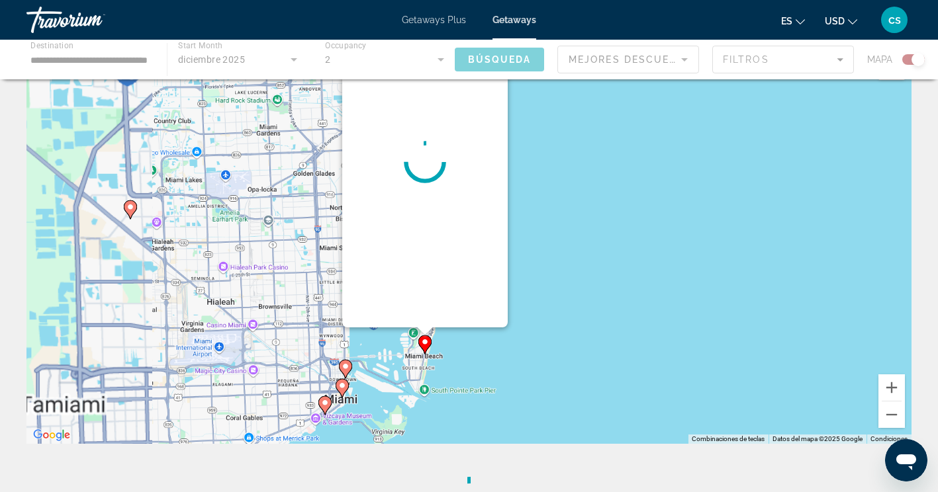
scroll to position [0, 0]
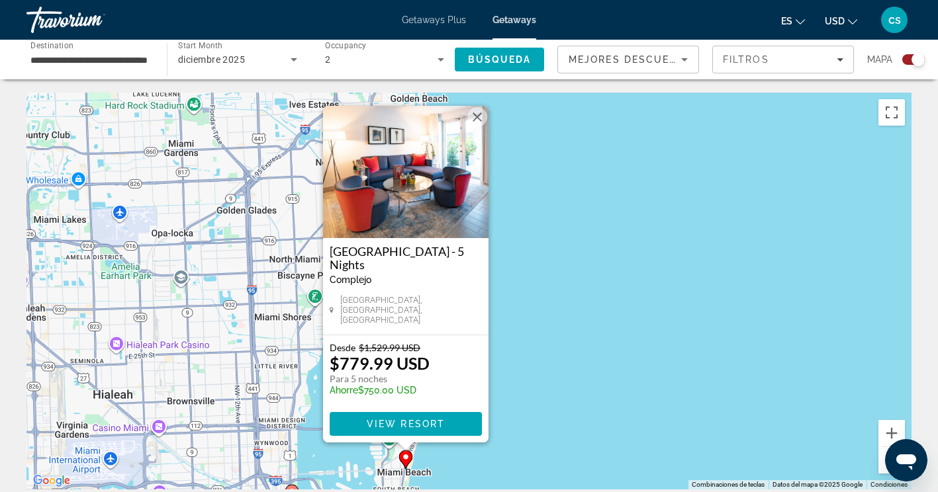
click at [475, 127] on button "Cerrar" at bounding box center [477, 117] width 20 height 20
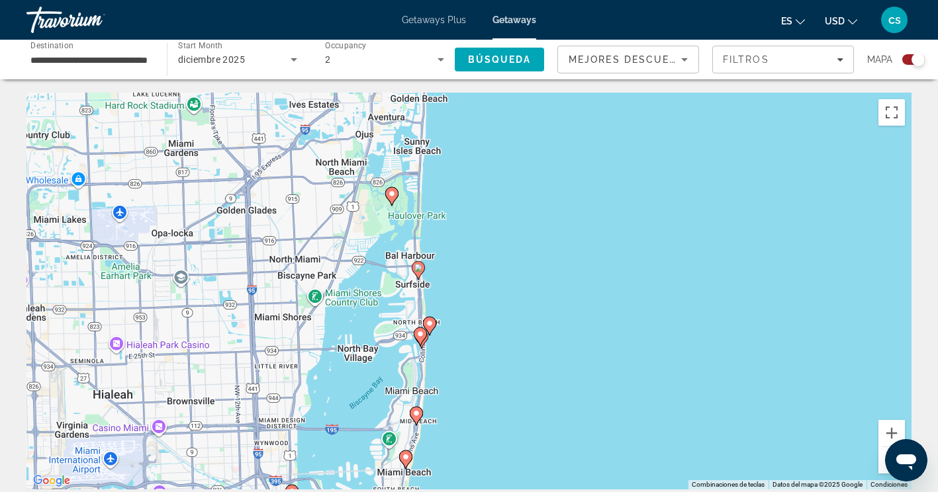
click at [414, 417] on div "Para navegar, presiona las teclas [PERSON_NAME]. Para activar la función de arr…" at bounding box center [468, 291] width 885 height 397
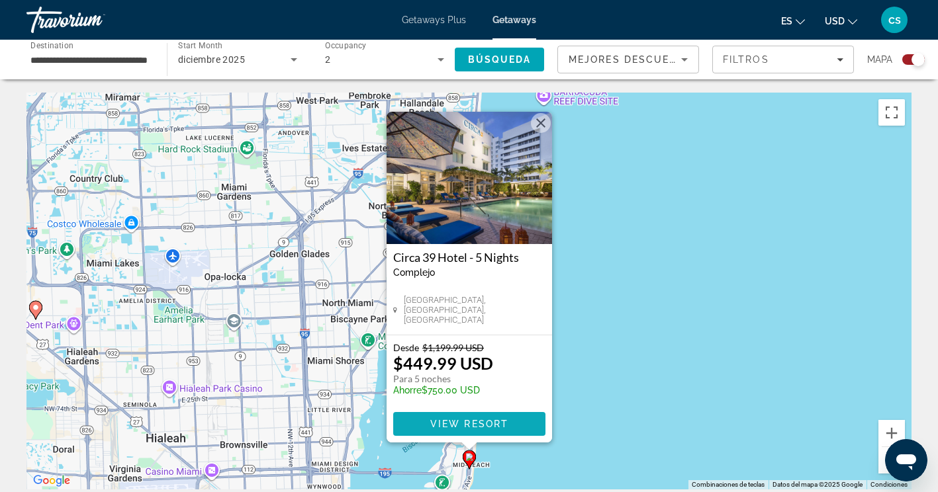
click at [414, 423] on span "Main content" at bounding box center [469, 424] width 152 height 32
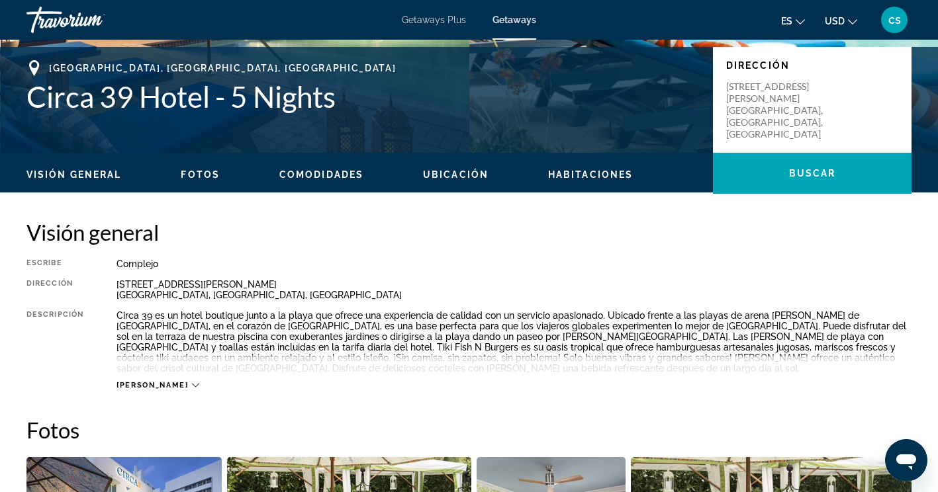
scroll to position [290, 0]
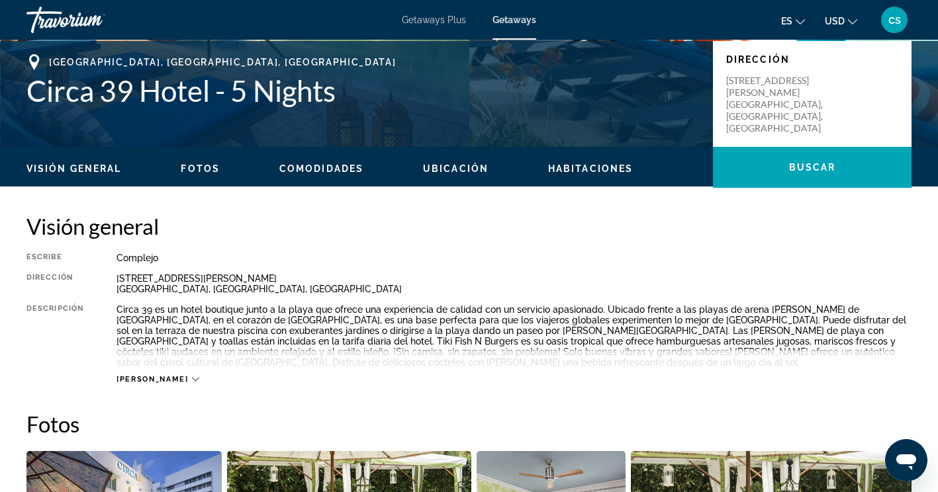
click at [192, 378] on icon "Main content" at bounding box center [195, 379] width 7 height 7
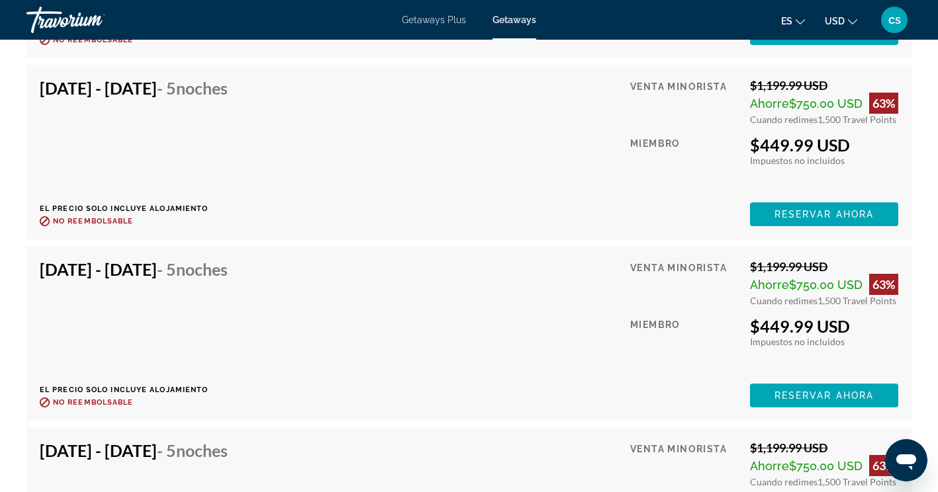
scroll to position [3326, 0]
